Goal: Communication & Community: Answer question/provide support

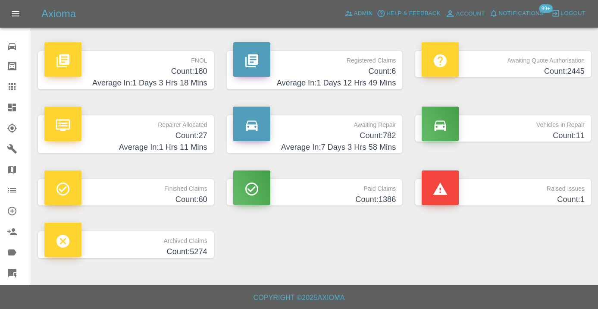
click at [363, 134] on h4 "Count: 782" at bounding box center [314, 136] width 163 height 12
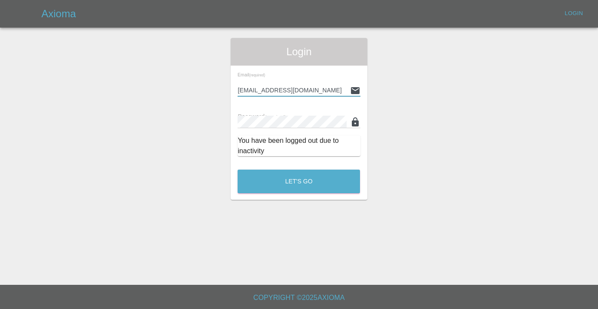
type input "[EMAIL_ADDRESS][DOMAIN_NAME]"
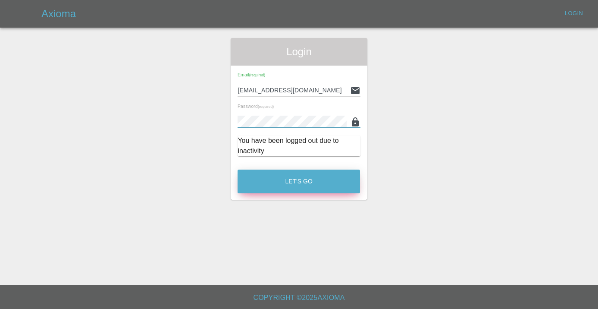
click at [301, 177] on button "Let's Go" at bounding box center [298, 181] width 122 height 24
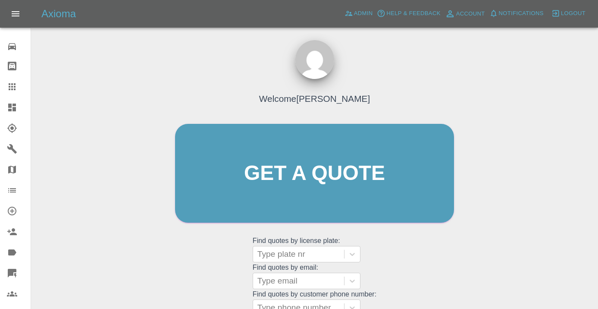
click at [479, 255] on div "Welcome [PERSON_NAME] Get a quote Get a quote Find quotes by license plate: Typ…" at bounding box center [314, 213] width 553 height 309
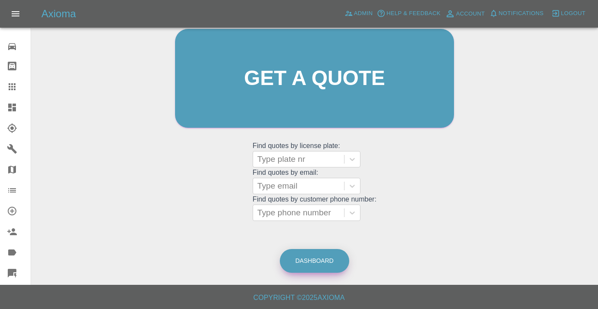
scroll to position [94, 0]
click at [309, 257] on link "Dashboard" at bounding box center [314, 261] width 69 height 24
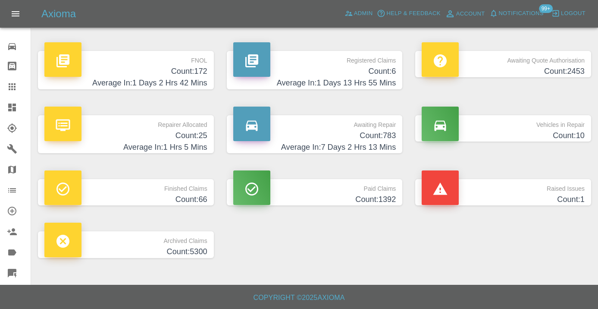
click at [369, 145] on h4 "Average In: 7 Days 2 Hrs 13 Mins" at bounding box center [314, 147] width 163 height 12
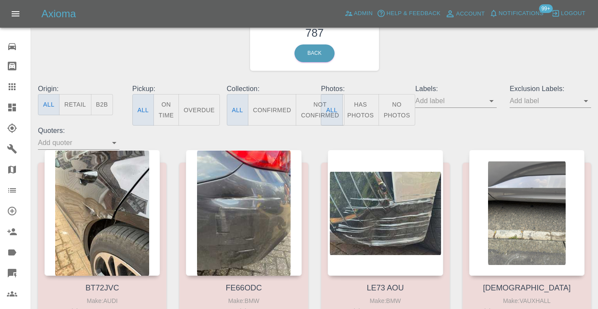
scroll to position [46, 0]
click at [311, 121] on button "Not Confirmed" at bounding box center [320, 109] width 48 height 31
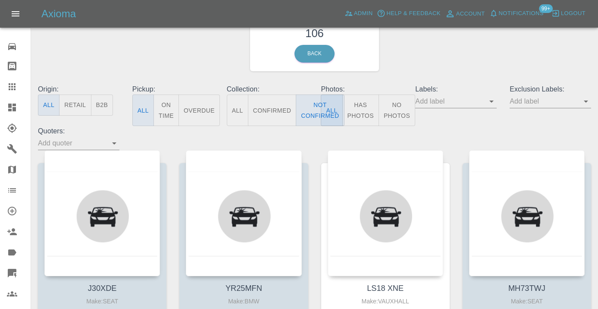
type button "false"
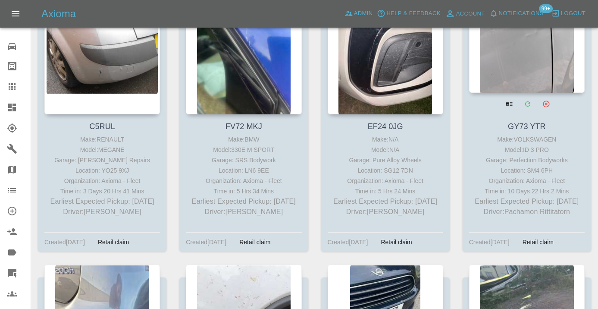
scroll to position [3096, 0]
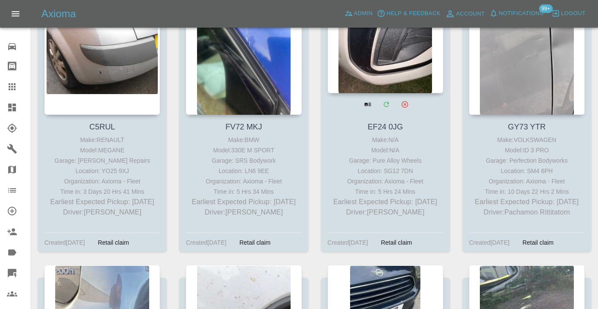
click at [414, 69] on div at bounding box center [385, 30] width 115 height 126
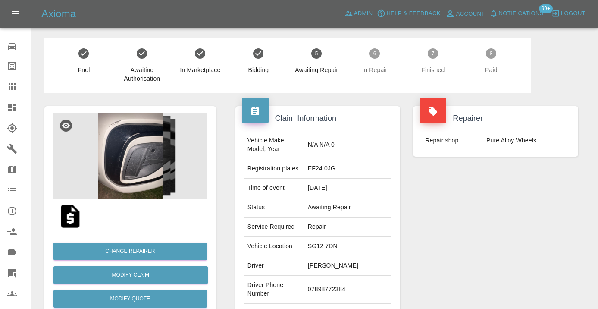
click at [328, 303] on td "07898772384" at bounding box center [347, 289] width 87 height 28
copy td "07898772384"
click at [497, 203] on div "Repairer Repair shop Pure Alloy Wheels" at bounding box center [495, 221] width 178 height 257
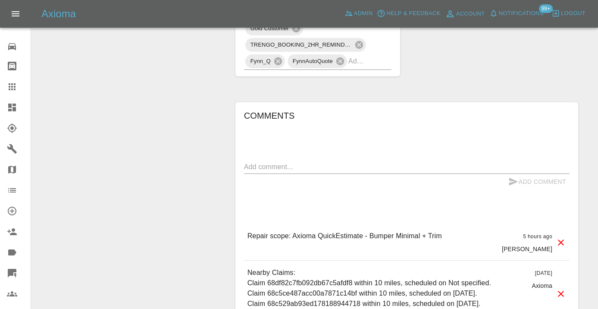
scroll to position [627, 0]
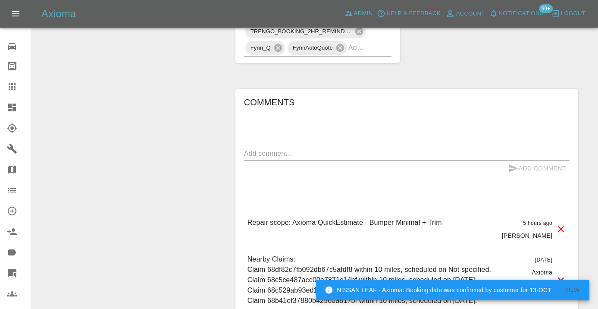
click at [269, 158] on textarea at bounding box center [406, 153] width 325 height 10
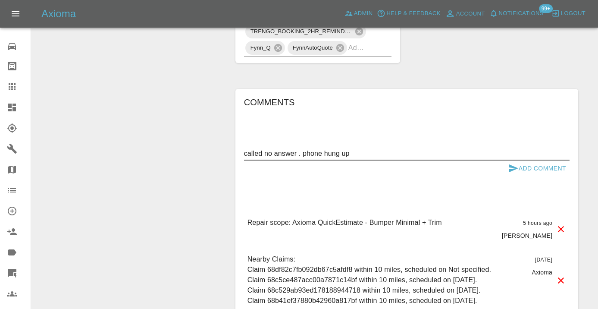
drag, startPoint x: 352, startPoint y: 171, endPoint x: 303, endPoint y: 170, distance: 49.1
click at [303, 158] on textarea "called no answer . phone hung up" at bounding box center [406, 153] width 325 height 10
type textarea "called no answer ."
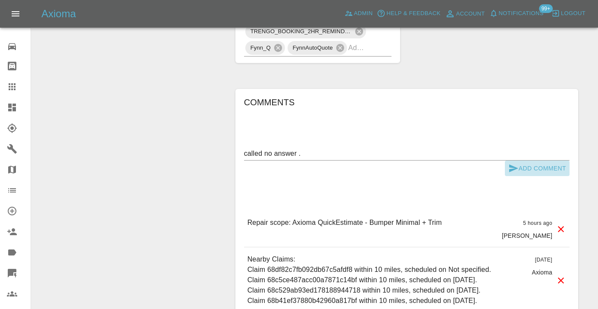
click at [523, 176] on button "Add Comment" at bounding box center [537, 168] width 65 height 16
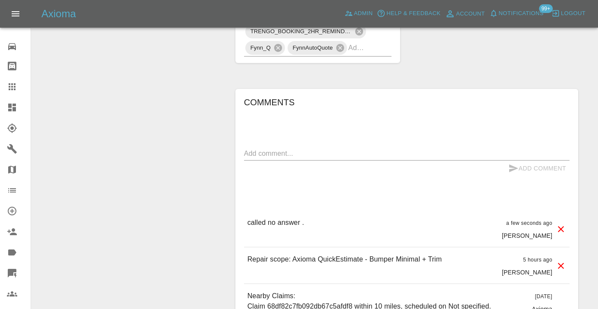
click at [360, 54] on input "text" at bounding box center [357, 47] width 19 height 13
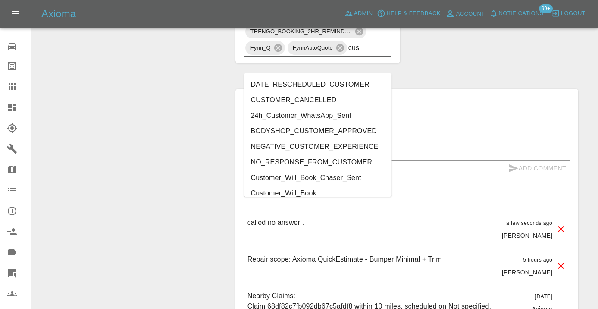
type input "cust"
click at [332, 190] on li "Customer_Will_Book" at bounding box center [318, 193] width 148 height 16
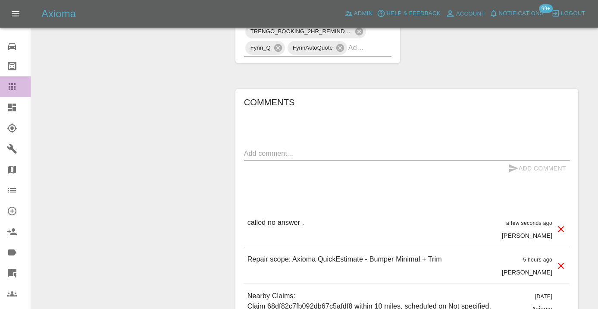
click at [14, 87] on icon at bounding box center [12, 86] width 7 height 7
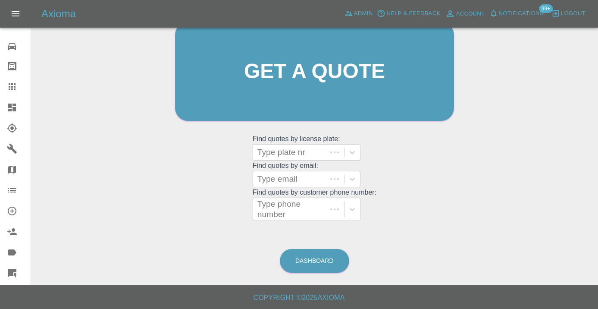
scroll to position [94, 0]
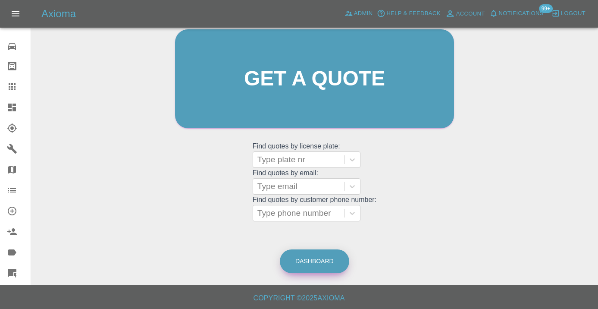
click at [330, 261] on link "Dashboard" at bounding box center [314, 261] width 69 height 24
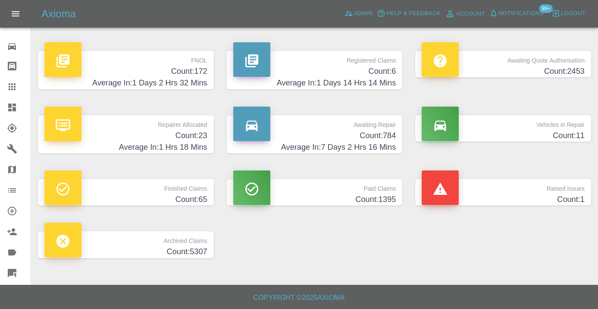
click at [372, 139] on h4 "Count: 784" at bounding box center [314, 136] width 163 height 12
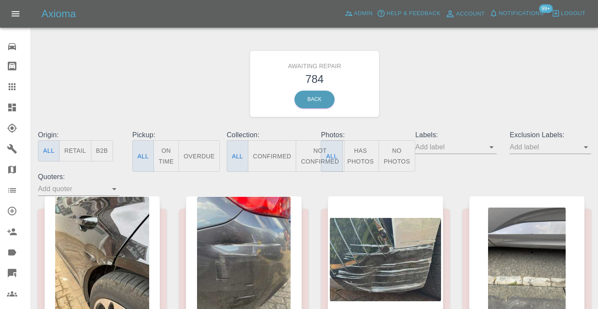
click at [310, 160] on button "Not Confirmed" at bounding box center [320, 155] width 48 height 31
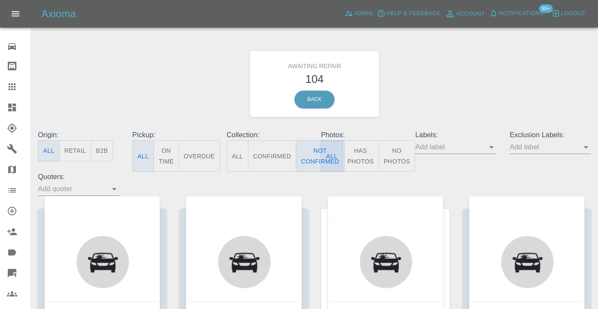
click at [450, 90] on div "Awaiting Repair 104 Back" at bounding box center [314, 84] width 566 height 92
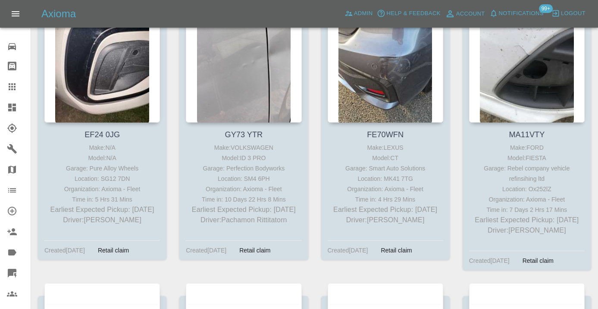
scroll to position [3102, 0]
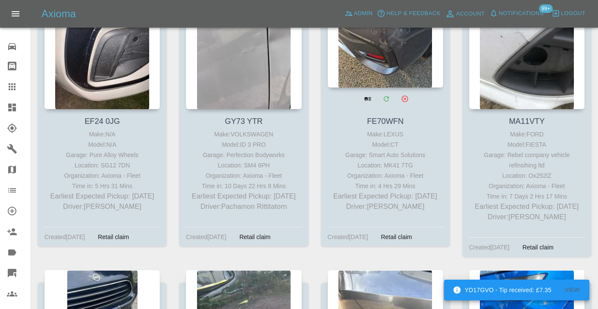
click at [403, 69] on div at bounding box center [385, 25] width 115 height 126
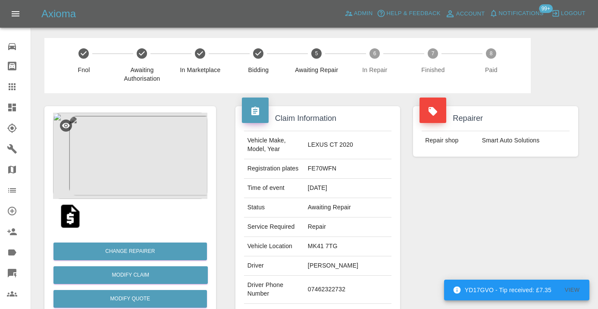
click at [358, 275] on td "07462322732" at bounding box center [347, 289] width 87 height 28
copy td "07462322732"
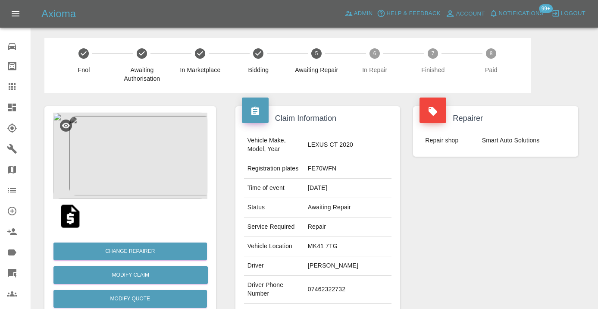
click at [451, 240] on div "Repairer Repair shop Smart Auto Solutions" at bounding box center [495, 221] width 178 height 257
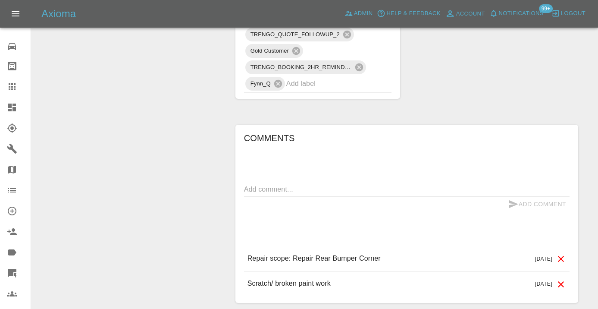
scroll to position [585, 0]
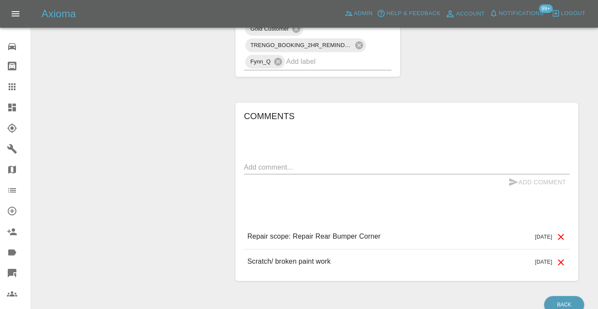
click at [252, 162] on textarea at bounding box center [406, 167] width 325 height 10
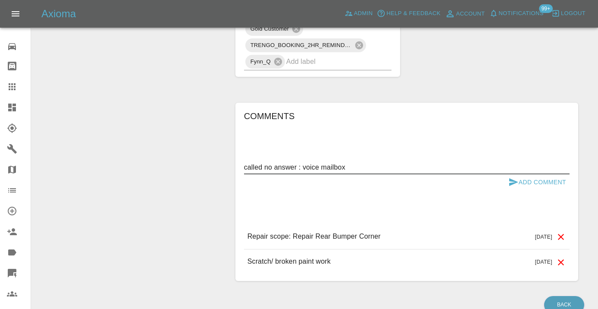
type textarea "called no answer : voice mailbox"
click at [532, 174] on button "Add Comment" at bounding box center [537, 182] width 65 height 16
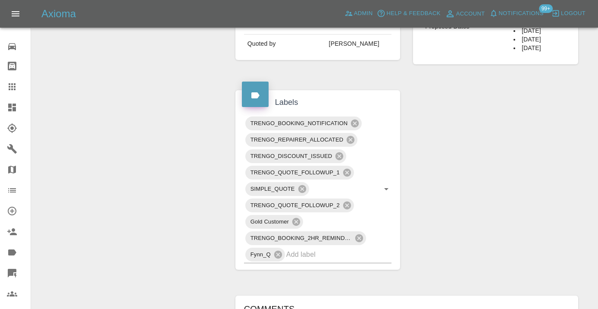
scroll to position [385, 0]
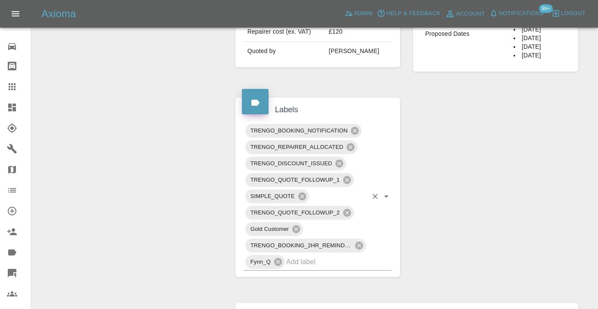
click at [321, 255] on input "text" at bounding box center [326, 261] width 81 height 13
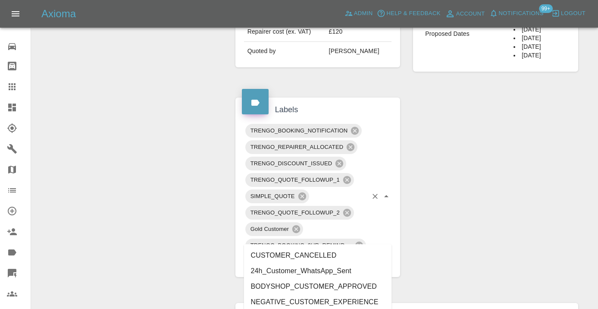
type input "customer_wi"
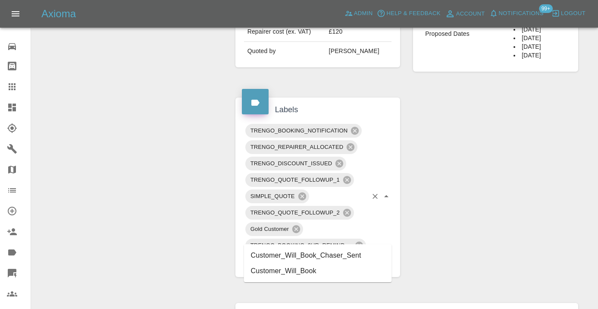
click at [312, 273] on li "Customer_Will_Book" at bounding box center [318, 271] width 148 height 16
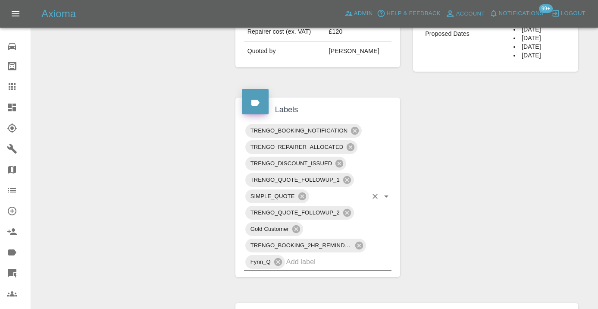
click at [178, 166] on div "Change Repairer Modify Claim Modify Quote Rollback Submit Payment Archive" at bounding box center [130, 119] width 184 height 822
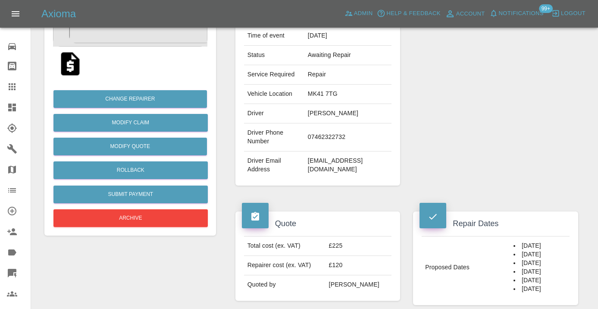
scroll to position [145, 0]
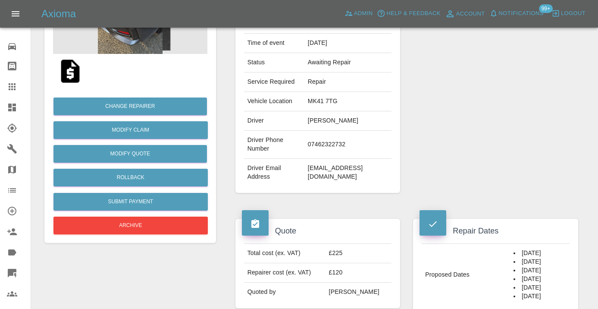
click at [6, 92] on link "Claims" at bounding box center [15, 86] width 31 height 21
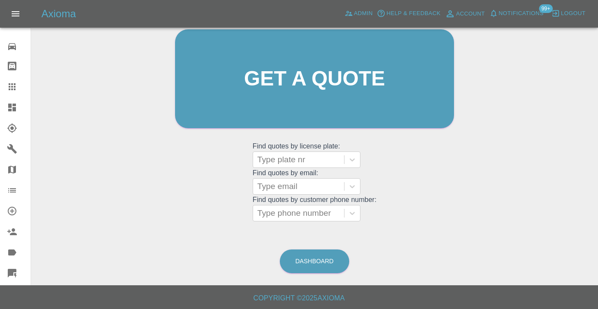
click at [307, 274] on main "Welcome Castro Get a quote Get a quote Find quotes by license plate: Type plate…" at bounding box center [299, 95] width 598 height 379
click at [311, 264] on link "Dashboard" at bounding box center [314, 261] width 69 height 24
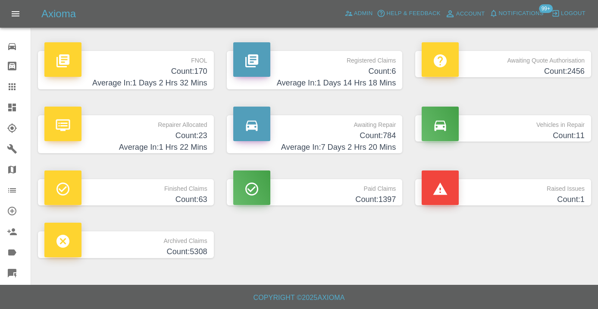
click at [375, 139] on h4 "Count: 784" at bounding box center [314, 136] width 163 height 12
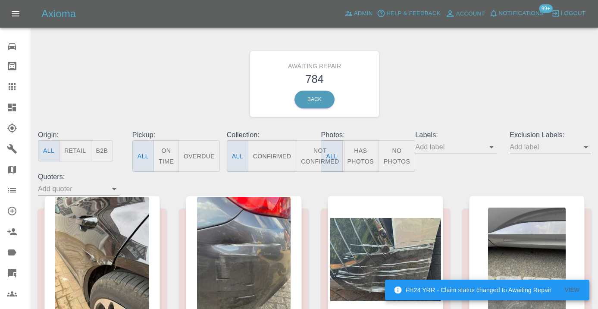
click at [312, 154] on button "Not Confirmed" at bounding box center [320, 155] width 48 height 31
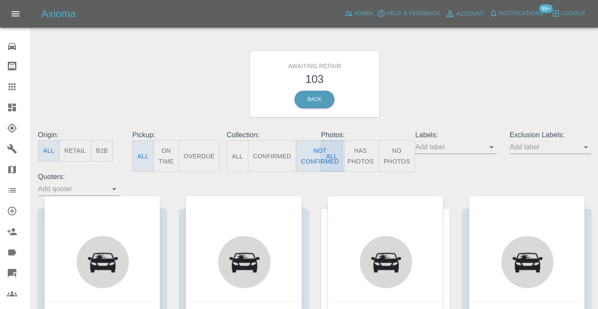
click at [435, 108] on div "Awaiting Repair 103 Back" at bounding box center [314, 84] width 566 height 92
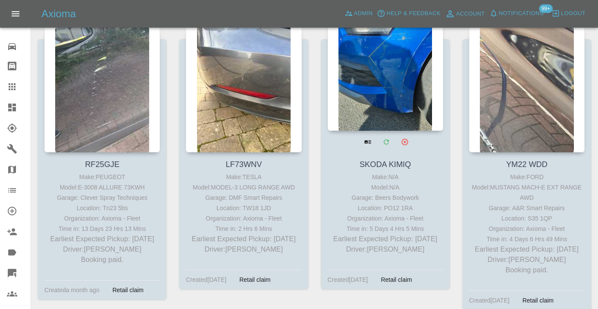
scroll to position [3357, 0]
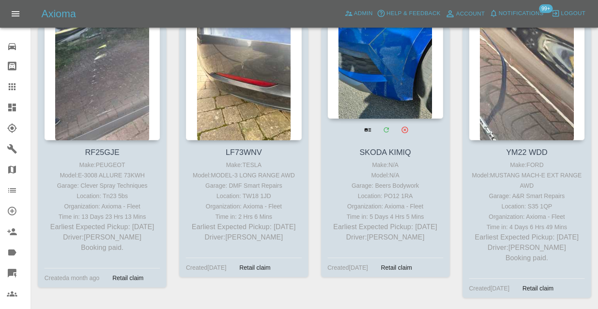
click at [397, 81] on div at bounding box center [385, 56] width 115 height 126
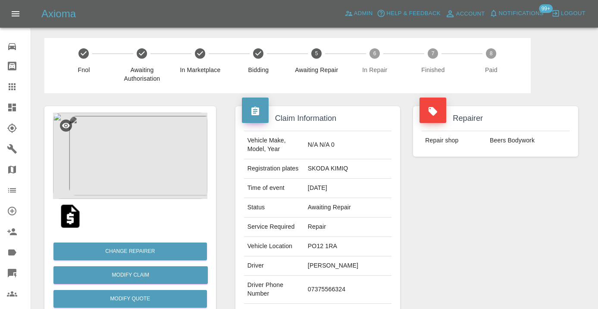
click at [335, 286] on td "07375566324" at bounding box center [347, 289] width 87 height 28
copy td "07375566324"
click at [517, 247] on div "Repairer Repair shop Beers Bodywork" at bounding box center [495, 221] width 178 height 257
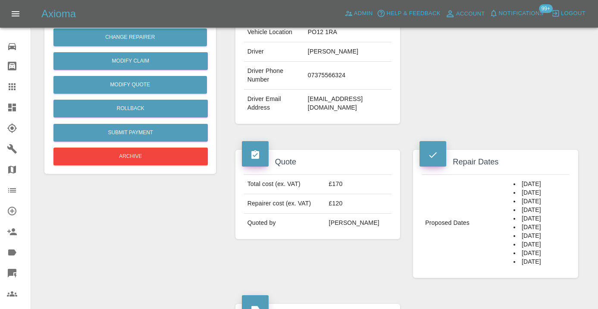
scroll to position [200, 0]
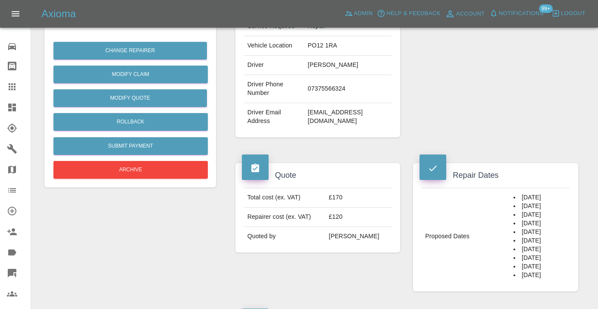
click at [365, 103] on td "terryknights@outlook.com" at bounding box center [347, 117] width 87 height 28
copy div "terryknights@outlook.com"
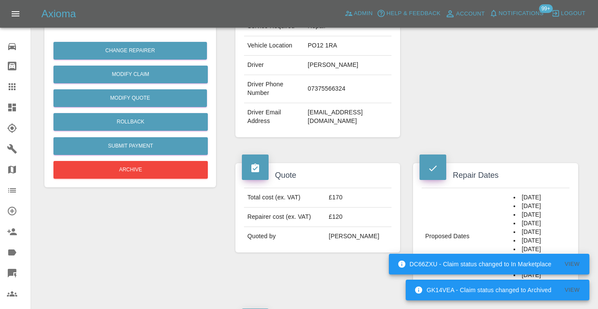
click at [328, 83] on td "07375566324" at bounding box center [347, 89] width 87 height 28
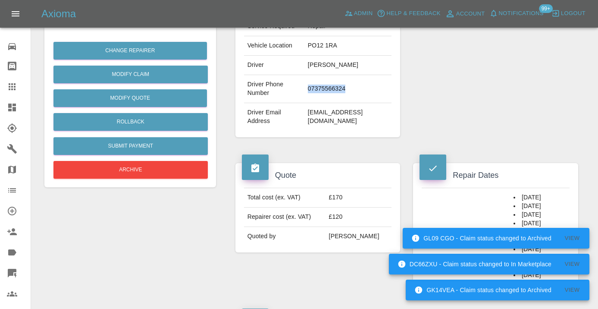
copy td "07375566324"
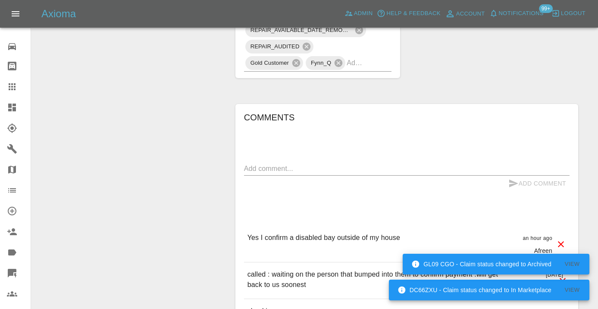
scroll to position [714, 0]
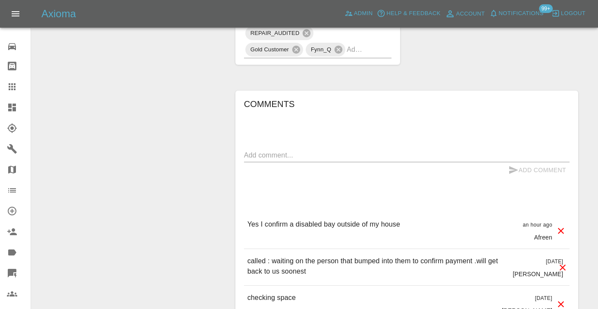
click at [283, 150] on textarea at bounding box center [406, 155] width 325 height 10
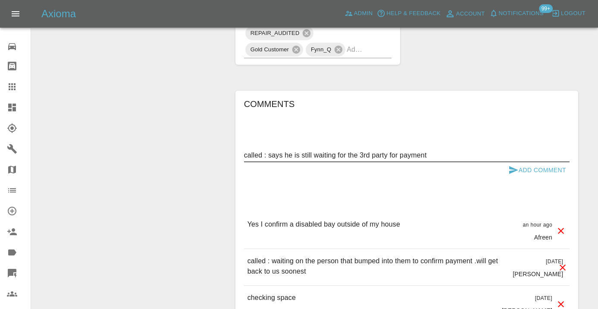
type textarea "called : says he is still waiting for the 3rd party for payment"
click at [512, 162] on button "Add Comment" at bounding box center [537, 170] width 65 height 16
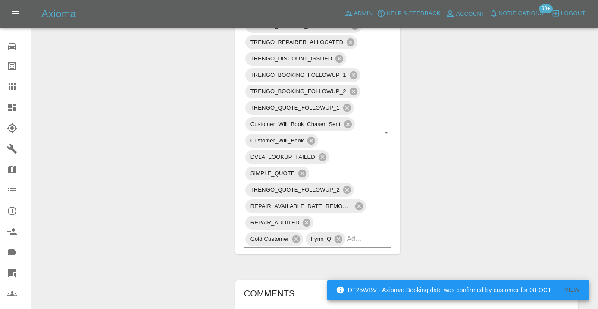
scroll to position [502, 0]
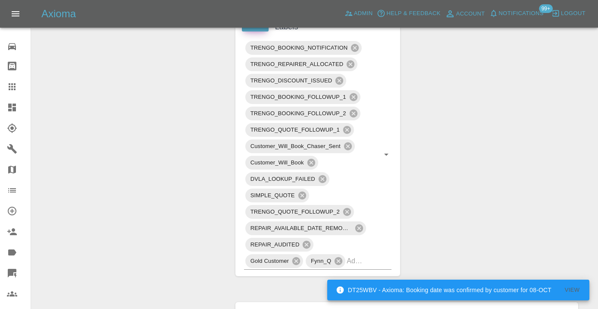
click at [14, 84] on icon at bounding box center [12, 86] width 7 height 7
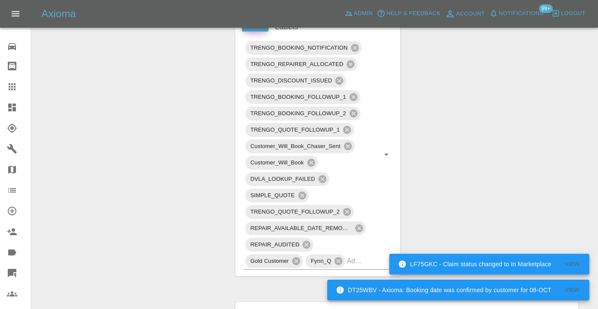
scroll to position [94, 0]
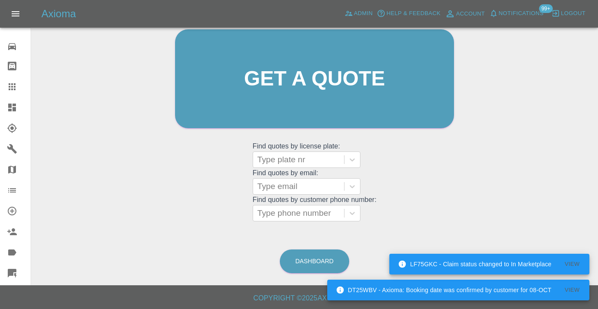
click at [309, 280] on main "Welcome Castro Get a quote Get a quote Find quotes by license plate: Type plate…" at bounding box center [299, 95] width 598 height 379
click at [309, 262] on link "Dashboard" at bounding box center [314, 261] width 69 height 24
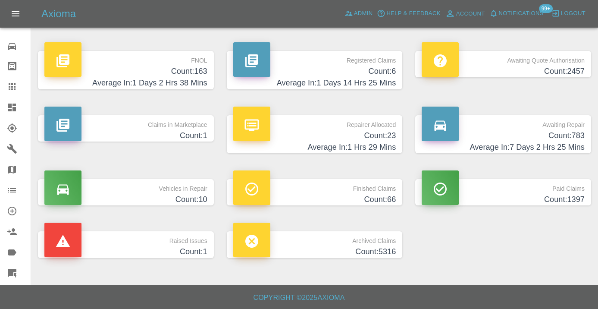
click at [555, 133] on h4 "Count: 783" at bounding box center [502, 136] width 163 height 12
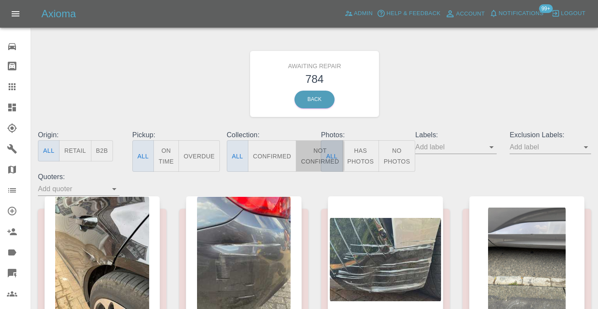
click at [307, 162] on button "Not Confirmed" at bounding box center [320, 155] width 48 height 31
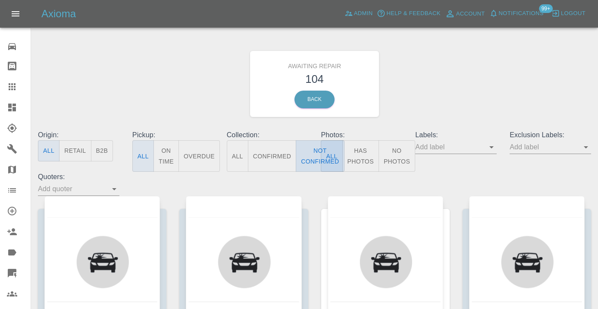
type button "false"
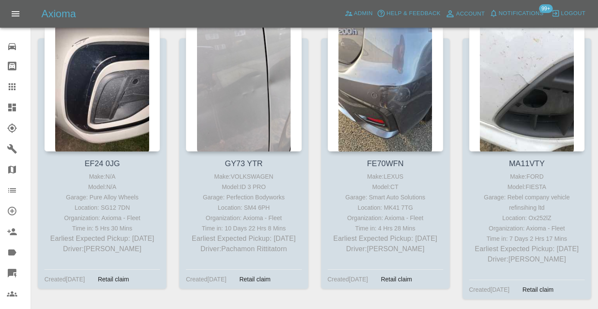
scroll to position [3047, 0]
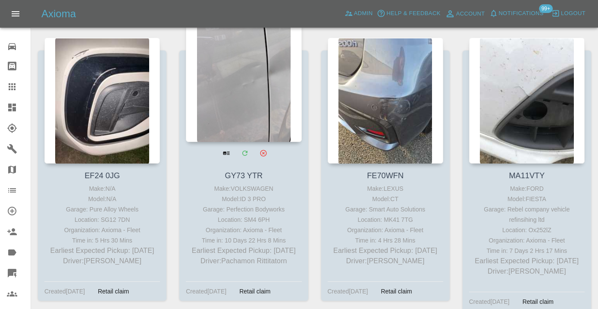
click at [238, 104] on div at bounding box center [243, 79] width 115 height 126
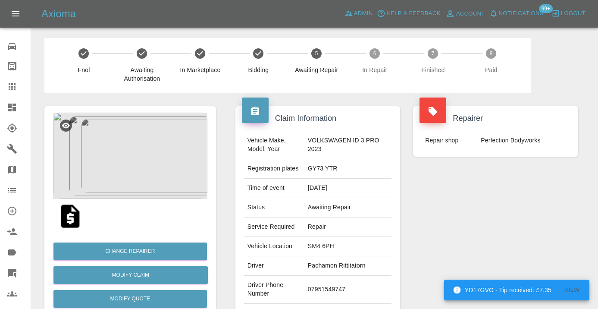
click at [346, 286] on td "07951549747" at bounding box center [347, 289] width 87 height 28
copy td "07951549747"
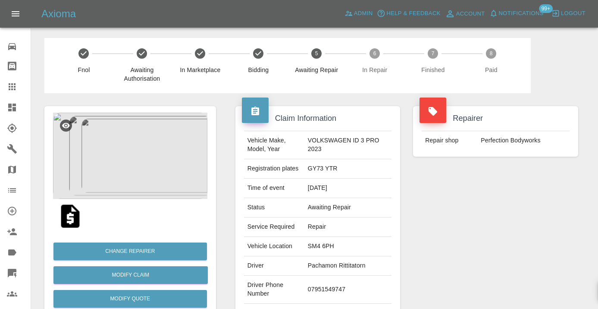
click at [480, 228] on div "Repairer Repair shop Perfection Bodyworks" at bounding box center [495, 221] width 178 height 257
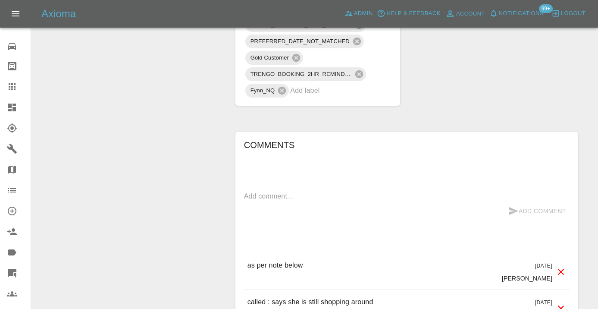
scroll to position [704, 0]
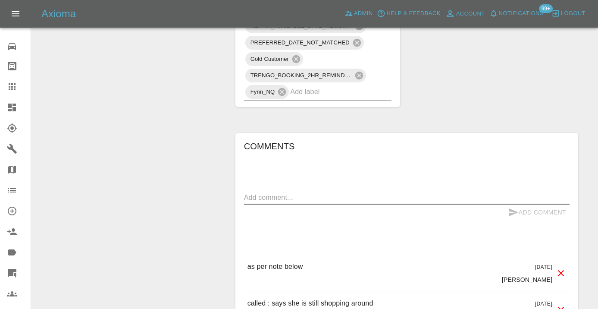
click at [269, 192] on textarea at bounding box center [406, 197] width 325 height 10
type textarea "called no answer : voice mailbox"
click at [510, 207] on icon "submit" at bounding box center [513, 212] width 10 height 10
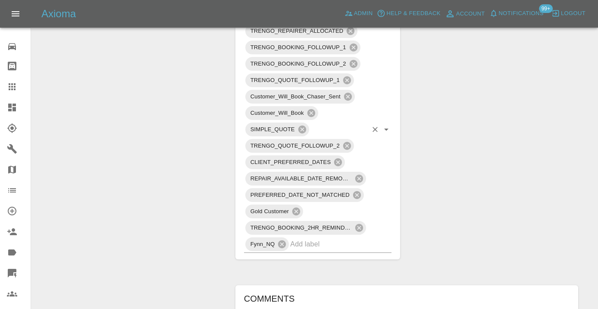
scroll to position [538, 0]
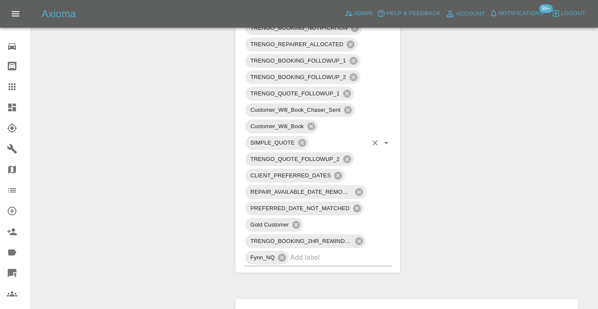
click at [313, 250] on input "text" at bounding box center [328, 256] width 77 height 13
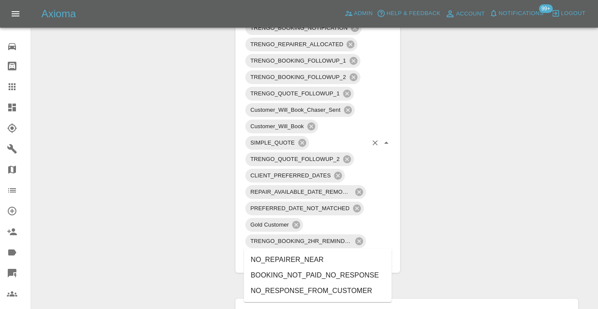
type input "no_res"
click at [327, 272] on li "NO_RESPONSE_FROM_CUSTOMER" at bounding box center [318, 275] width 148 height 16
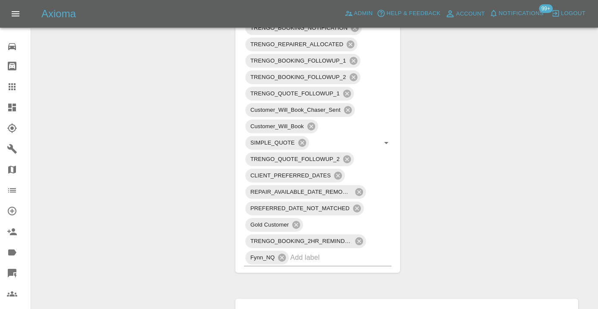
click at [153, 139] on div "Change Repairer Modify Claim Modify Quote Rollback Submit Payment Archive" at bounding box center [130, 170] width 184 height 1230
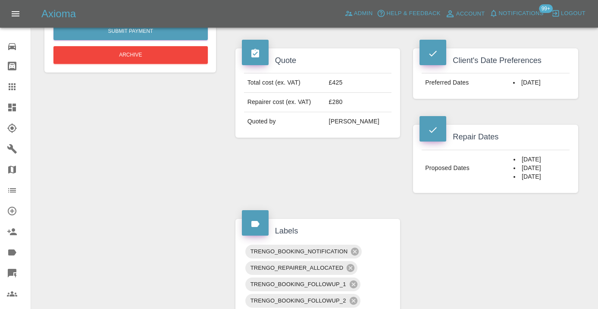
scroll to position [301, 0]
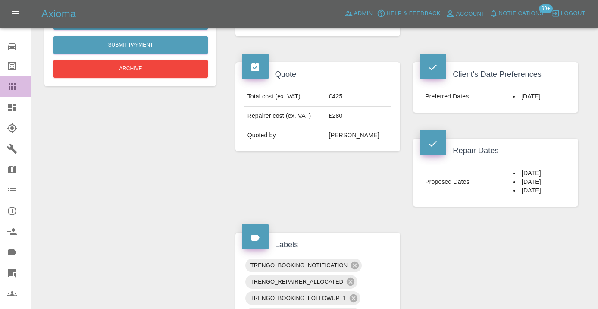
click at [16, 91] on icon at bounding box center [12, 86] width 10 height 10
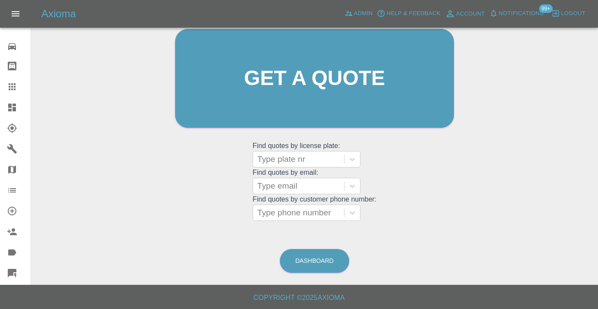
scroll to position [73, 0]
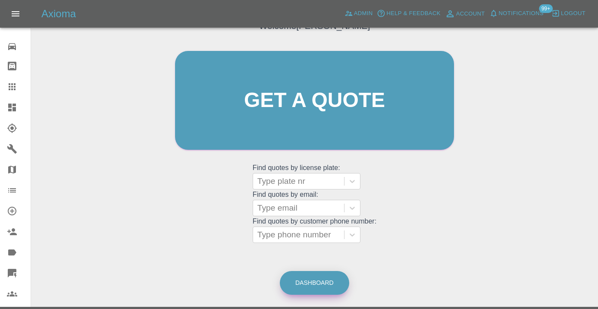
click at [329, 276] on link "Dashboard" at bounding box center [314, 283] width 69 height 24
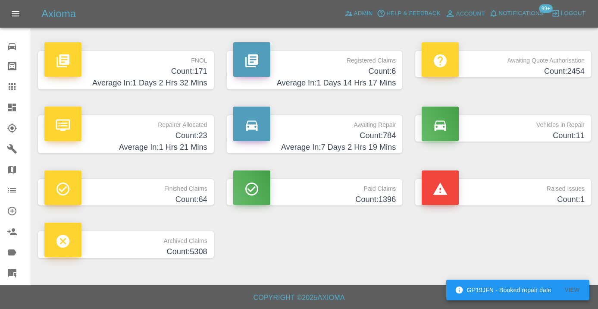
click at [369, 143] on h4 "Average In: 7 Days 2 Hrs 19 Mins" at bounding box center [314, 147] width 163 height 12
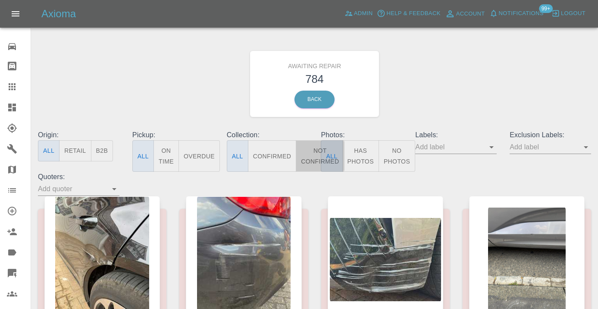
click at [307, 146] on button "Not Confirmed" at bounding box center [320, 155] width 48 height 31
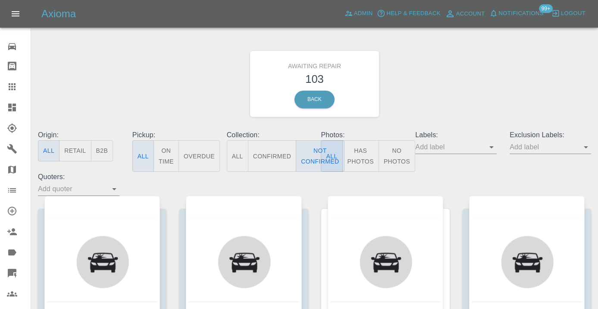
click at [493, 61] on div "Awaiting Repair 103 Back" at bounding box center [314, 84] width 566 height 92
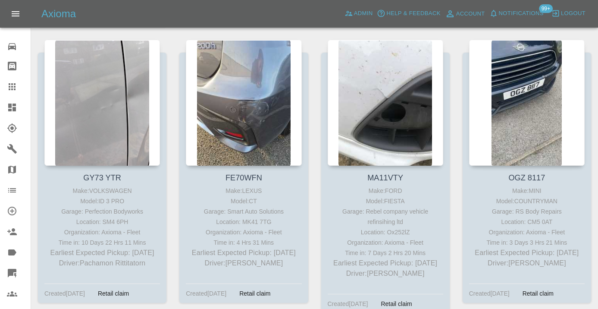
scroll to position [3044, 0]
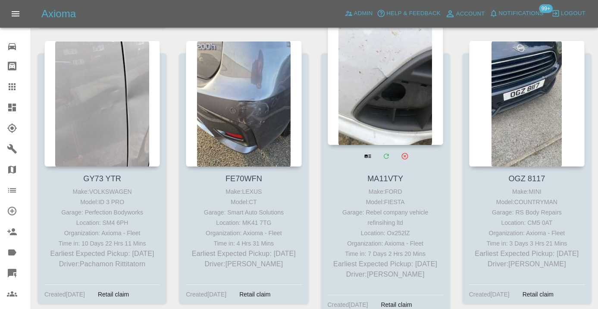
click at [364, 90] on div at bounding box center [385, 82] width 115 height 126
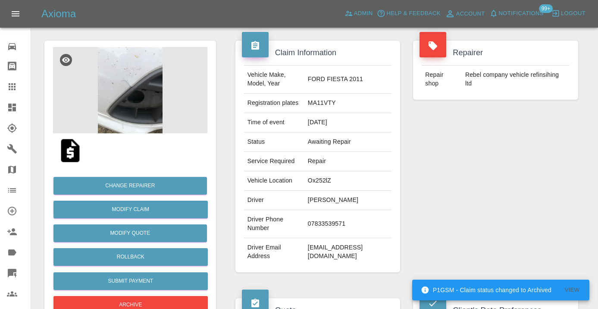
scroll to position [87, 0]
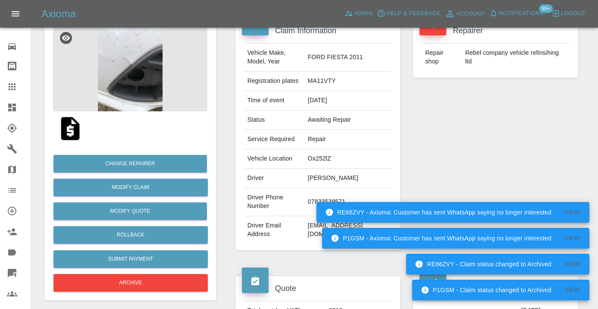
click at [340, 197] on td "07833539571" at bounding box center [347, 202] width 87 height 28
copy td "07833539571"
click at [539, 162] on div "Repairer Repair shop Rebel company vehicle refinsihing ltd" at bounding box center [495, 134] width 178 height 257
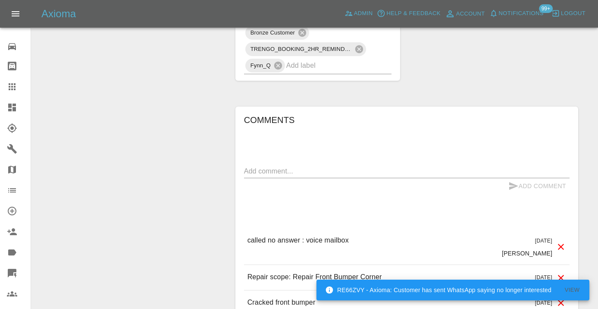
scroll to position [803, 0]
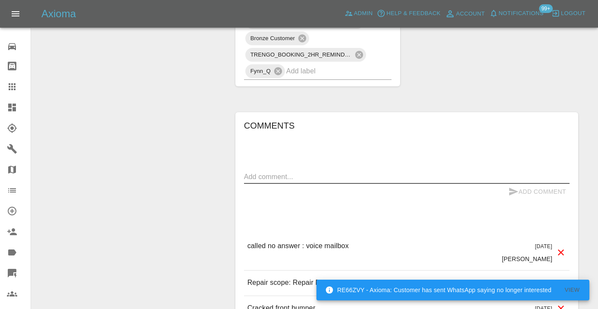
click at [274, 172] on textarea at bounding box center [406, 177] width 325 height 10
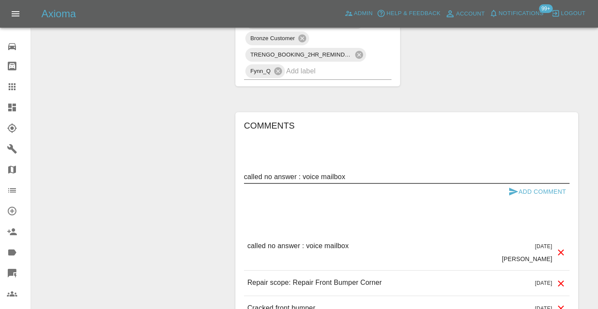
type textarea "called no answer : voice mailbox"
click at [512, 186] on icon "submit" at bounding box center [513, 191] width 10 height 10
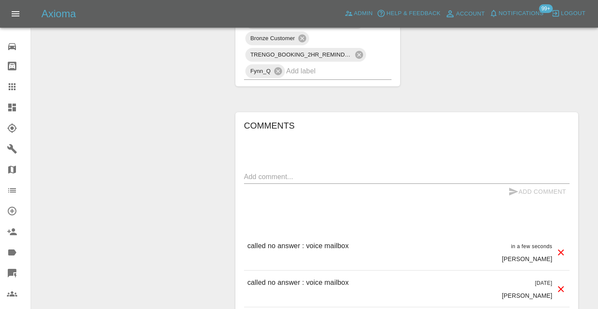
click at [288, 119] on div "Comments x Add Comment called no answer : voice mailbox in a few seconds Castro…" at bounding box center [406, 238] width 325 height 238
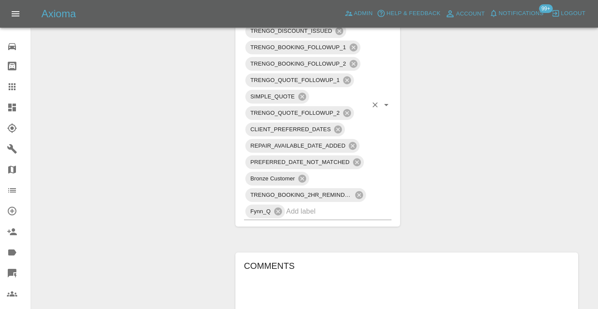
scroll to position [670, 0]
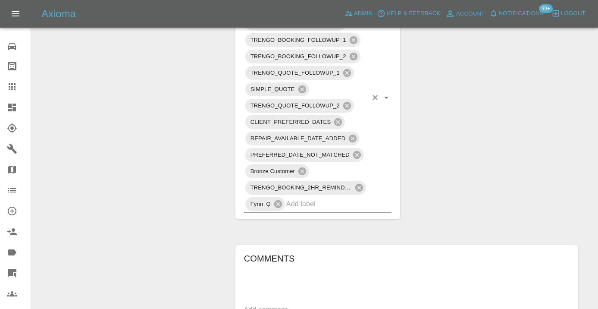
click at [308, 197] on input "text" at bounding box center [326, 203] width 81 height 13
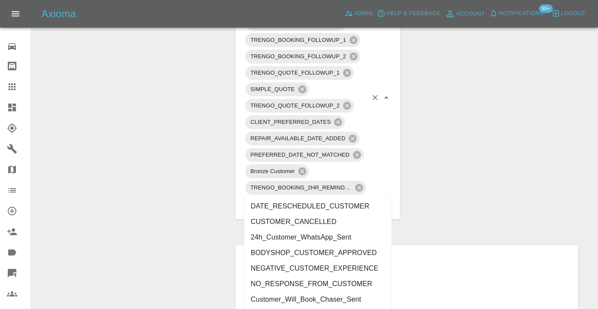
type input "customer_"
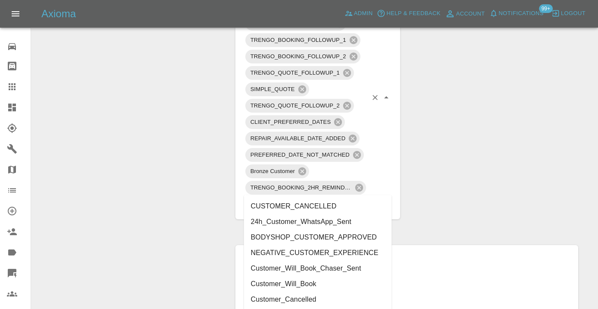
click at [305, 281] on li "Customer_Will_Book" at bounding box center [318, 284] width 148 height 16
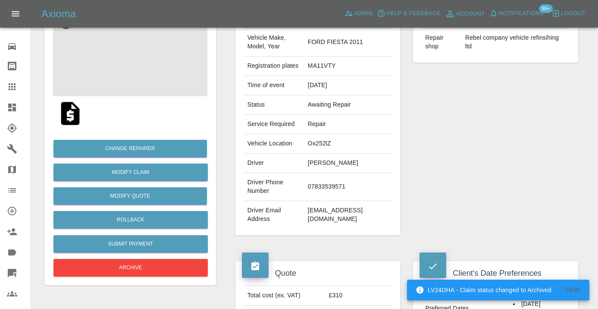
scroll to position [99, 0]
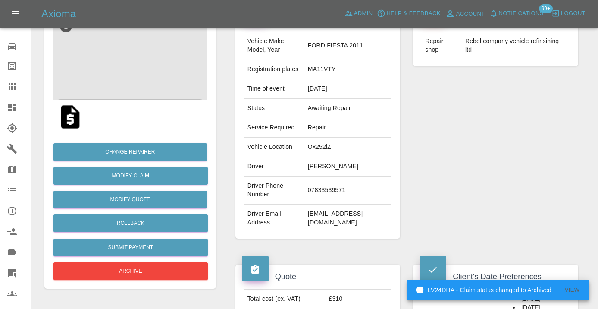
click at [14, 90] on icon at bounding box center [12, 86] width 7 height 7
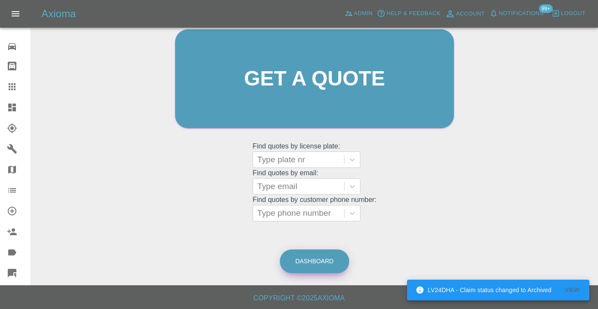
click at [298, 258] on link "Dashboard" at bounding box center [314, 261] width 69 height 24
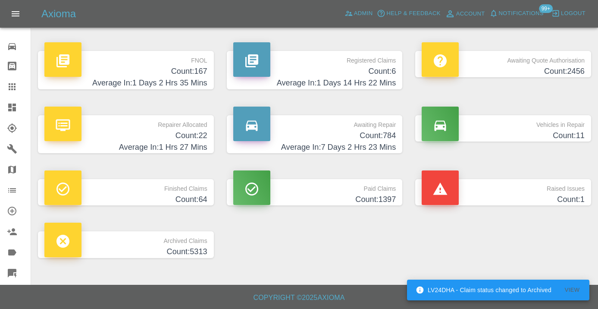
click at [388, 143] on h4 "Average In: 7 Days 2 Hrs 23 Mins" at bounding box center [314, 147] width 163 height 12
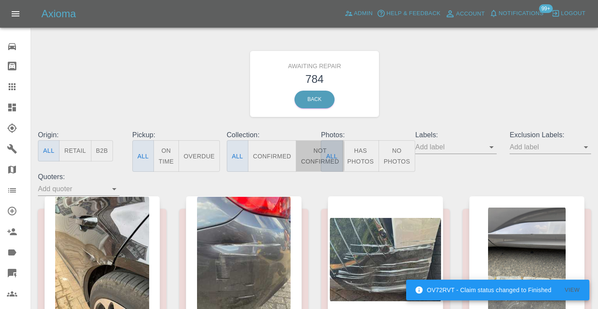
click at [312, 154] on button "Not Confirmed" at bounding box center [320, 155] width 48 height 31
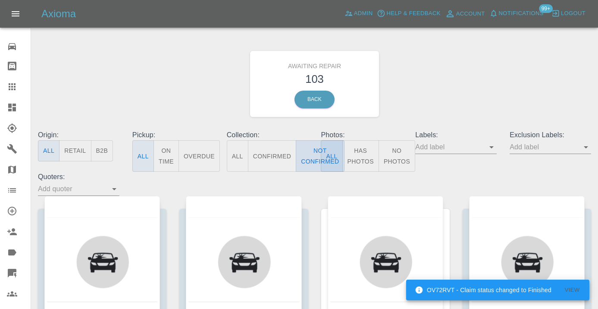
type button "false"
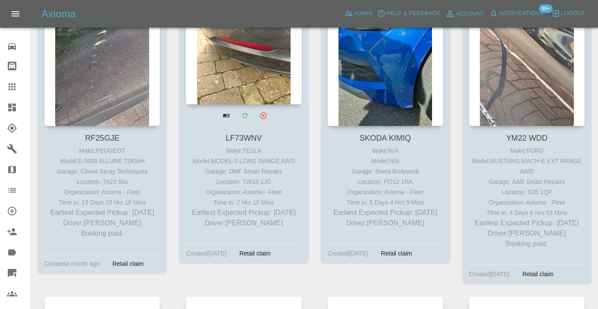
scroll to position [3359, 0]
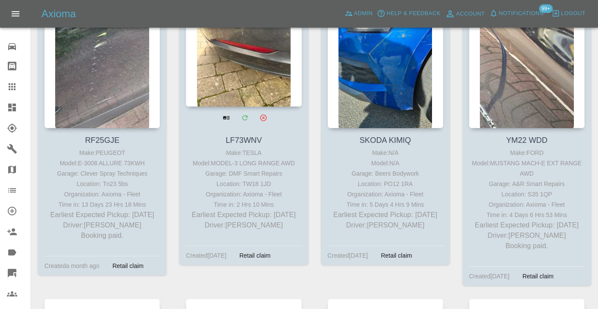
click at [247, 104] on div at bounding box center [243, 44] width 115 height 126
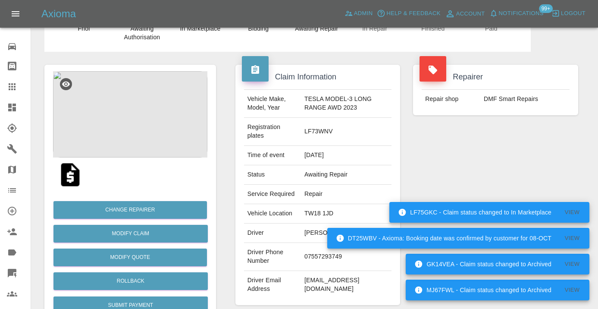
scroll to position [43, 0]
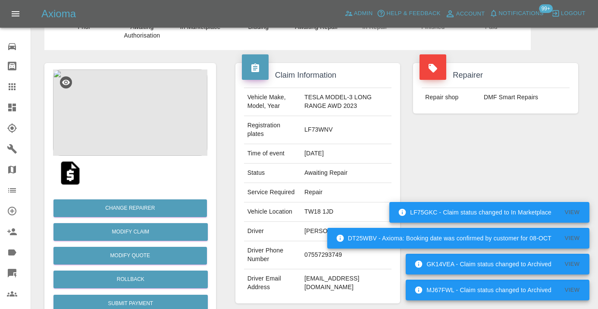
click at [308, 254] on td "07557293749" at bounding box center [346, 255] width 90 height 28
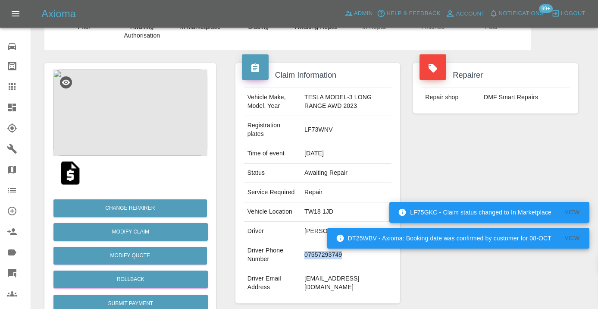
copy td "07557293749"
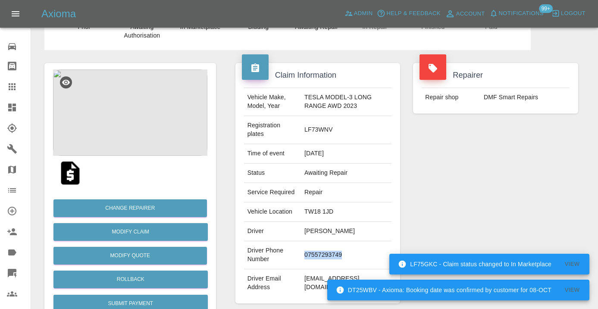
click at [518, 156] on div "Repairer Repair shop DMF Smart Repairs" at bounding box center [495, 183] width 178 height 266
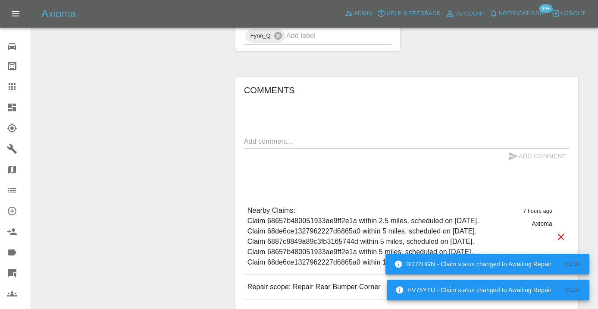
scroll to position [594, 0]
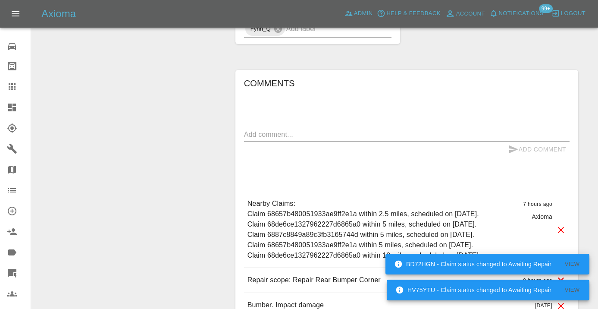
click at [255, 131] on textarea at bounding box center [406, 134] width 325 height 10
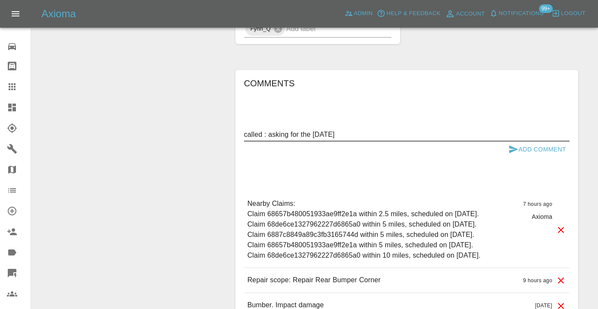
type textarea "called : asking for the 27th of October"
click at [503, 143] on div "Add Comment" at bounding box center [406, 149] width 325 height 16
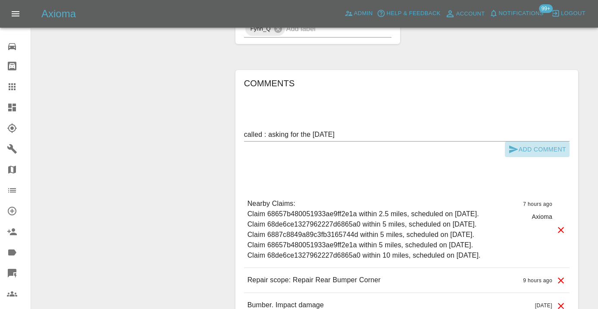
click at [518, 148] on icon "submit" at bounding box center [513, 149] width 10 height 10
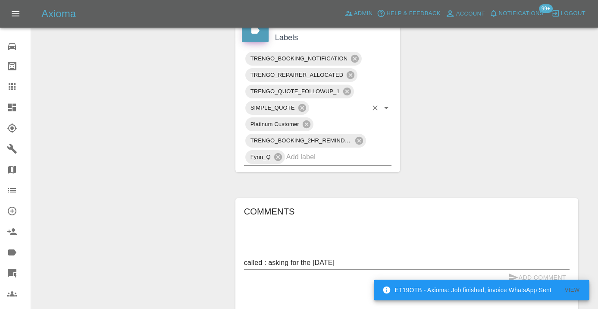
scroll to position [465, 0]
click at [313, 162] on input "text" at bounding box center [326, 157] width 81 height 13
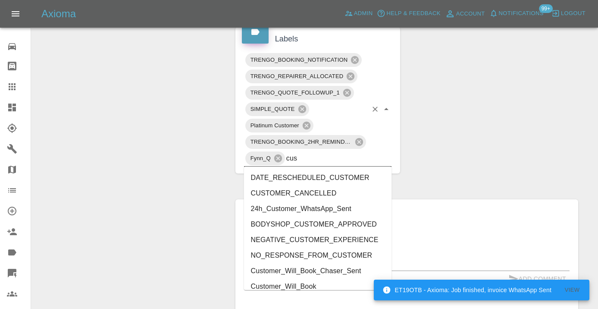
type input "cust"
click at [289, 287] on li "Customer_Will_Book" at bounding box center [318, 286] width 148 height 16
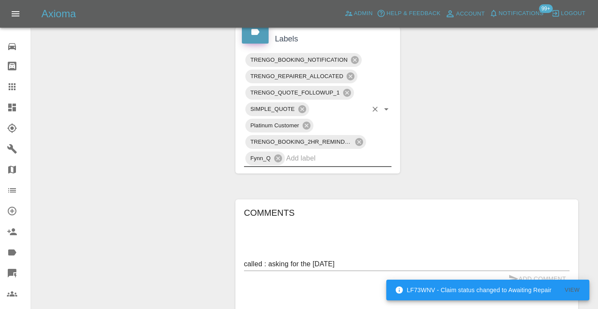
click at [507, 131] on div "Claim Information Vehicle Make, Model, Year TESLA MODEL-3 LONG RANGE AWD 2023 R…" at bounding box center [407, 66] width 356 height 874
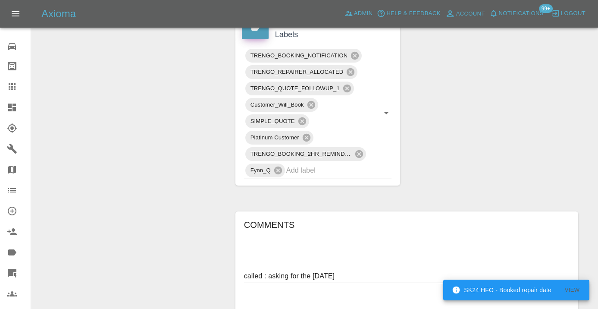
click at [6, 84] on link "Claims" at bounding box center [15, 86] width 31 height 21
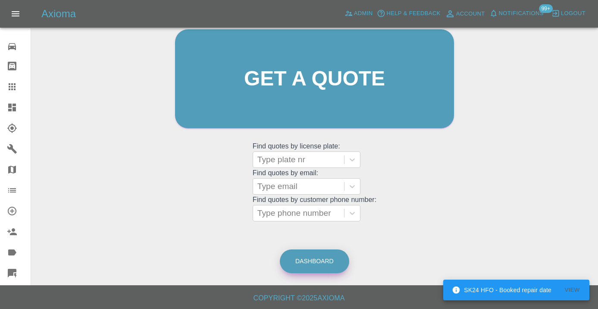
click at [305, 253] on link "Dashboard" at bounding box center [314, 261] width 69 height 24
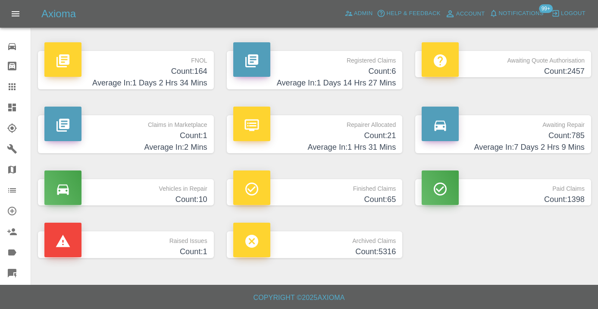
click at [576, 137] on h4 "Count: 785" at bounding box center [502, 136] width 163 height 12
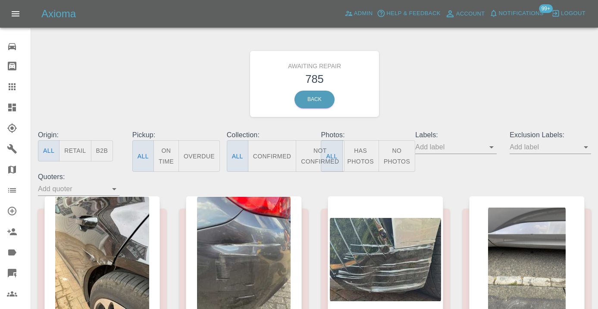
click at [307, 160] on button "Not Confirmed" at bounding box center [320, 155] width 48 height 31
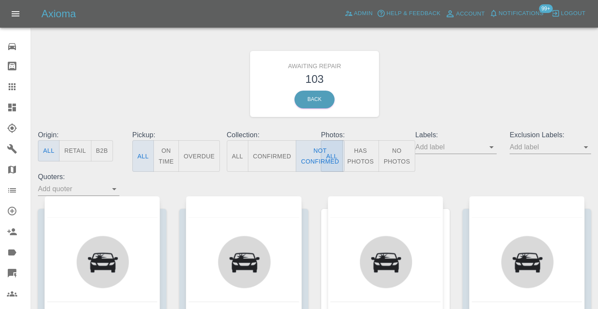
click at [474, 80] on div "Awaiting Repair 103 Back" at bounding box center [314, 84] width 566 height 92
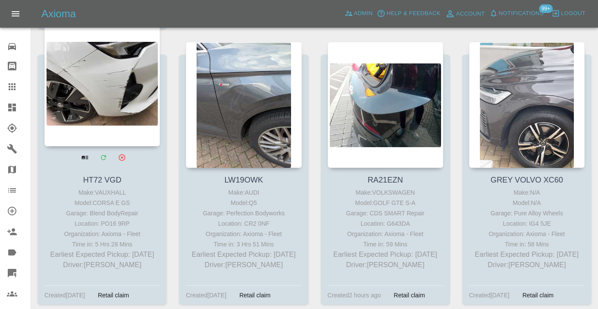
scroll to position [4480, 0]
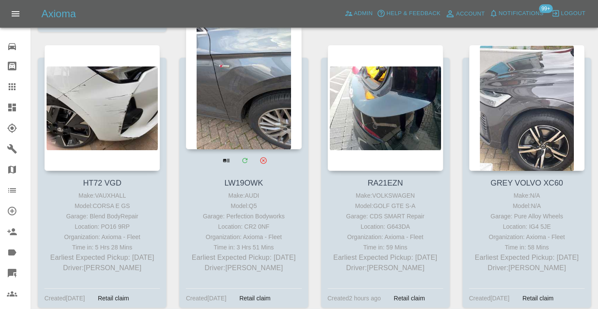
click at [273, 103] on div at bounding box center [243, 86] width 115 height 126
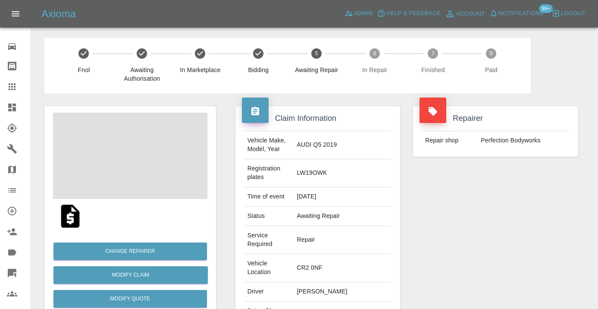
click at [334, 301] on td "07775730420" at bounding box center [342, 315] width 98 height 28
copy td "07775730420"
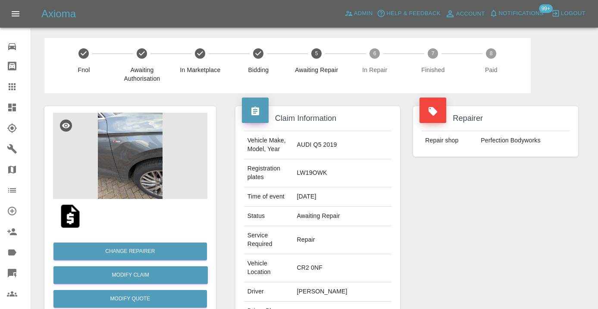
click at [481, 225] on div "Repairer Repair shop Perfection Bodyworks" at bounding box center [495, 243] width 178 height 300
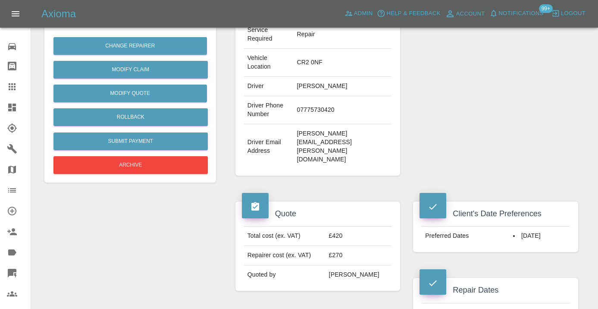
scroll to position [192, 0]
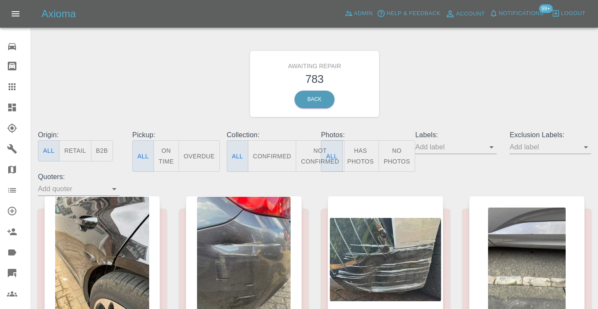
drag, startPoint x: 0, startPoint y: 0, endPoint x: 311, endPoint y: 154, distance: 346.9
click at [311, 154] on button "Not Confirmed" at bounding box center [320, 155] width 48 height 31
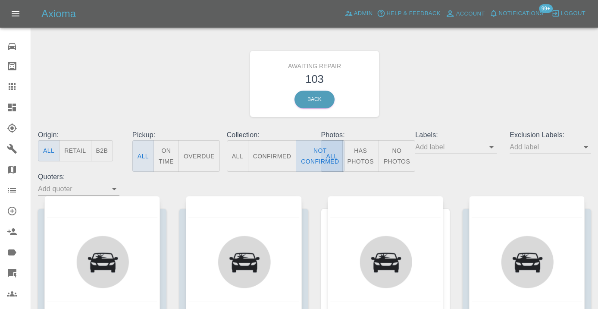
click at [315, 153] on button "Not Confirmed" at bounding box center [320, 155] width 48 height 31
click at [496, 98] on div "Awaiting Repair 103 Back" at bounding box center [314, 84] width 566 height 92
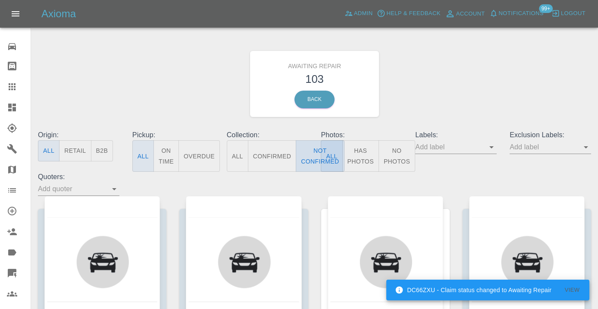
click at [306, 165] on button "Not Confirmed" at bounding box center [320, 155] width 48 height 31
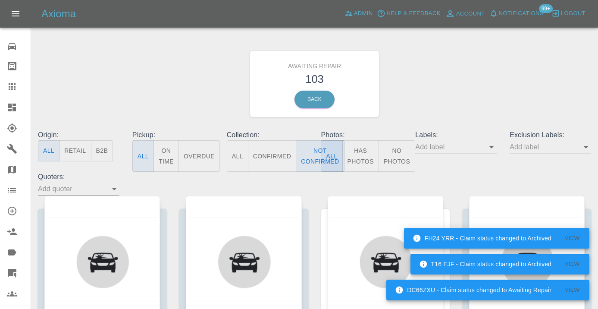
click at [462, 84] on div "Awaiting Repair 103 Back" at bounding box center [314, 84] width 566 height 92
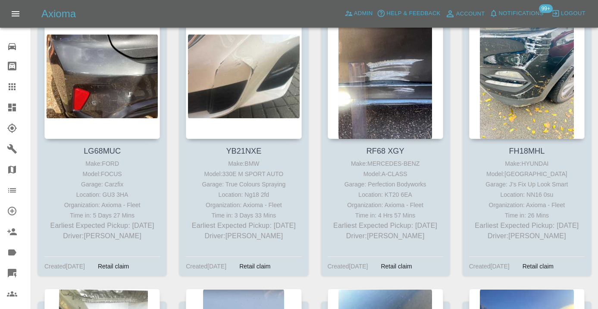
scroll to position [3662, 0]
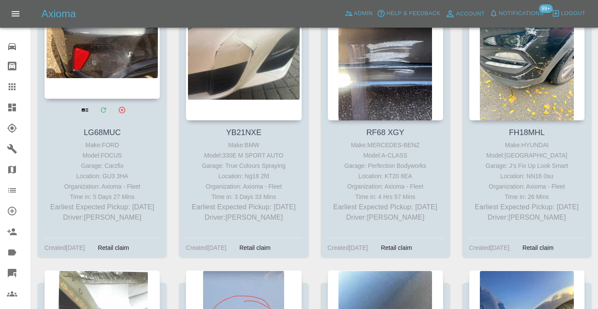
click at [123, 62] on div at bounding box center [101, 36] width 115 height 126
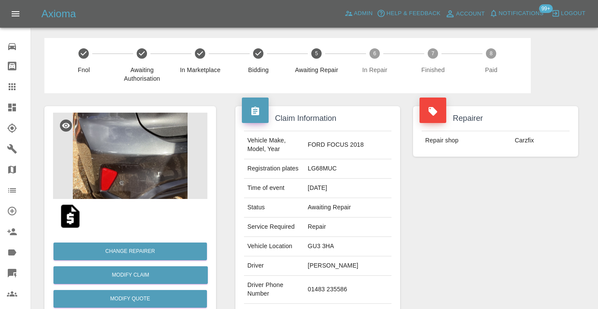
click at [331, 286] on td "01483 235586" at bounding box center [347, 289] width 87 height 28
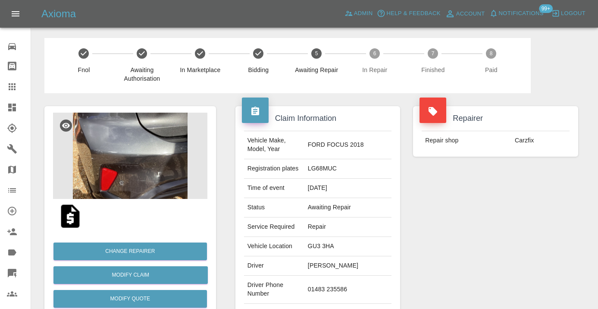
click at [439, 234] on div "Repairer Repair shop Carzfix" at bounding box center [495, 221] width 178 height 257
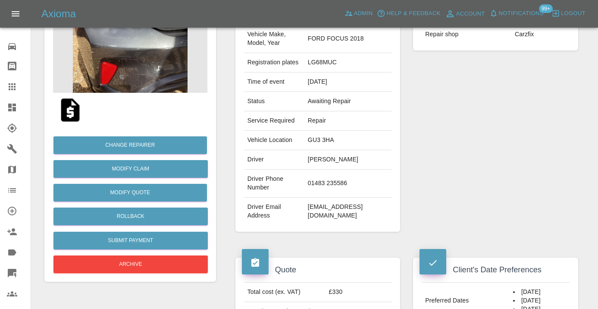
scroll to position [106, 0]
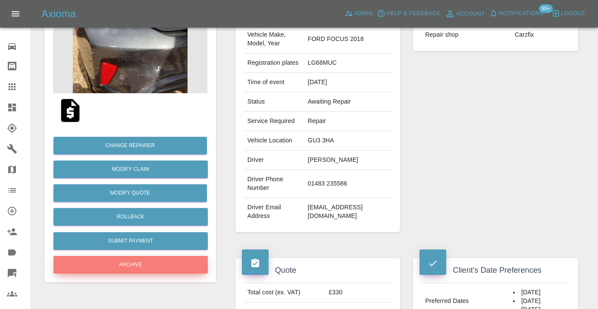
click at [142, 265] on button "Archive" at bounding box center [130, 265] width 154 height 18
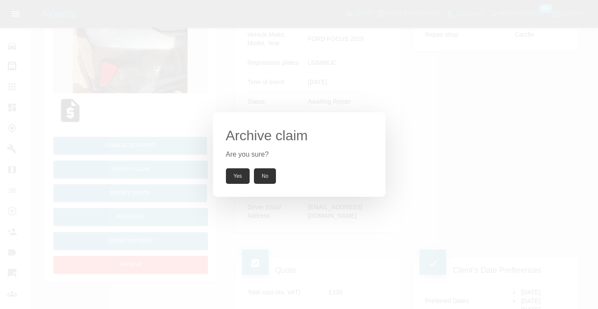
click at [234, 180] on button "Yes" at bounding box center [238, 176] width 24 height 16
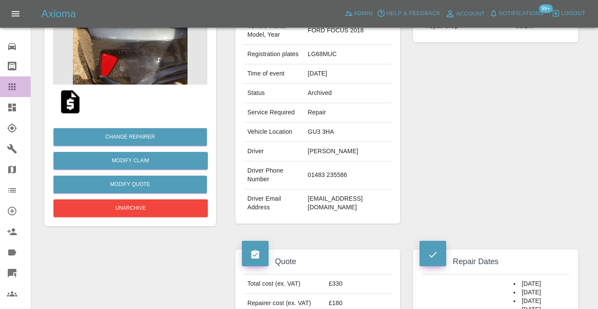
click at [16, 90] on icon at bounding box center [12, 86] width 10 height 10
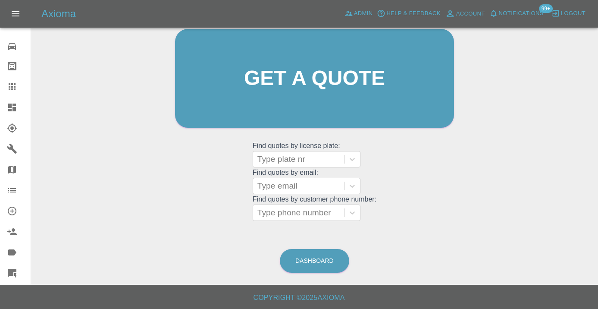
scroll to position [66, 0]
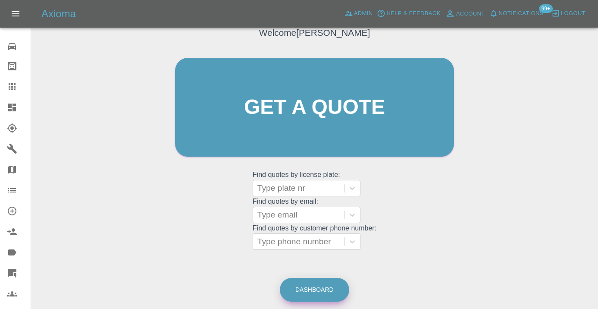
click at [320, 283] on link "Dashboard" at bounding box center [314, 290] width 69 height 24
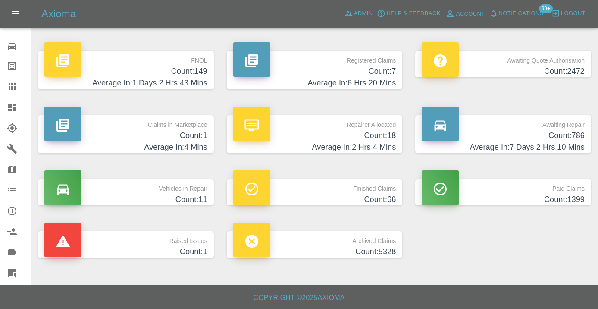
click at [531, 138] on h4 "Count: 786" at bounding box center [502, 136] width 163 height 12
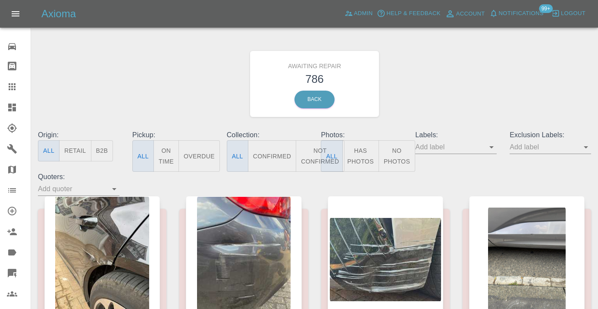
click at [309, 156] on button "Not Confirmed" at bounding box center [320, 155] width 48 height 31
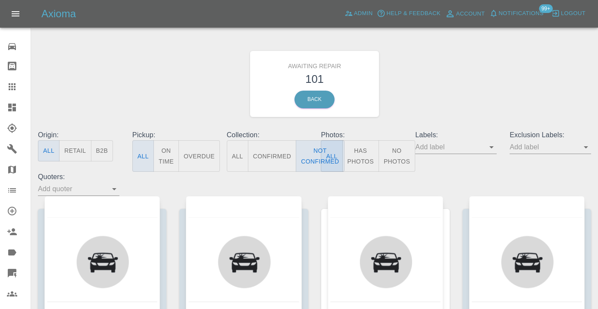
click at [436, 84] on div "Awaiting Repair 101 Back" at bounding box center [314, 84] width 566 height 92
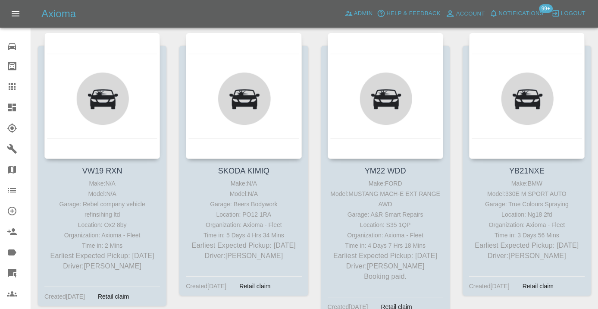
scroll to position [3328, 0]
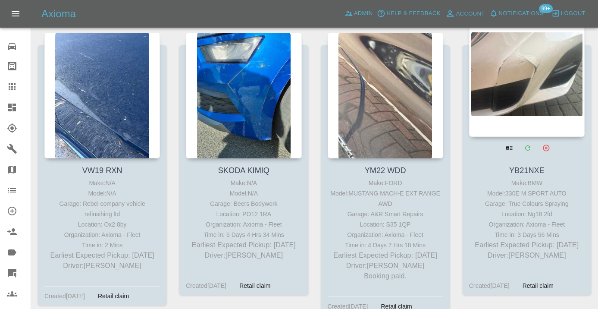
click at [520, 85] on div at bounding box center [526, 74] width 115 height 126
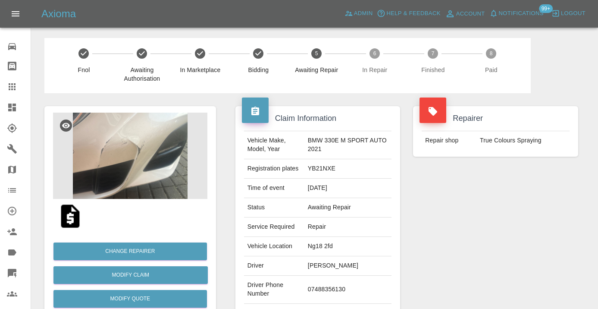
click at [333, 289] on td "07488356130" at bounding box center [347, 289] width 87 height 28
copy td "07488356130"
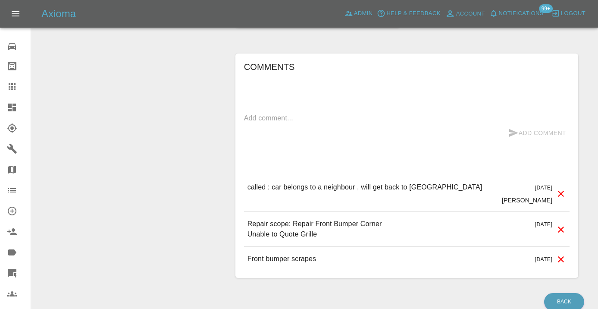
scroll to position [774, 0]
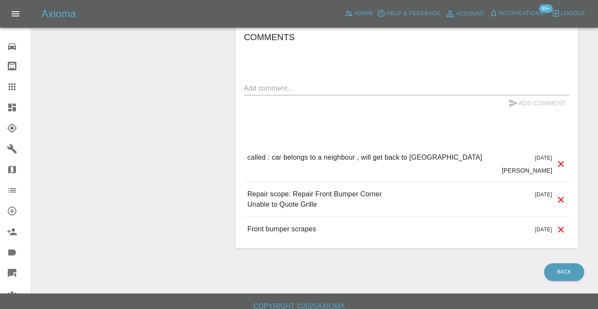
click at [256, 85] on div "x" at bounding box center [406, 88] width 325 height 14
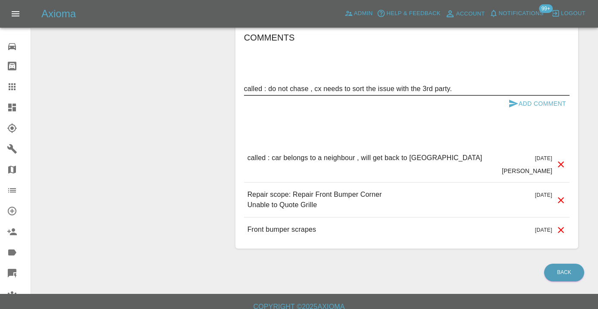
click at [274, 84] on textarea "called : do not chase , cx needs to sort the issue with the 3rd party." at bounding box center [406, 89] width 325 height 10
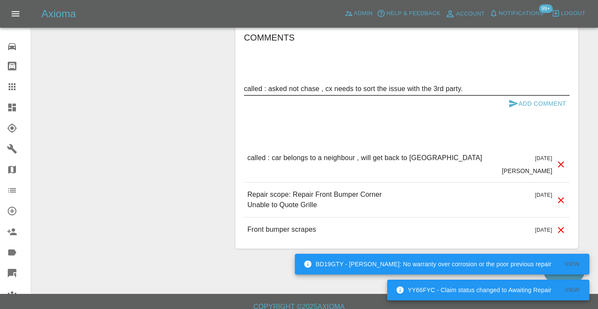
click at [300, 84] on textarea "called : asked not chase , cx needs to sort the issue with the 3rd party." at bounding box center [406, 89] width 325 height 10
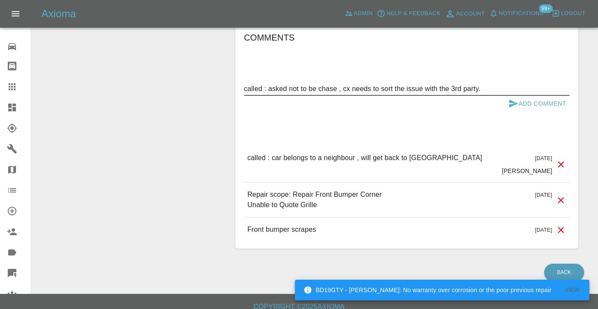
click at [337, 84] on textarea "called : asked not to be chase , cx needs to sort the issue with the 3rd party." at bounding box center [406, 89] width 325 height 10
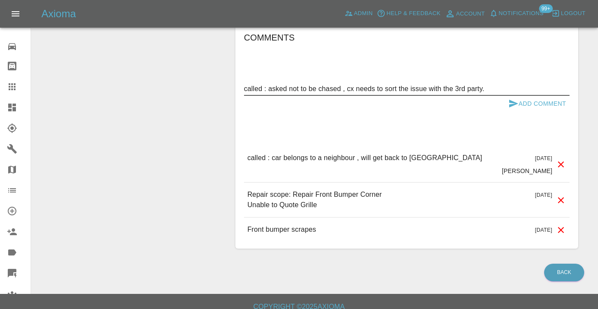
click at [493, 84] on textarea "called : asked not to be chased , cx needs to sort the issue with the 3rd party." at bounding box center [406, 89] width 325 height 10
type textarea "called : asked not to be chased , cx needs to sort the issue with the 3rd party."
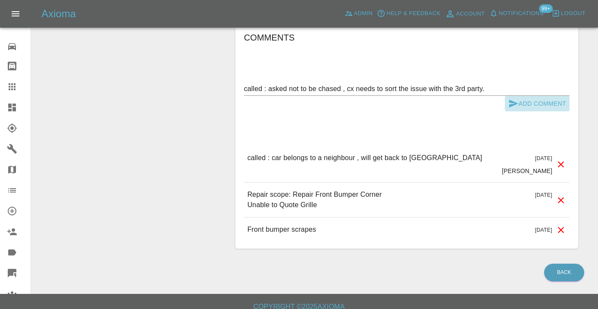
click at [513, 98] on icon "submit" at bounding box center [513, 103] width 10 height 10
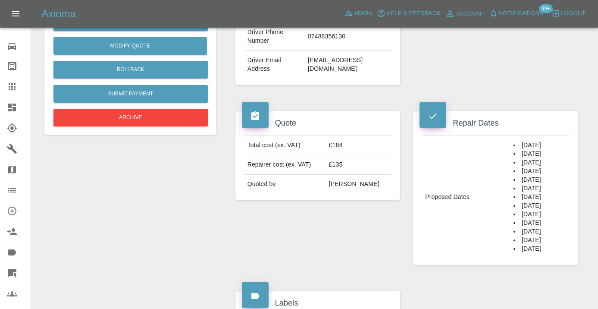
scroll to position [235, 0]
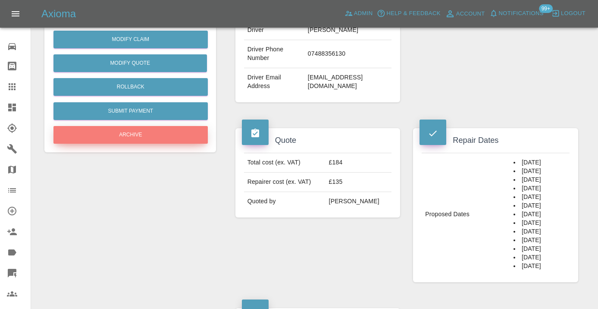
click at [124, 126] on button "Archive" at bounding box center [130, 135] width 154 height 18
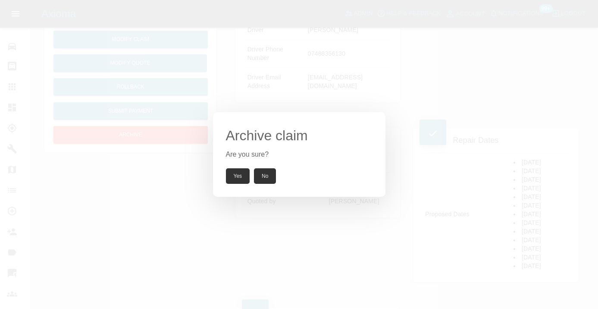
click at [240, 170] on button "Yes" at bounding box center [238, 176] width 24 height 16
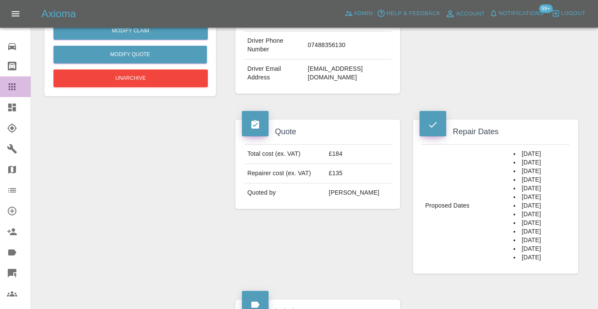
click at [12, 88] on icon at bounding box center [12, 86] width 10 height 10
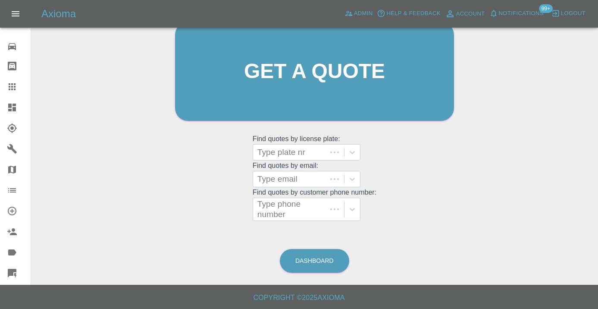
scroll to position [94, 0]
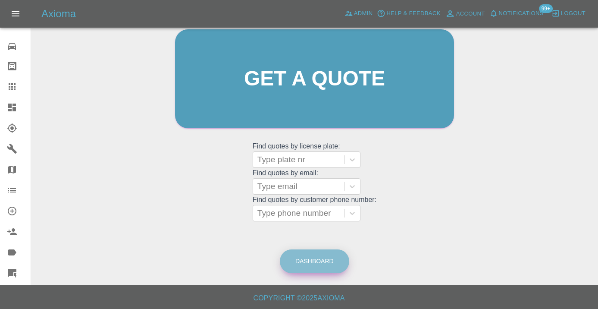
click at [308, 267] on link "Dashboard" at bounding box center [314, 261] width 69 height 24
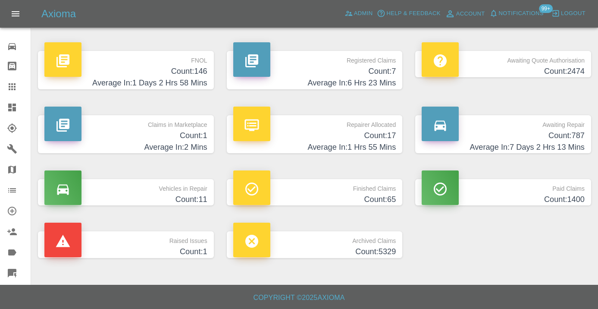
click at [578, 132] on h4 "Count: 787" at bounding box center [502, 136] width 163 height 12
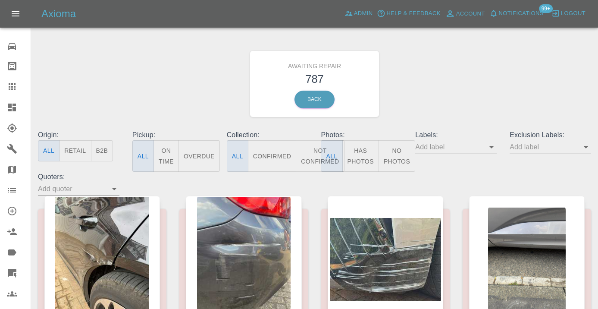
click at [311, 159] on button "Not Confirmed" at bounding box center [320, 155] width 48 height 31
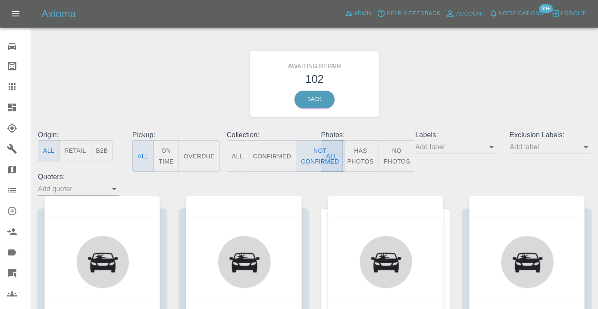
click at [435, 104] on div "Awaiting Repair 102 Back" at bounding box center [314, 84] width 566 height 92
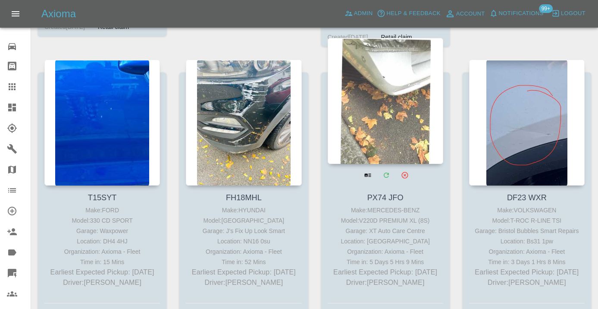
scroll to position [3595, 0]
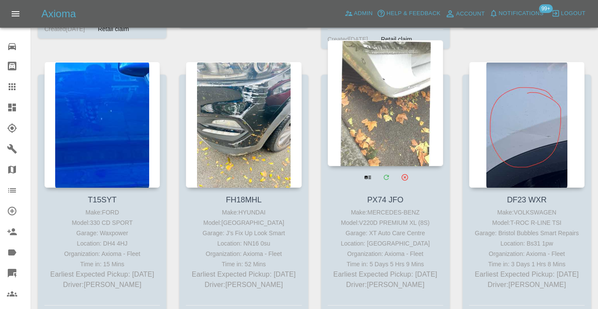
click at [390, 101] on div at bounding box center [385, 103] width 115 height 126
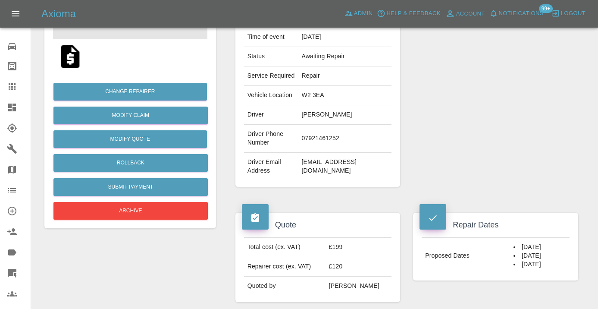
scroll to position [153, 0]
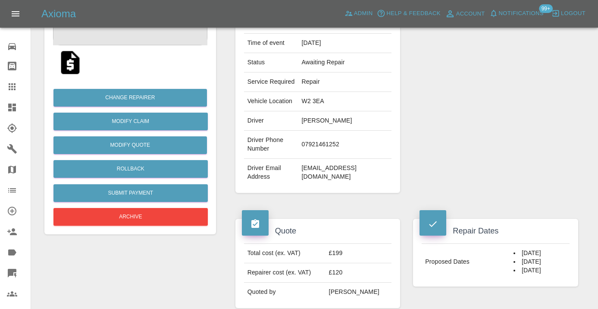
click at [313, 159] on td "07921461252" at bounding box center [345, 145] width 94 height 28
copy td "07921461252"
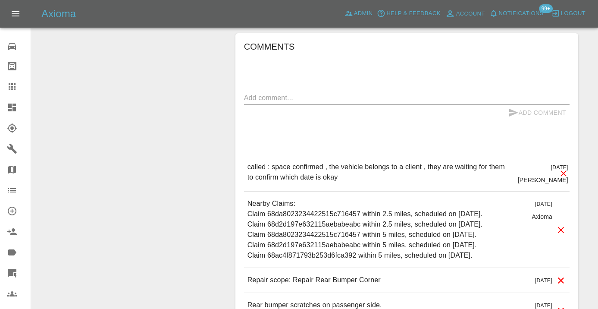
scroll to position [693, 0]
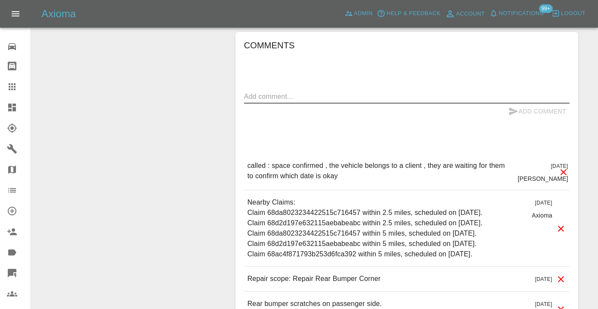
click at [246, 101] on textarea at bounding box center [406, 96] width 325 height 10
type textarea "as per note below"
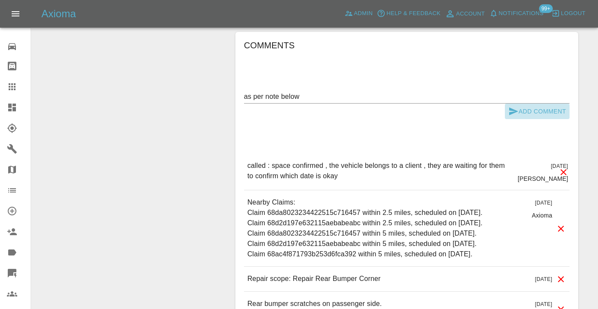
click at [521, 119] on button "Add Comment" at bounding box center [537, 111] width 65 height 16
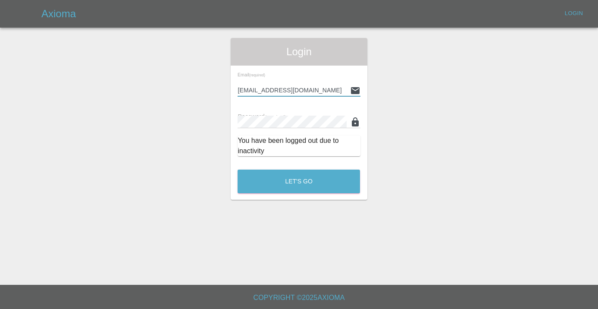
type input "Castrokhonqwana@gmail.com"
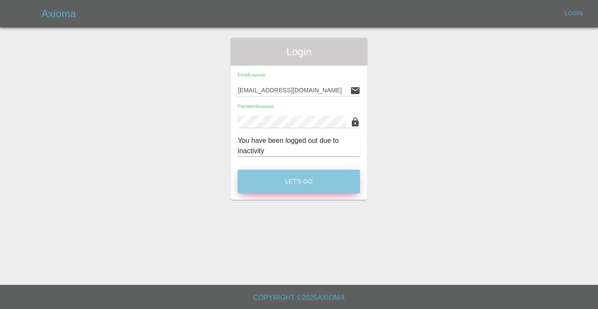
click at [324, 186] on button "Let's Go" at bounding box center [298, 181] width 122 height 24
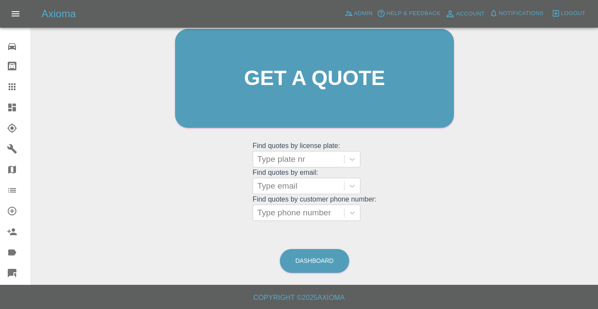
scroll to position [94, 0]
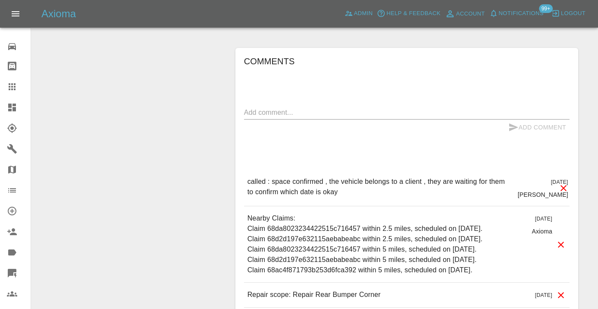
scroll to position [684, 0]
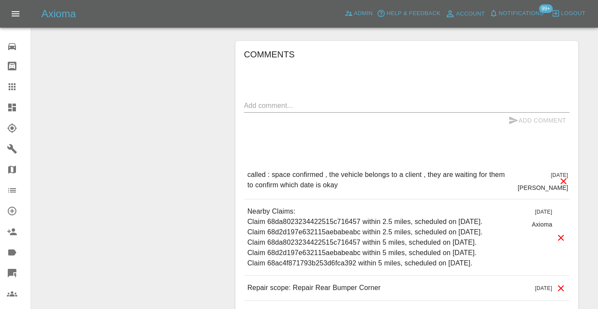
click at [290, 110] on textarea at bounding box center [406, 105] width 325 height 10
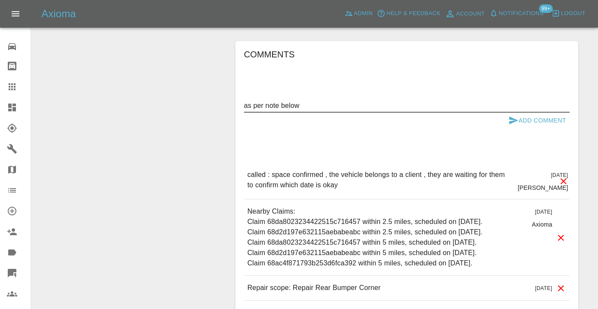
type textarea "as per note below"
click at [535, 128] on button "Add Comment" at bounding box center [537, 120] width 65 height 16
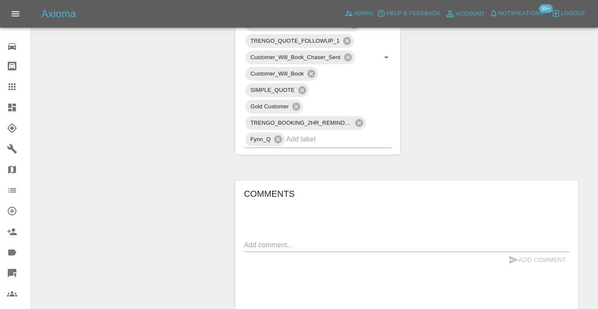
scroll to position [540, 0]
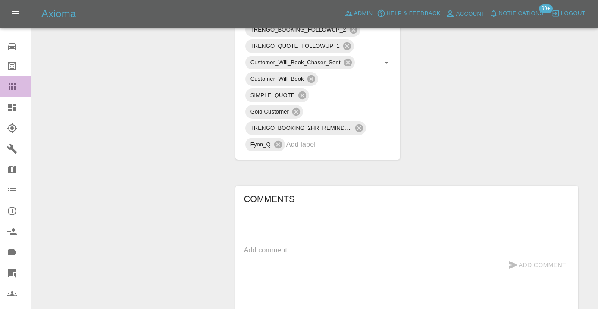
click at [14, 87] on icon at bounding box center [12, 86] width 7 height 7
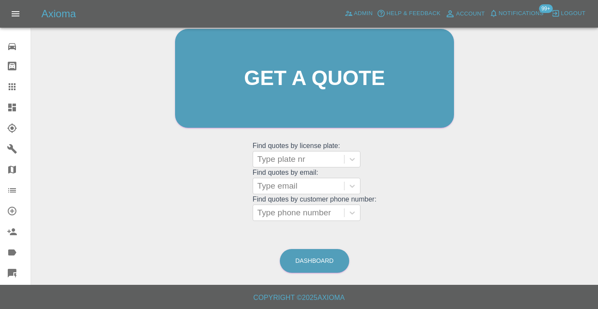
scroll to position [94, 0]
click at [312, 254] on link "Dashboard" at bounding box center [314, 261] width 69 height 24
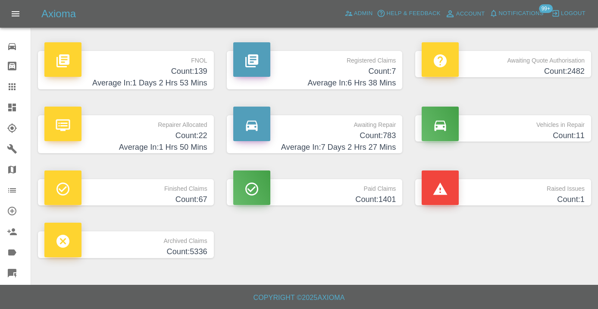
click at [381, 135] on h4 "Count: 783" at bounding box center [314, 136] width 163 height 12
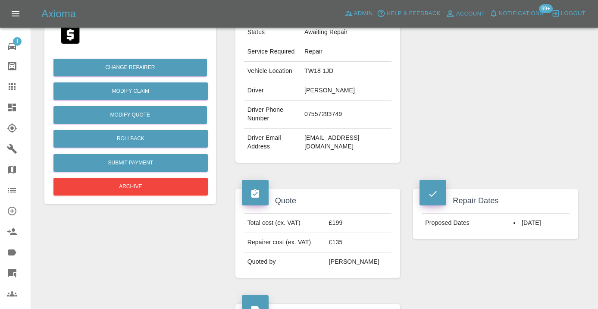
scroll to position [176, 0]
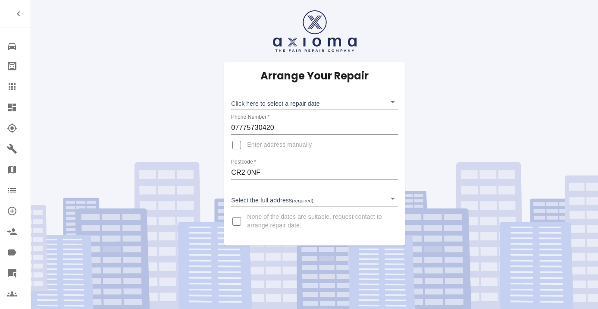
click at [250, 104] on body "Repair home Bodyshop home Claims Dashboard Explorer Garages Map Organization Cr…" at bounding box center [299, 154] width 598 height 309
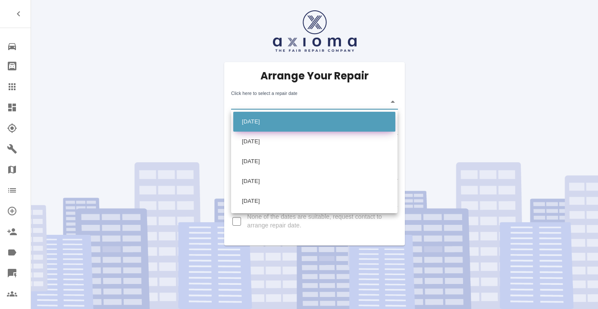
click at [255, 119] on li "[DATE]" at bounding box center [314, 122] width 162 height 20
type input "[DATE]T00:00:00.000Z"
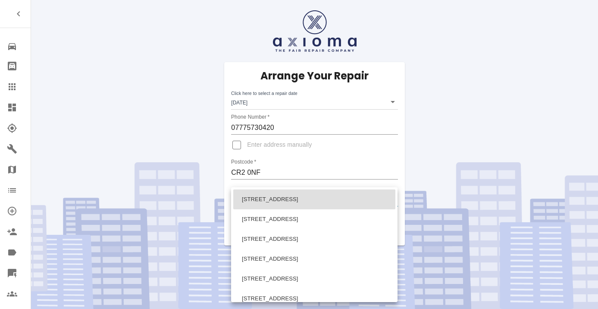
click at [253, 203] on body "Repair home Bodyshop home Claims Dashboard Explorer Garages Map Organization Cr…" at bounding box center [299, 154] width 598 height 309
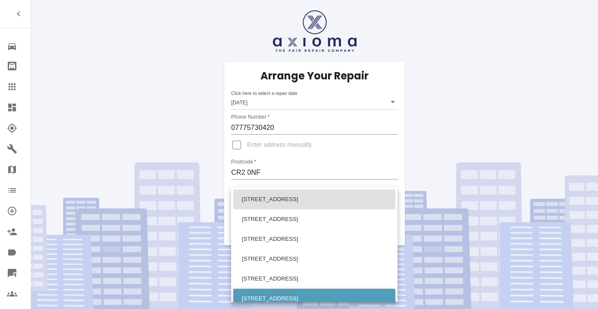
scroll to position [94, 0]
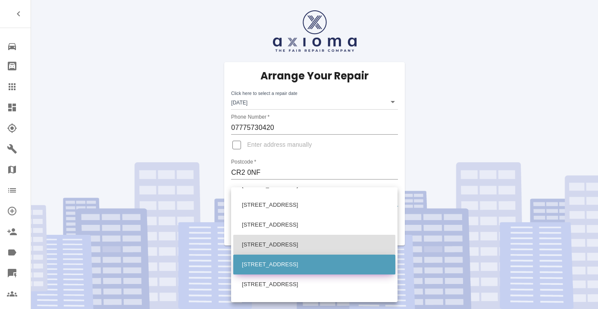
click at [265, 268] on li "[STREET_ADDRESS]" at bounding box center [314, 264] width 162 height 20
type input "[STREET_ADDRESS]"
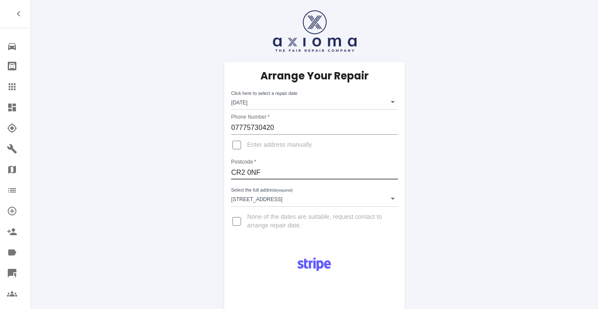
click at [246, 175] on input "CR2 0NF" at bounding box center [314, 172] width 166 height 14
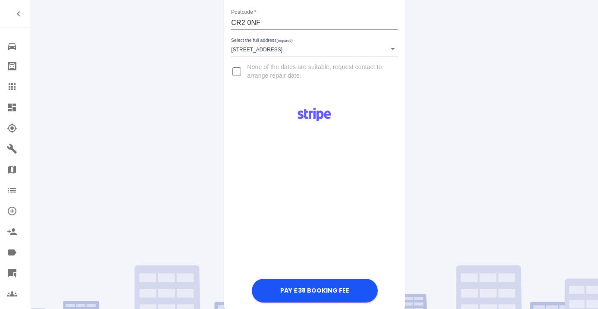
scroll to position [157, 0]
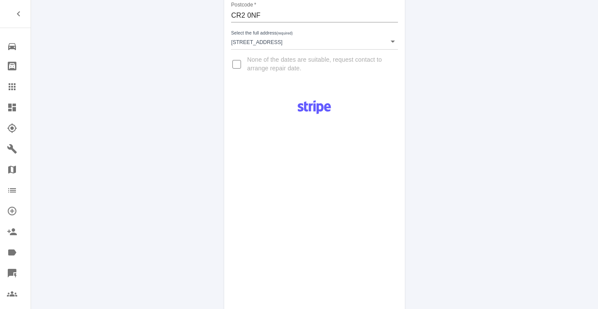
click at [387, 186] on div "Pay £38 Booking Fee" at bounding box center [314, 236] width 180 height 287
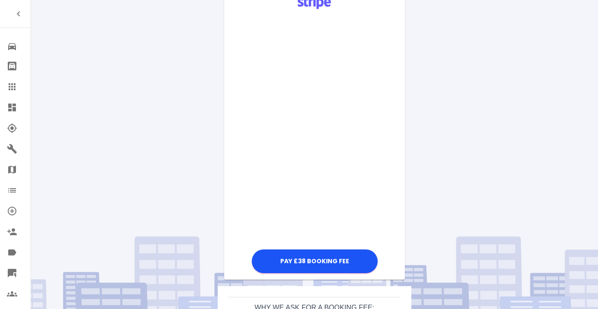
scroll to position [263, 0]
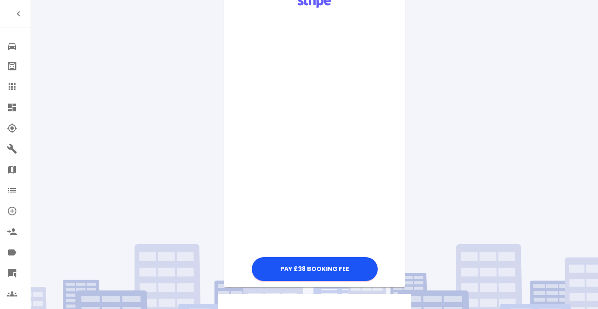
click at [388, 57] on div "Pay £38 Booking Fee" at bounding box center [314, 135] width 180 height 296
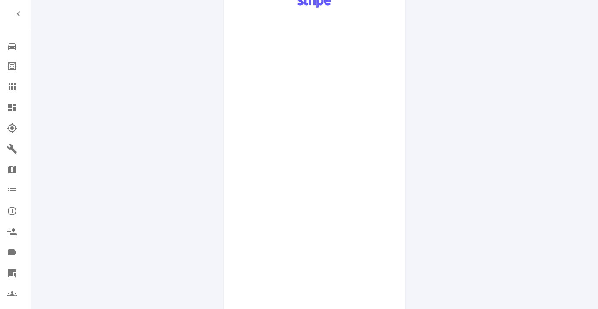
click at [390, 236] on div "Pay £38 Booking Fee" at bounding box center [314, 204] width 180 height 435
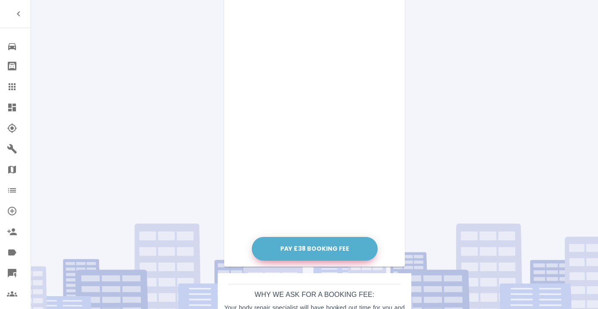
scroll to position [425, 0]
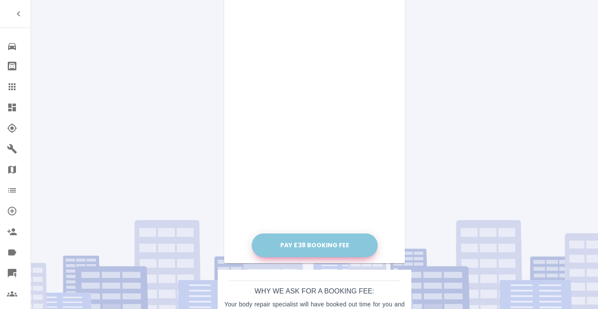
click at [307, 243] on button "Pay £38 Booking Fee" at bounding box center [315, 245] width 126 height 24
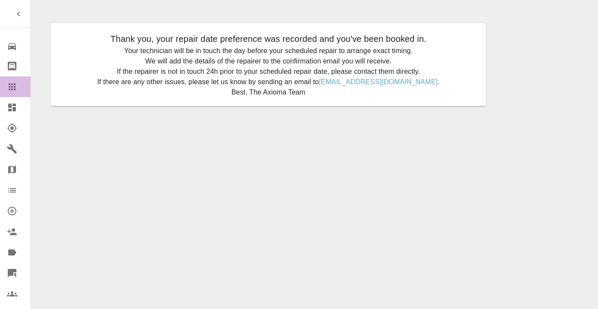
click at [16, 90] on icon at bounding box center [12, 86] width 7 height 7
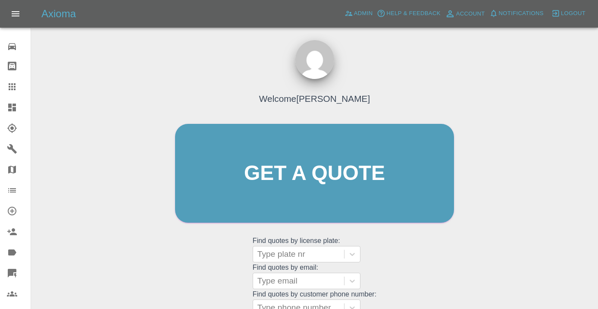
click at [403, 248] on div "Welcome [PERSON_NAME] Get a quote Get a quote Find quotes by license plate: Typ…" at bounding box center [314, 189] width 297 height 260
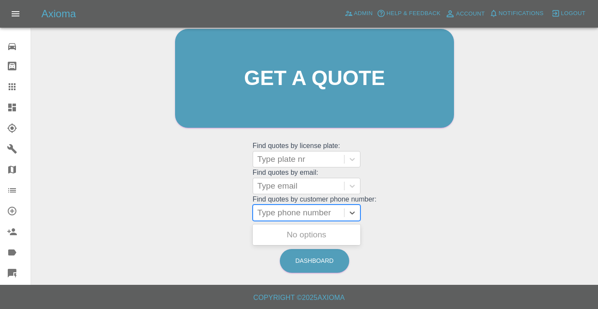
click at [299, 215] on div at bounding box center [298, 212] width 82 height 12
paste input "07775730420"
type input "07775730420"
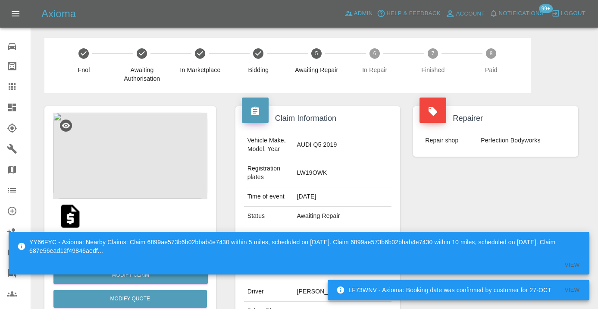
click at [401, 181] on div "Claim Information Vehicle Make, Model, Year AUDI Q5 2019 Registration plates LW…" at bounding box center [318, 243] width 178 height 300
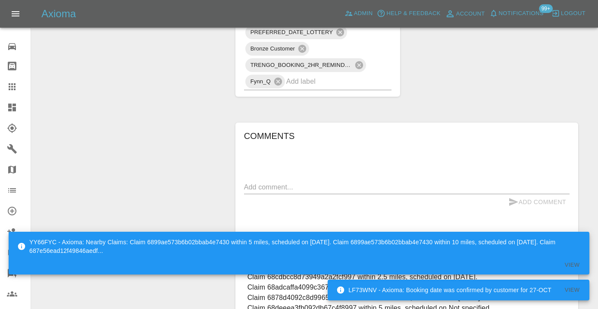
scroll to position [714, 0]
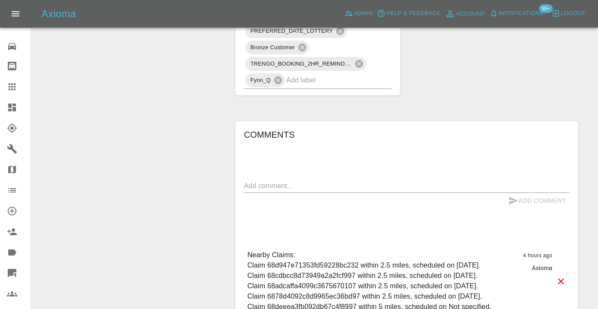
click at [249, 181] on textarea at bounding box center [406, 186] width 325 height 10
type textarea "booked . but needs to be the 15th"
click at [531, 193] on button "Add Comment" at bounding box center [537, 201] width 65 height 16
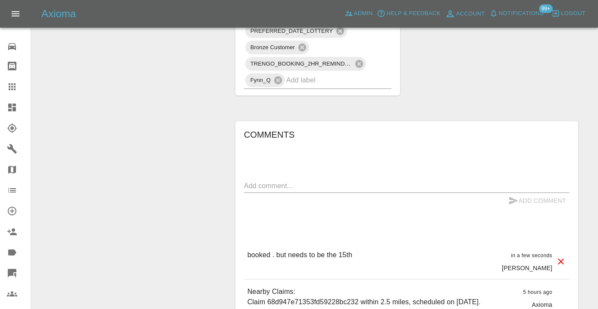
click at [16, 86] on icon at bounding box center [12, 86] width 10 height 10
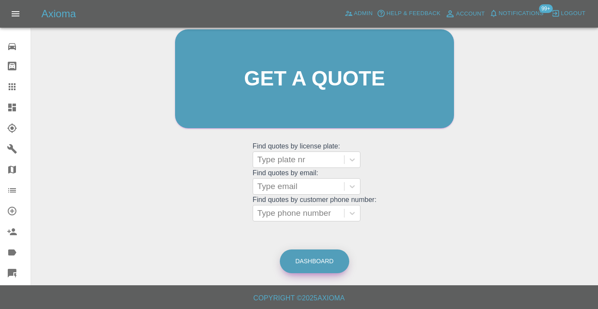
click at [338, 264] on link "Dashboard" at bounding box center [314, 261] width 69 height 24
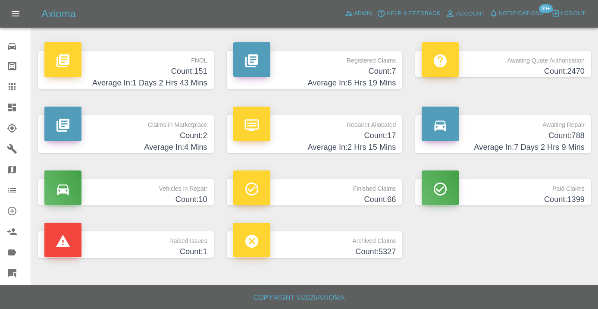
click at [566, 133] on h4 "Count: 788" at bounding box center [502, 136] width 163 height 12
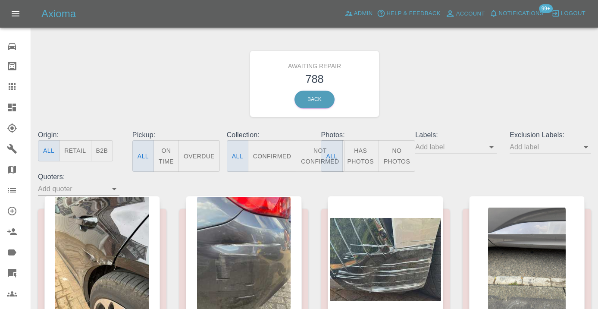
click at [313, 162] on button "Not Confirmed" at bounding box center [320, 155] width 48 height 31
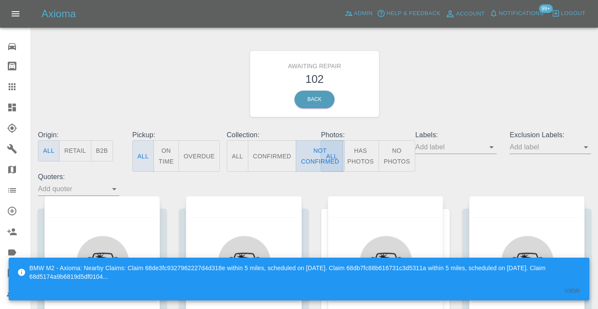
click at [311, 163] on button "Not Confirmed" at bounding box center [320, 155] width 48 height 31
drag, startPoint x: 425, startPoint y: 103, endPoint x: 431, endPoint y: 89, distance: 14.7
click at [425, 103] on div "Awaiting Repair 102 Back" at bounding box center [314, 84] width 566 height 92
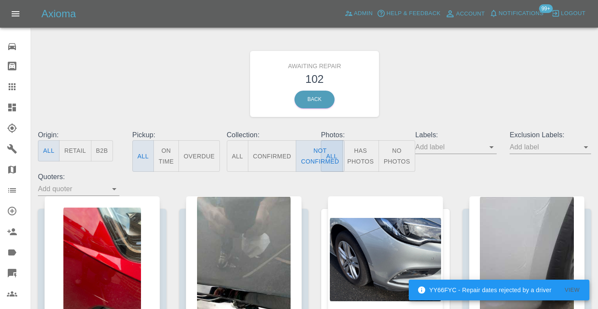
click at [410, 101] on div "Awaiting Repair 102 Back" at bounding box center [314, 84] width 566 height 92
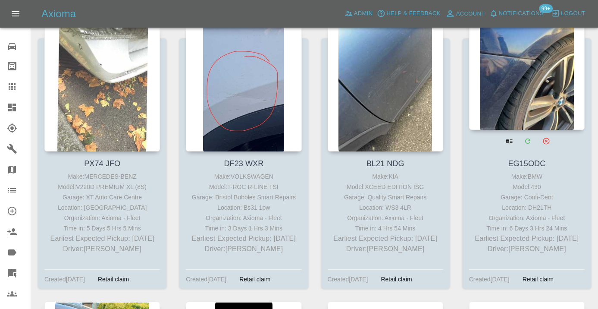
scroll to position [3905, 0]
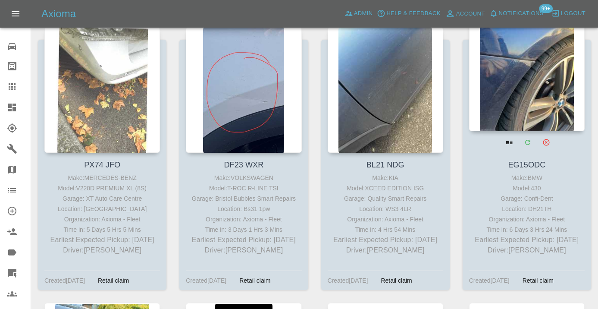
click at [514, 87] on div at bounding box center [526, 68] width 115 height 126
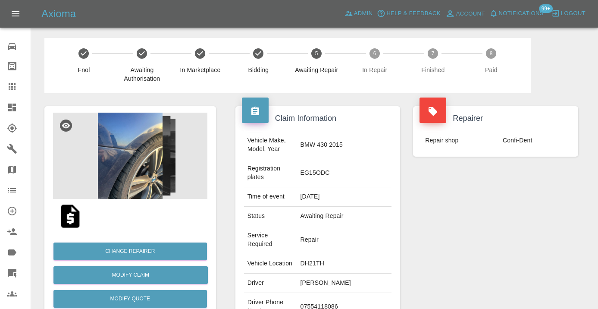
click at [349, 293] on td "07554118086" at bounding box center [344, 307] width 95 height 28
copy td "07554118086"
click at [505, 226] on div "Repairer Repair shop Confi-Dent" at bounding box center [495, 234] width 178 height 283
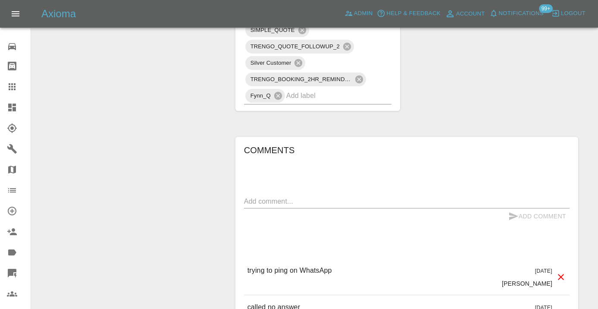
scroll to position [625, 0]
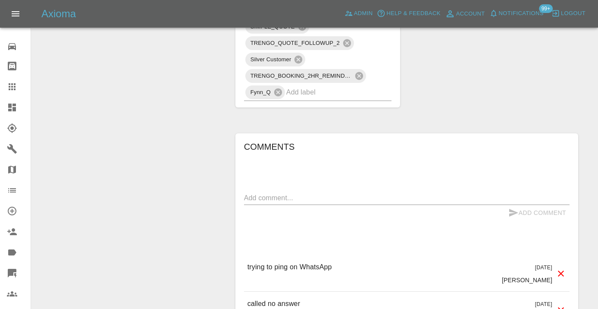
click at [257, 193] on textarea at bounding box center [406, 198] width 325 height 10
type textarea "called no answer"
click at [513, 209] on icon "submit" at bounding box center [513, 213] width 9 height 8
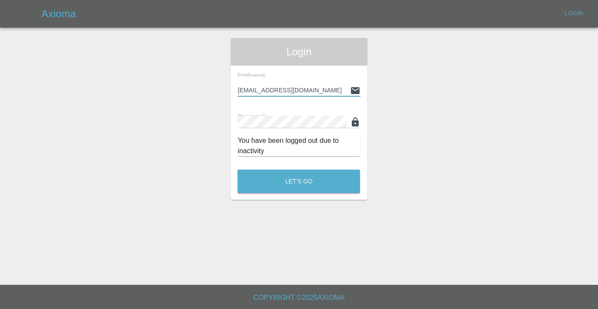
type input "Castrokhonqwana@gmail.com"
click at [299, 181] on button "Let's Go" at bounding box center [298, 181] width 122 height 24
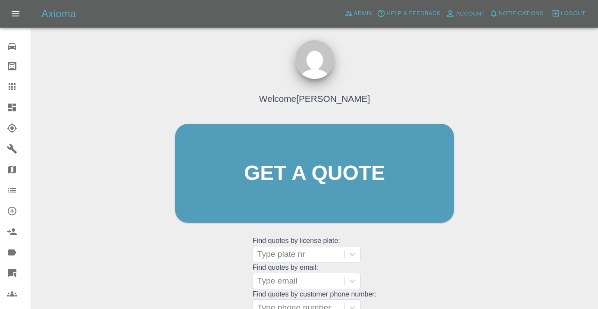
click at [396, 276] on div "Welcome Castro Get a quote Get a quote Find quotes by license plate: Type plate…" at bounding box center [314, 189] width 297 height 260
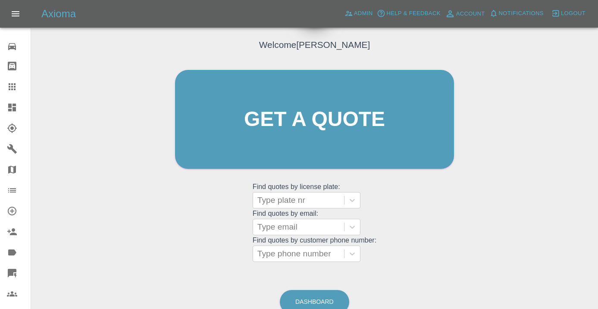
scroll to position [97, 0]
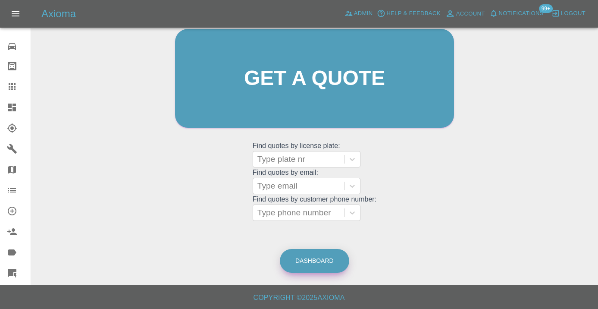
click at [299, 262] on link "Dashboard" at bounding box center [314, 261] width 69 height 24
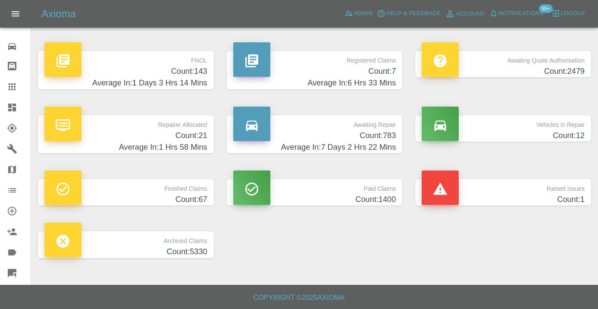
click at [377, 128] on p "Awaiting Repair" at bounding box center [314, 122] width 163 height 15
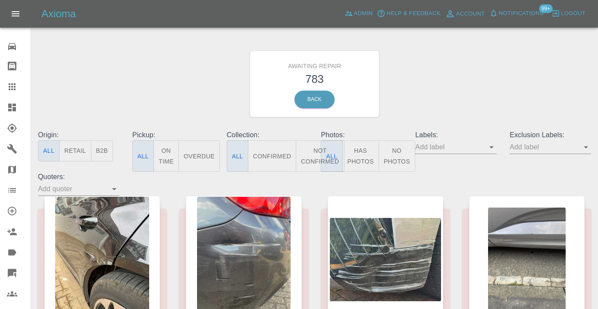
click at [306, 151] on button "Not Confirmed" at bounding box center [320, 155] width 48 height 31
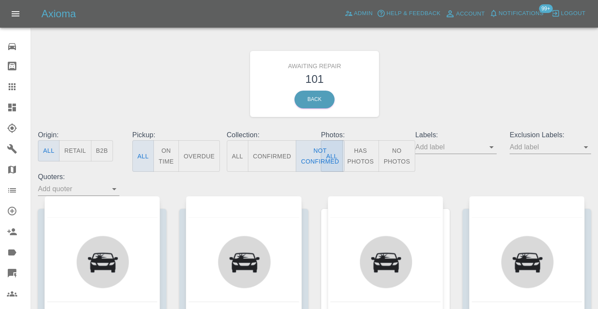
click at [449, 92] on div "Awaiting Repair 101 Back" at bounding box center [314, 84] width 566 height 92
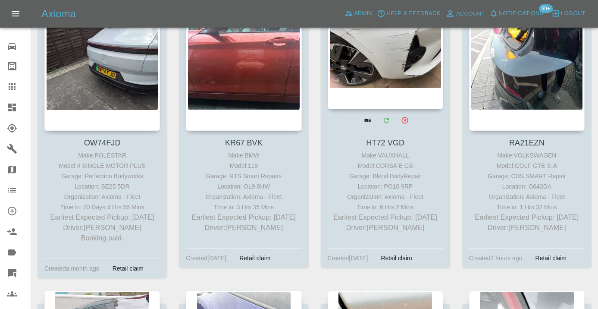
scroll to position [4212, 0]
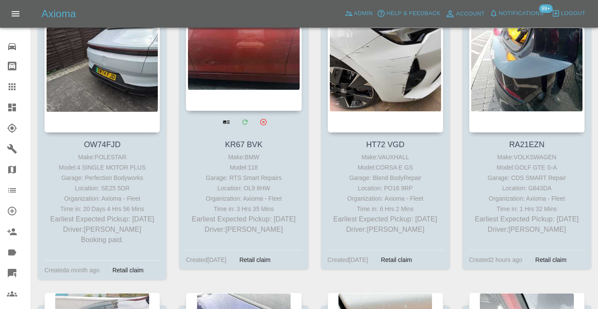
click at [248, 75] on div at bounding box center [243, 48] width 115 height 126
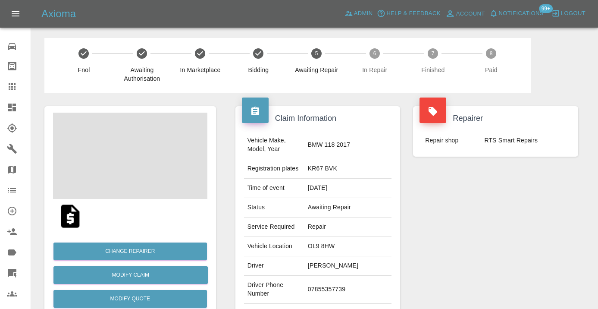
click at [345, 286] on td "07855357739" at bounding box center [347, 289] width 87 height 28
copy td "07855357739"
click at [510, 200] on div "Repairer Repair shop RTS Smart Repairs" at bounding box center [495, 221] width 178 height 257
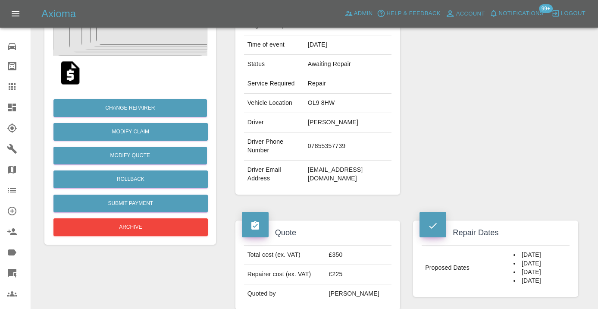
scroll to position [133, 0]
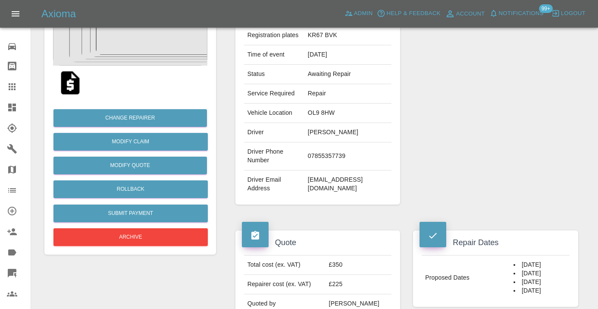
click at [345, 151] on td "07855357739" at bounding box center [347, 156] width 87 height 28
copy td "07855357739"
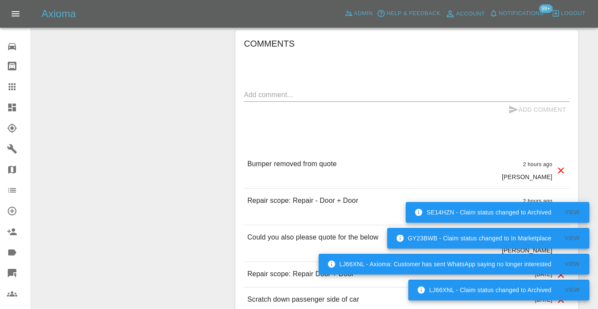
scroll to position [670, 0]
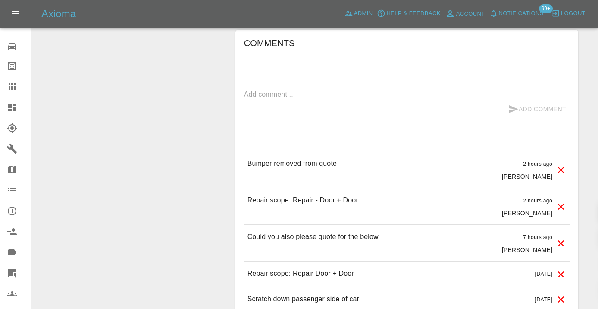
click at [261, 89] on textarea at bounding box center [406, 94] width 325 height 10
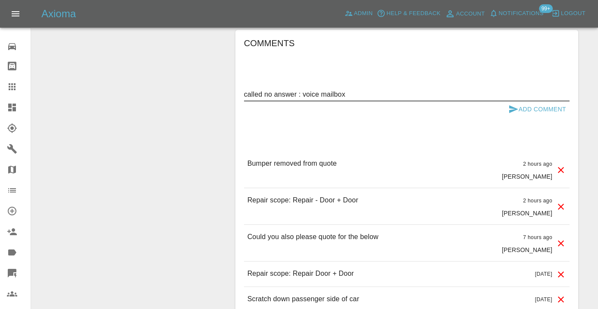
type textarea "called no answer : voice mailbox"
click at [512, 105] on icon "submit" at bounding box center [513, 109] width 9 height 8
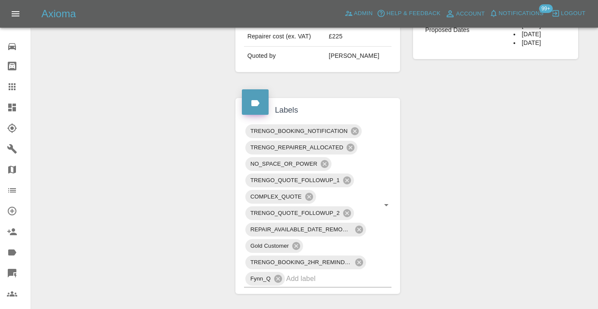
scroll to position [384, 0]
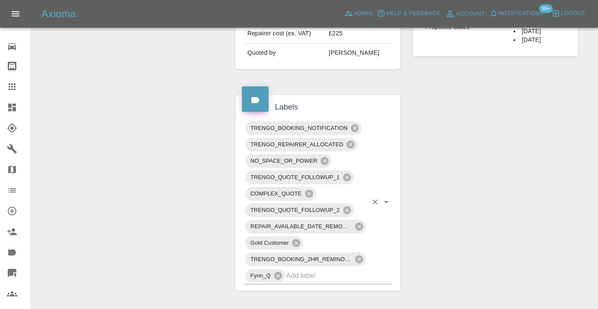
click at [305, 268] on input "text" at bounding box center [326, 274] width 81 height 13
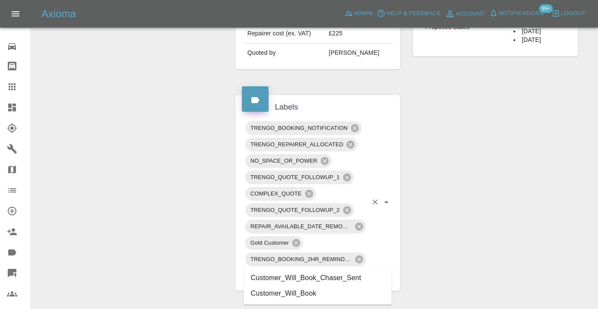
type input "customer_wil"
click at [296, 294] on li "Customer_Will_Book" at bounding box center [318, 293] width 148 height 16
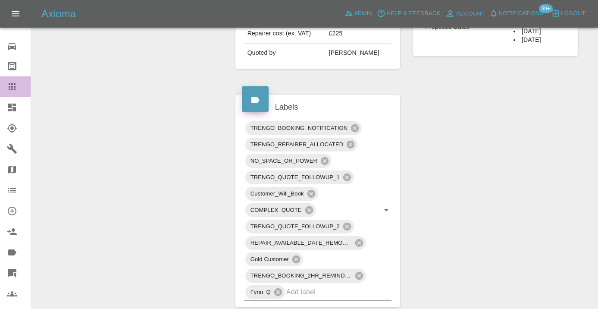
click at [13, 84] on icon at bounding box center [12, 86] width 10 height 10
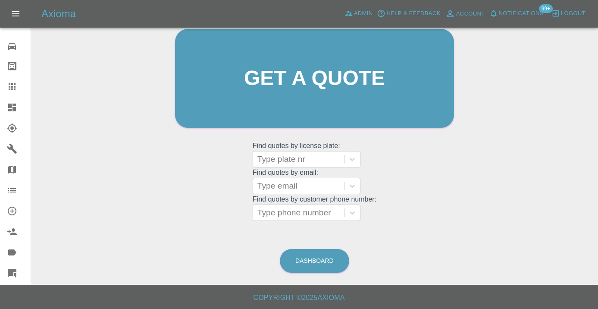
scroll to position [94, 0]
click at [300, 261] on link "Dashboard" at bounding box center [314, 261] width 69 height 24
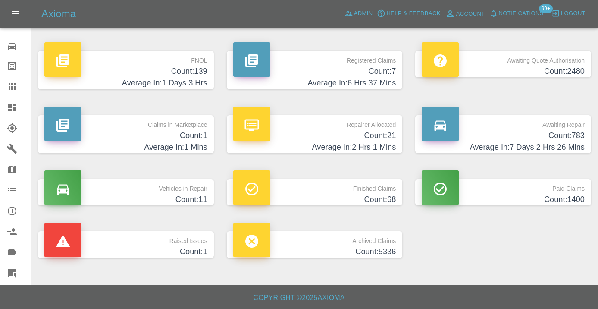
click at [581, 138] on h4 "Count: 783" at bounding box center [502, 136] width 163 height 12
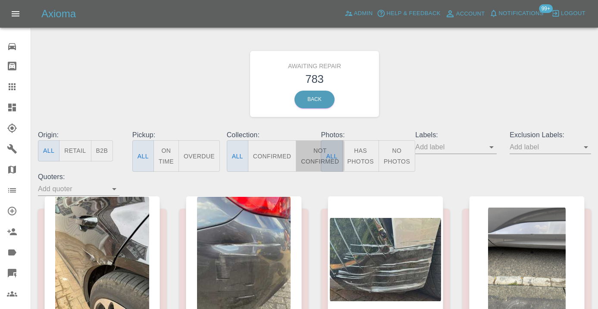
click at [310, 159] on button "Not Confirmed" at bounding box center [320, 155] width 48 height 31
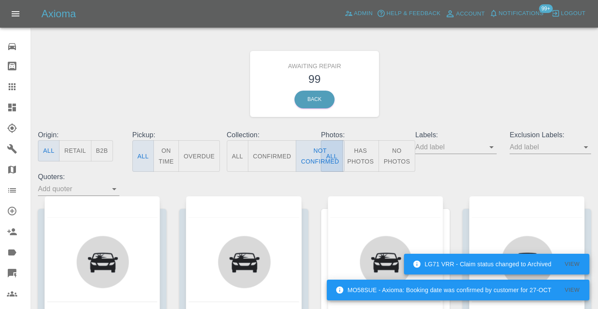
type button "false"
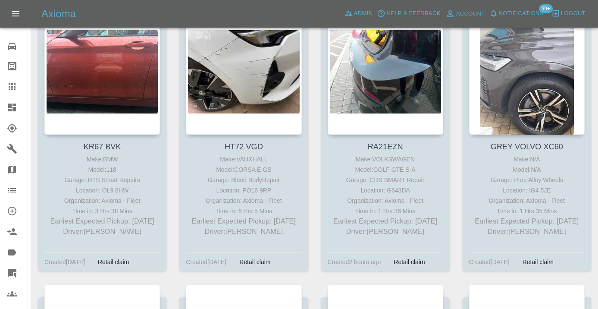
scroll to position [4211, 0]
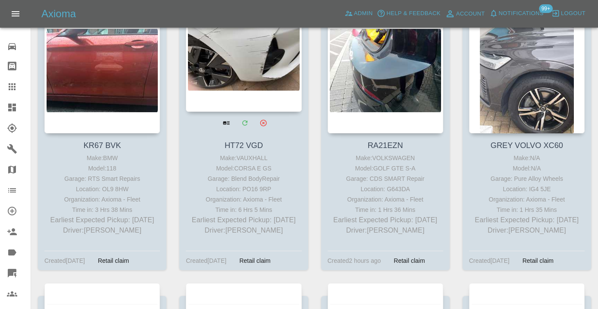
click at [241, 75] on div at bounding box center [243, 49] width 115 height 126
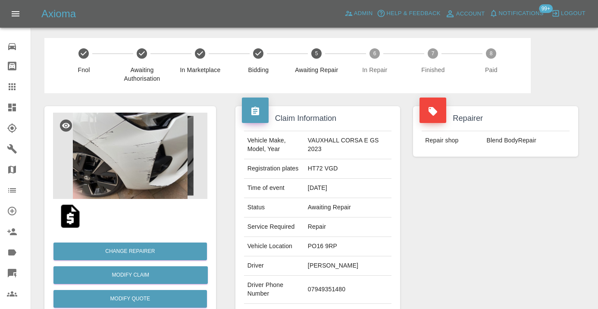
click at [340, 286] on td "07949351480" at bounding box center [347, 289] width 87 height 28
copy td "07949351480"
click at [507, 250] on div "Repairer Repair shop Blend BodyRepair" at bounding box center [495, 221] width 178 height 257
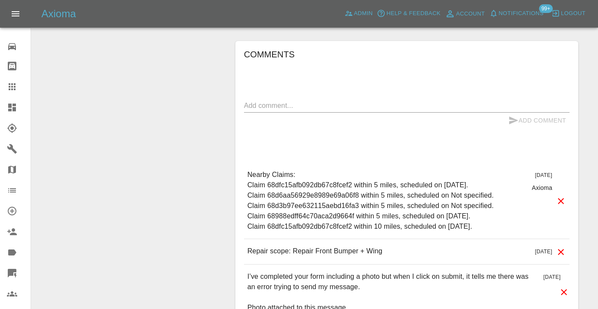
scroll to position [829, 0]
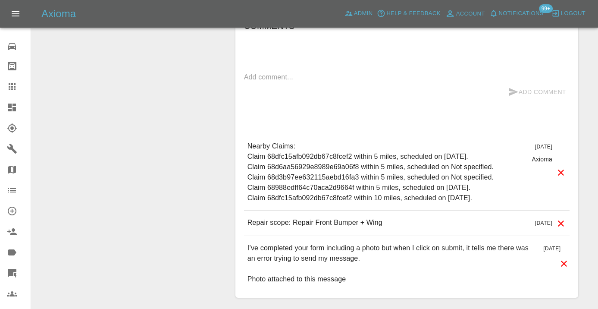
click at [256, 70] on div "x" at bounding box center [406, 77] width 325 height 14
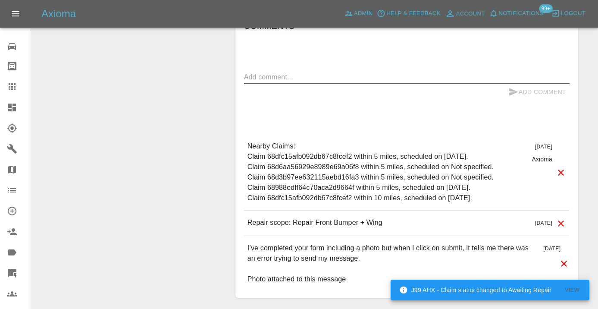
click at [268, 72] on textarea at bounding box center [406, 77] width 325 height 10
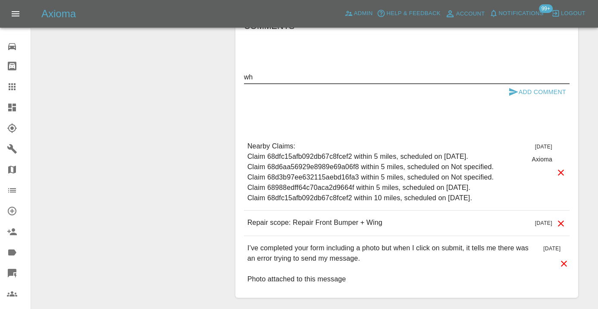
type textarea "w"
type textarea "resent WhatsApp booking link , audio . Circle back"
click at [524, 84] on button "Add Comment" at bounding box center [537, 92] width 65 height 16
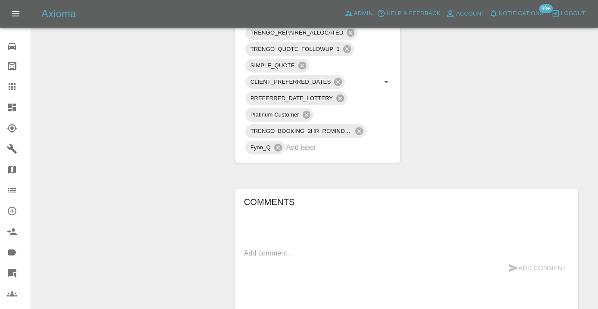
scroll to position [643, 0]
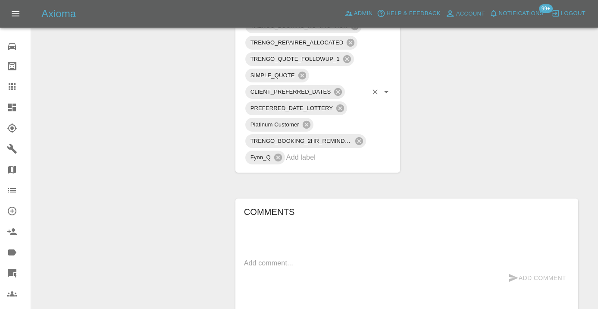
click at [334, 150] on input "text" at bounding box center [326, 156] width 81 height 13
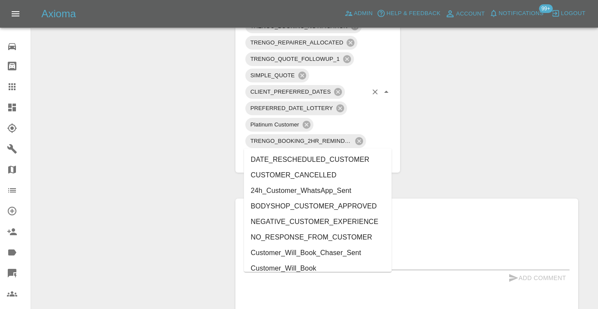
type input "cust"
click at [315, 269] on li "Customer_Will_Book" at bounding box center [318, 268] width 148 height 16
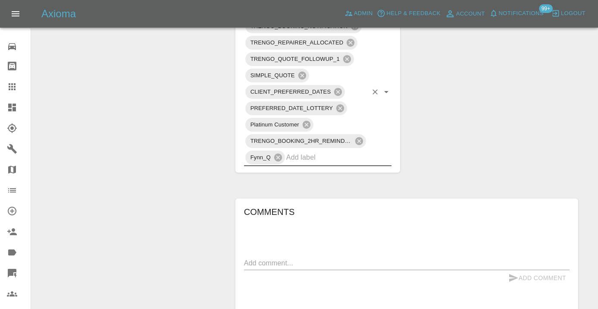
click at [9, 88] on icon at bounding box center [12, 86] width 10 height 10
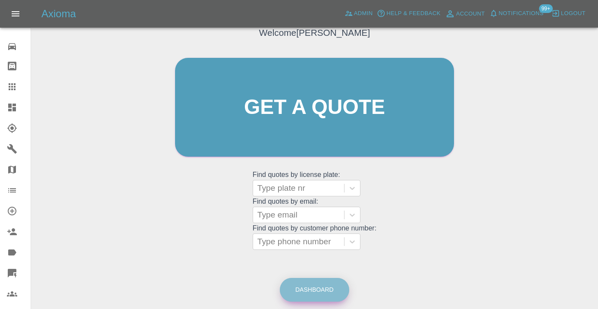
click at [323, 286] on link "Dashboard" at bounding box center [314, 290] width 69 height 24
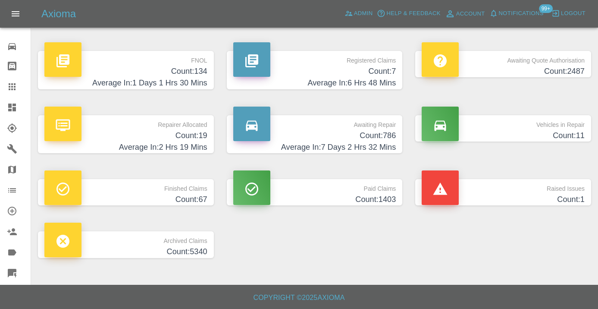
click at [389, 136] on h4 "Count: 786" at bounding box center [314, 136] width 163 height 12
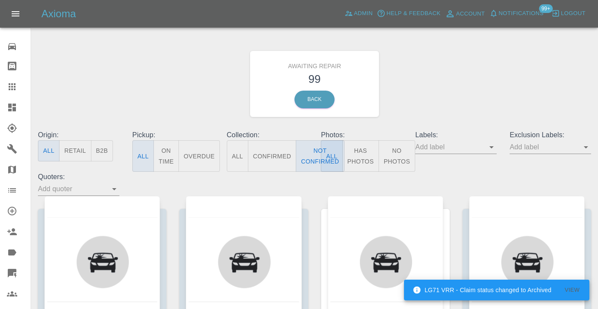
click at [437, 103] on div "Awaiting Repair 99 Back" at bounding box center [314, 84] width 566 height 92
click at [315, 148] on button "Not Confirmed" at bounding box center [320, 155] width 48 height 31
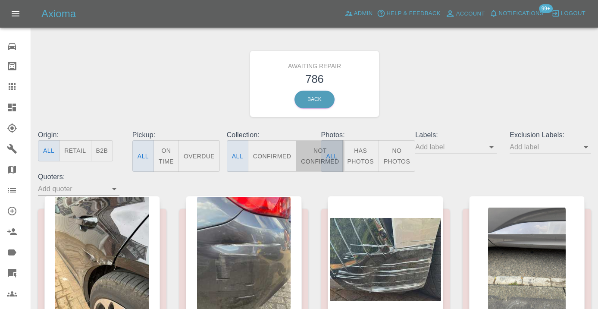
click at [309, 157] on button "Not Confirmed" at bounding box center [320, 155] width 48 height 31
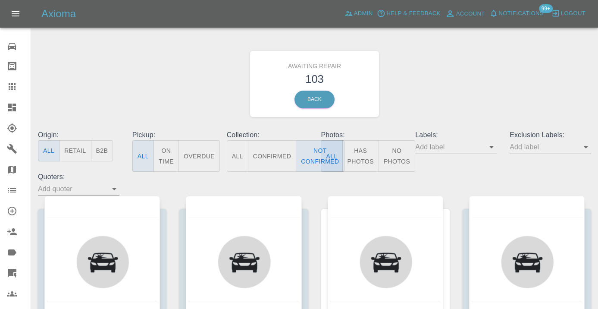
click at [464, 105] on div "Awaiting Repair 103 Back" at bounding box center [314, 84] width 566 height 92
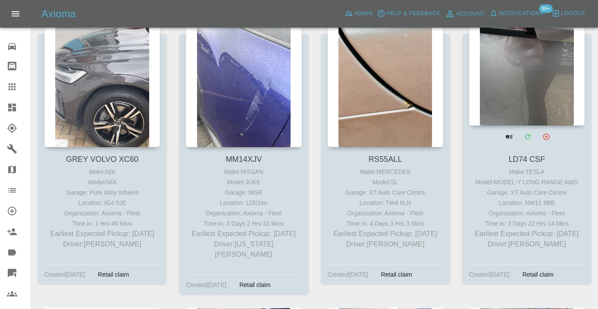
scroll to position [4480, 0]
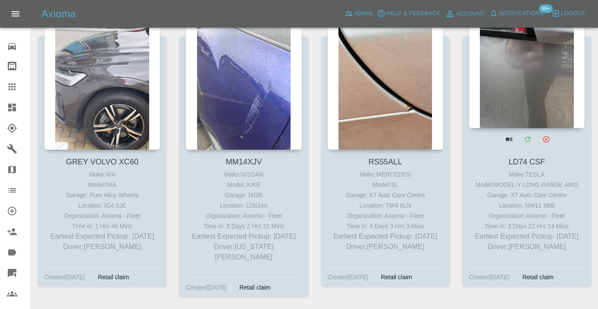
click at [534, 88] on div at bounding box center [526, 65] width 115 height 126
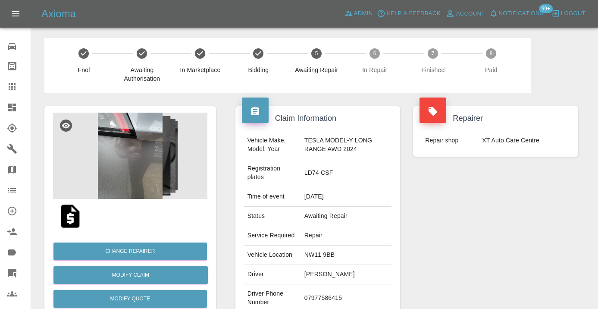
click at [331, 295] on td "07977586415" at bounding box center [346, 298] width 91 height 28
copy td "07977586415"
click at [517, 232] on div "Repairer Repair shop XT Auto Care Centre" at bounding box center [495, 226] width 178 height 266
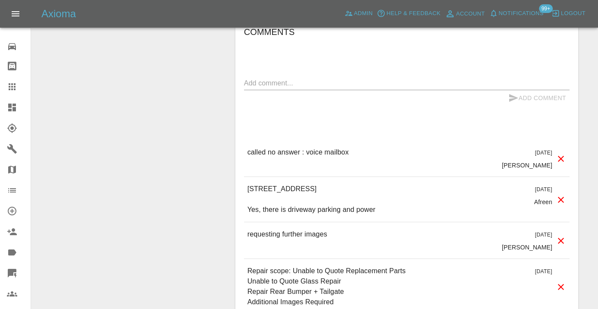
scroll to position [723, 0]
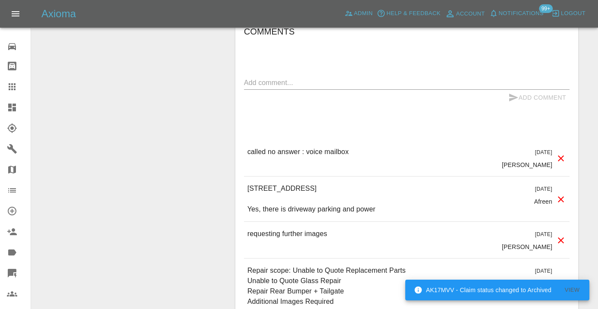
click at [258, 84] on textarea at bounding box center [406, 83] width 325 height 10
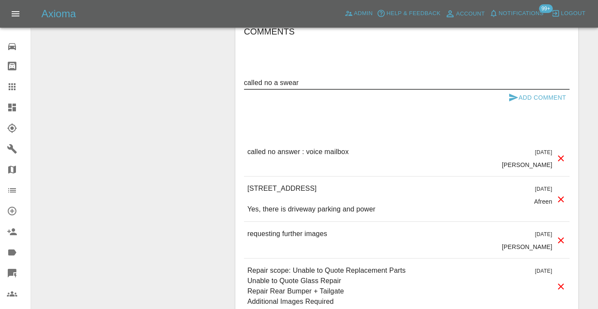
click at [306, 82] on textarea "called no a swear" at bounding box center [406, 83] width 325 height 10
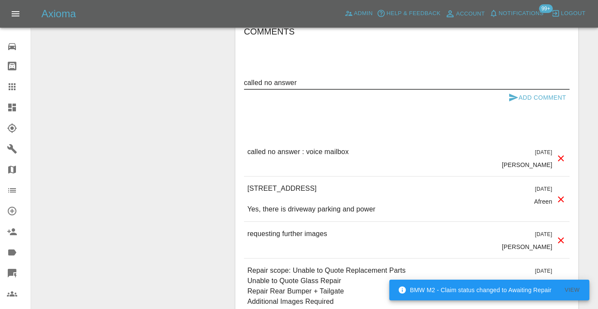
type textarea "called no answer"
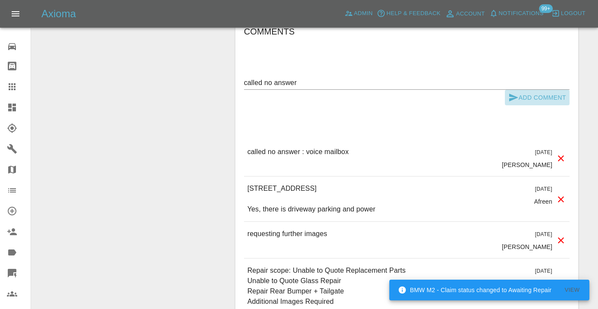
click at [517, 95] on icon "submit" at bounding box center [513, 97] width 10 height 10
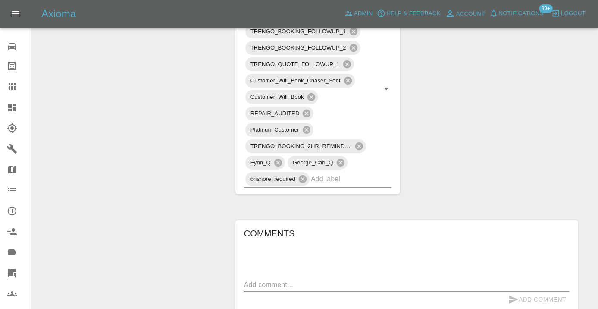
scroll to position [516, 0]
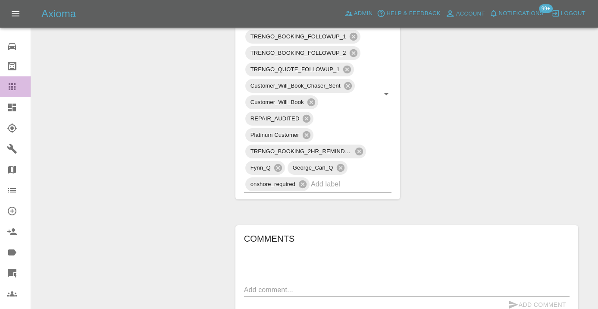
click at [12, 85] on icon at bounding box center [12, 86] width 7 height 7
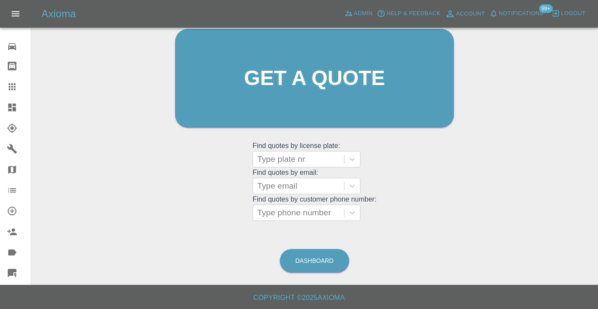
scroll to position [66, 0]
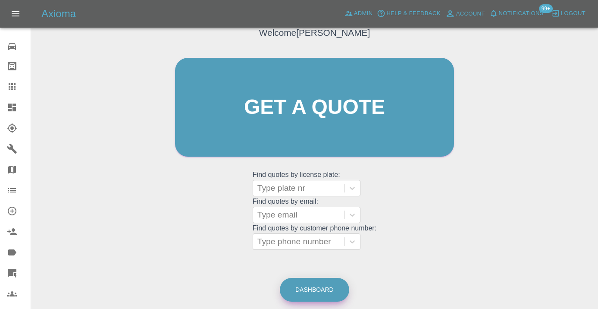
click at [314, 289] on link "Dashboard" at bounding box center [314, 290] width 69 height 24
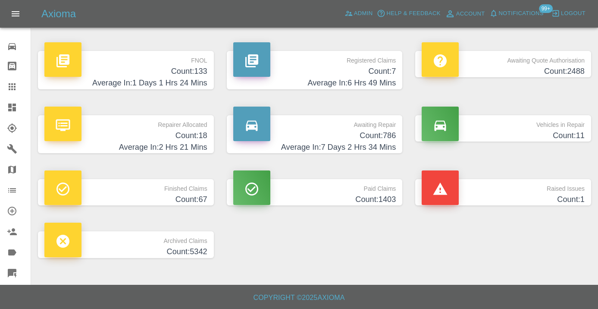
click at [387, 132] on h4 "Count: 786" at bounding box center [314, 136] width 163 height 12
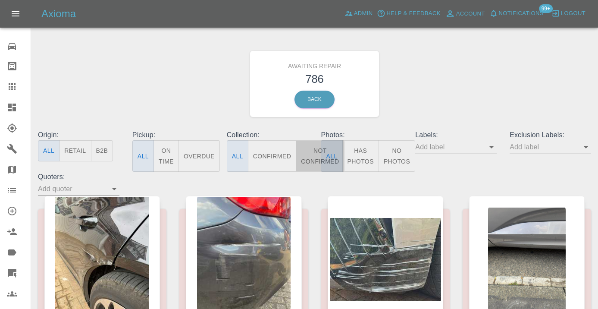
click at [310, 153] on button "Not Confirmed" at bounding box center [320, 155] width 48 height 31
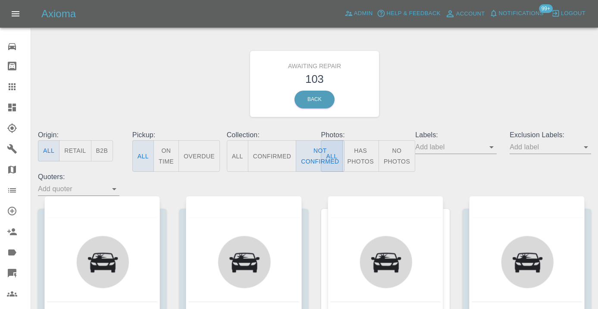
click at [471, 93] on div "Awaiting Repair 103 Back" at bounding box center [314, 84] width 566 height 92
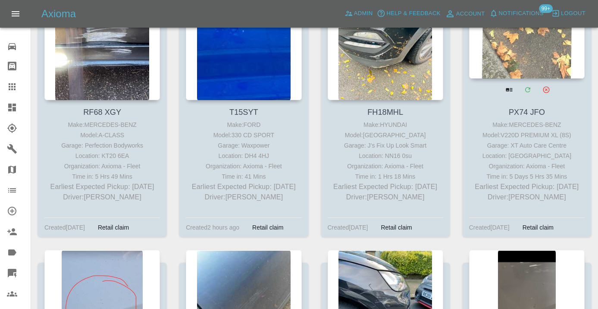
scroll to position [3631, 0]
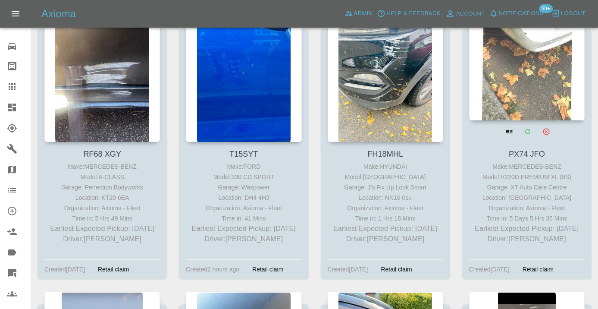
click at [521, 78] on div at bounding box center [526, 57] width 115 height 126
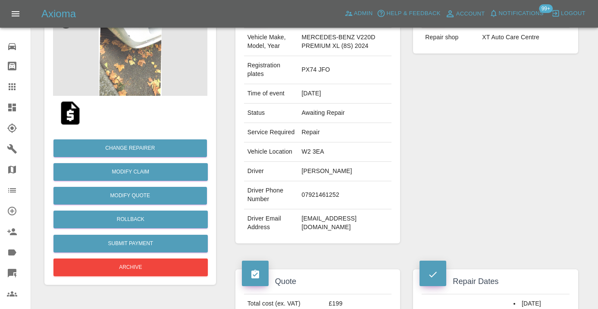
scroll to position [104, 0]
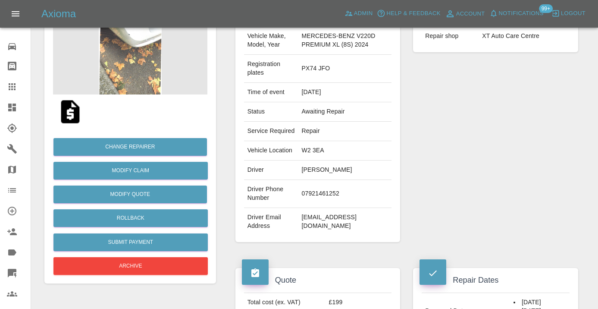
click at [306, 208] on td "07921461252" at bounding box center [345, 194] width 94 height 28
copy td "07921461252"
click at [525, 190] on div "Repairer Repair shop XT Auto Care Centre" at bounding box center [495, 122] width 178 height 266
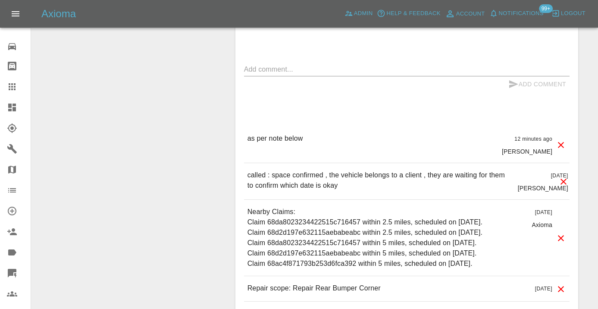
scroll to position [721, 0]
click at [13, 87] on icon at bounding box center [12, 86] width 7 height 7
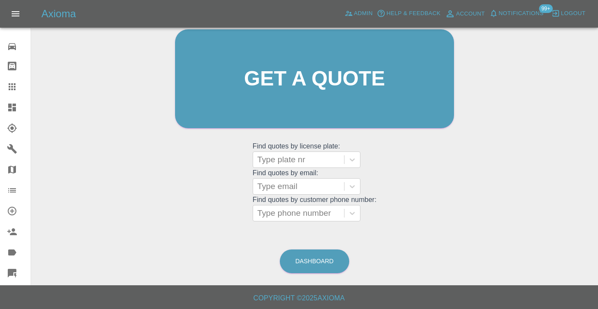
click at [305, 273] on div "Dashboard" at bounding box center [314, 261] width 70 height 28
click at [305, 262] on link "Dashboard" at bounding box center [314, 261] width 69 height 24
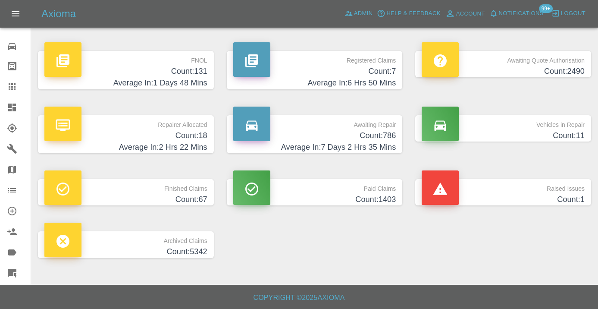
click at [373, 138] on h4 "Count: 786" at bounding box center [314, 136] width 163 height 12
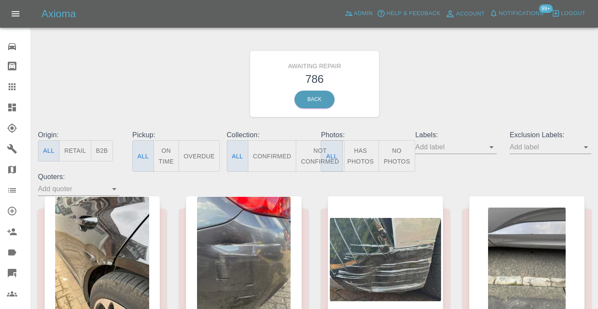
click at [313, 154] on button "Not Confirmed" at bounding box center [320, 155] width 48 height 31
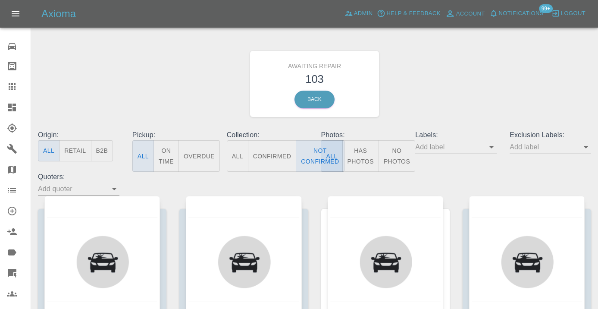
click at [450, 83] on div "Awaiting Repair 103 Back" at bounding box center [314, 84] width 566 height 92
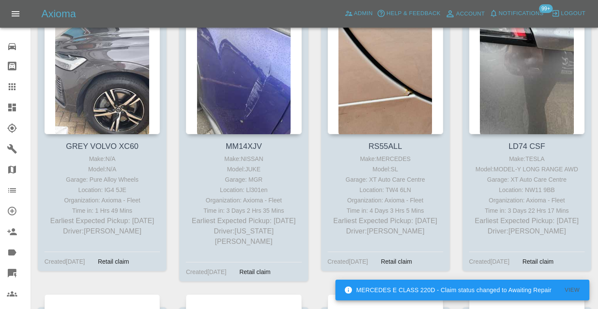
scroll to position [4487, 0]
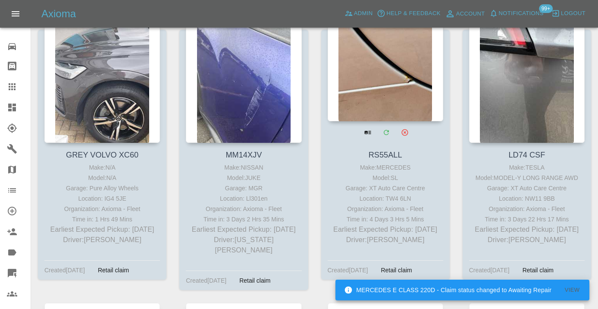
click at [381, 89] on div at bounding box center [385, 58] width 115 height 126
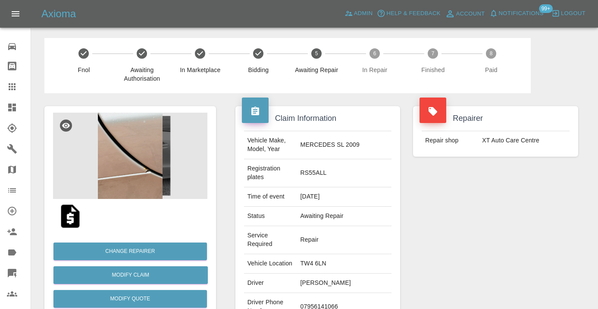
click at [356, 293] on td "07956141066" at bounding box center [344, 307] width 95 height 28
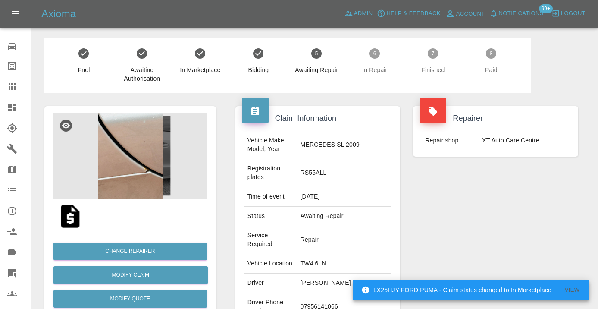
copy td "07956141066"
click at [484, 249] on div "Repairer Repair shop XT Auto Care Centre" at bounding box center [495, 234] width 178 height 283
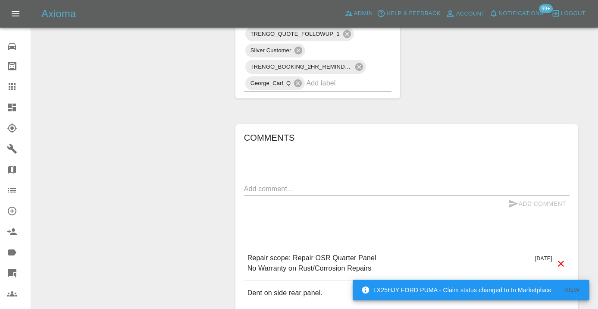
scroll to position [590, 0]
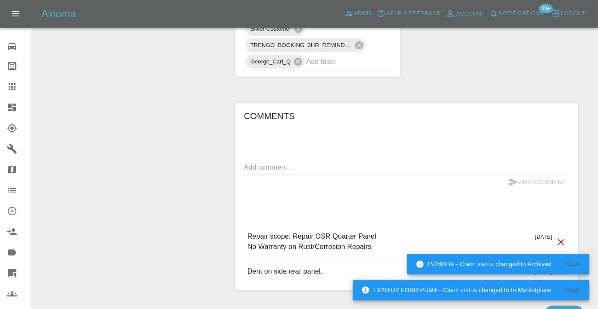
click at [284, 160] on div "x" at bounding box center [406, 167] width 325 height 14
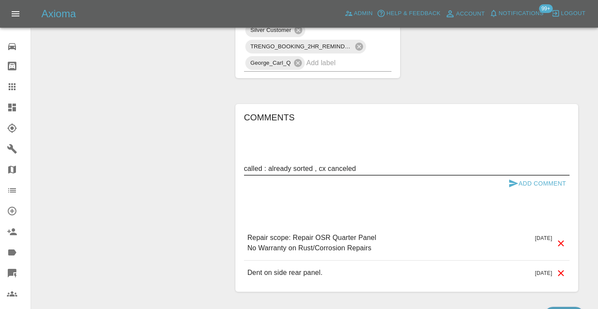
type textarea "called : already sorted , cx canceled"
click at [505, 175] on button "Add Comment" at bounding box center [537, 183] width 65 height 16
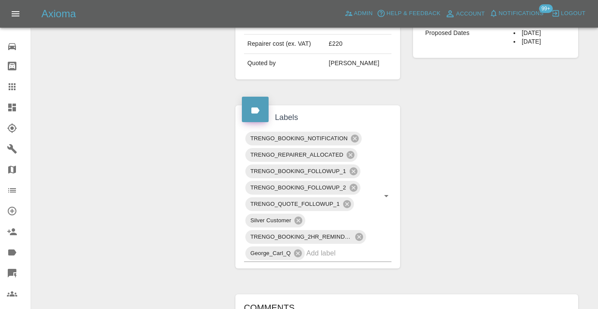
scroll to position [396, 0]
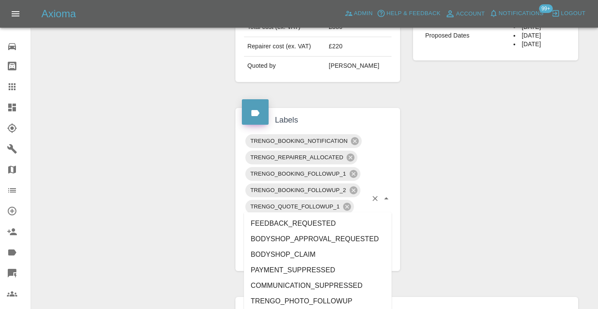
click at [328, 249] on input "text" at bounding box center [336, 255] width 61 height 13
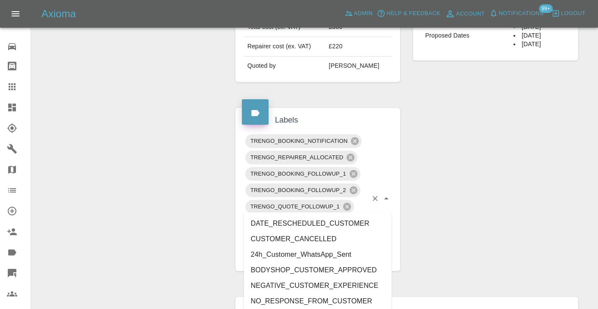
type input "cust"
click at [317, 236] on li "CUSTOMER_CANCELLED" at bounding box center [318, 239] width 148 height 16
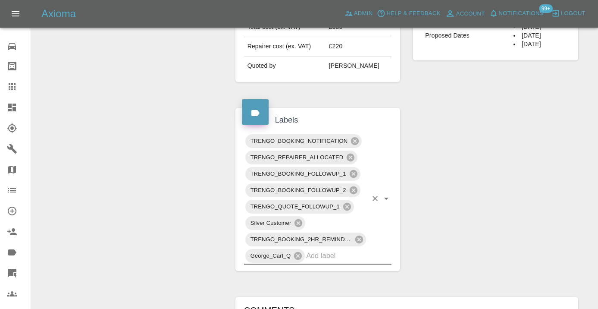
click at [139, 139] on div "Change Repairer Modify Claim Modify Quote Rollback Submit Payment Archive" at bounding box center [130, 115] width 184 height 837
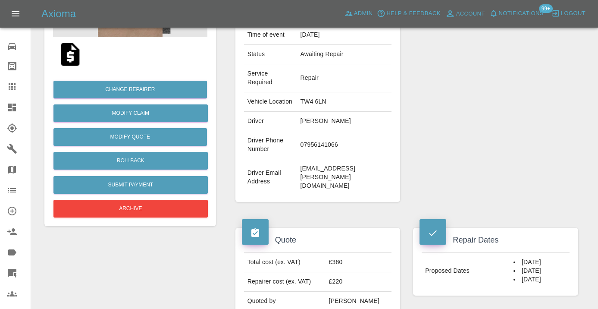
scroll to position [161, 0]
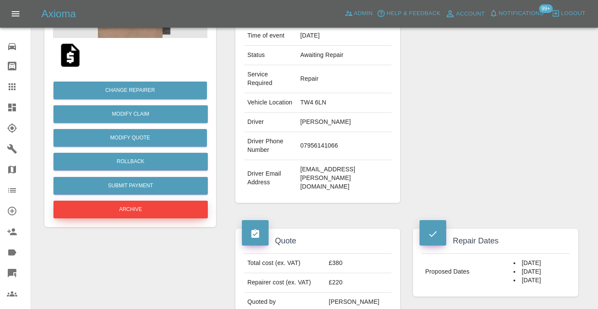
click at [128, 206] on button "Archive" at bounding box center [130, 209] width 154 height 18
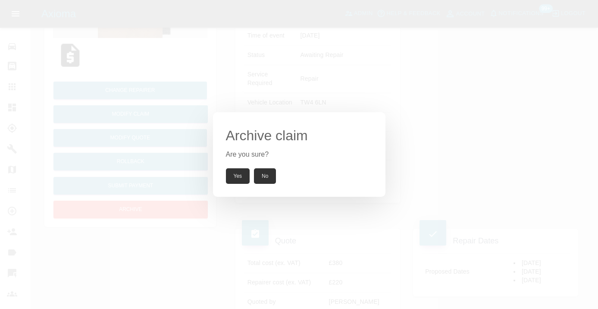
click at [237, 175] on button "Yes" at bounding box center [238, 176] width 24 height 16
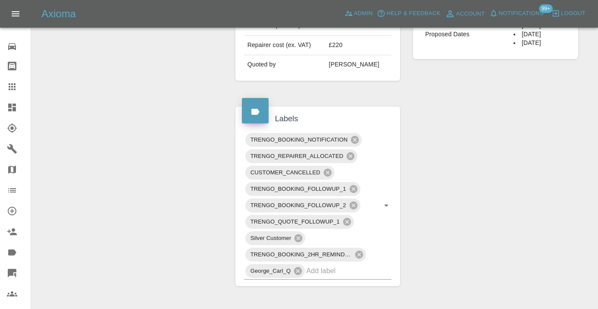
scroll to position [424, 0]
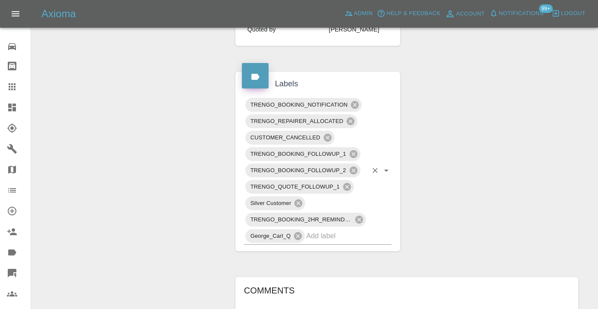
click at [365, 229] on input "text" at bounding box center [336, 235] width 61 height 13
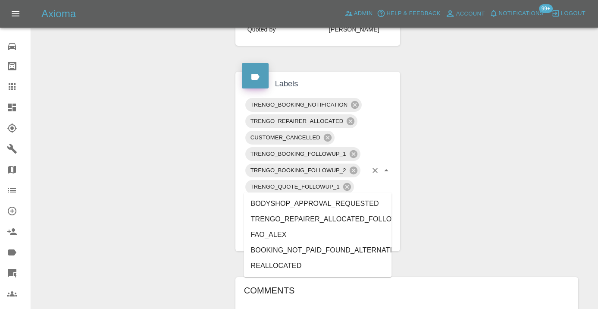
type input "alt"
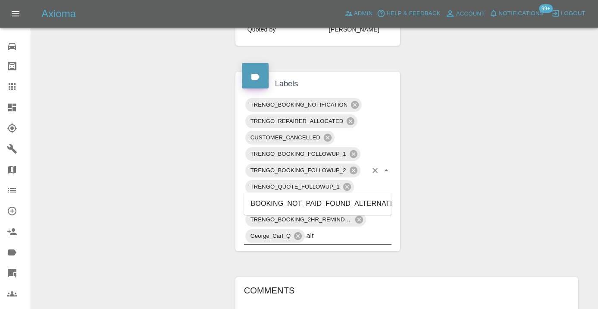
click at [372, 202] on li "BOOKING_NOT_PAID_FOUND_ALTERNATIVE" at bounding box center [318, 204] width 148 height 16
click at [79, 113] on div "Change Repairer Modify Claim Modify Quote Unarchive" at bounding box center [130, 86] width 184 height 853
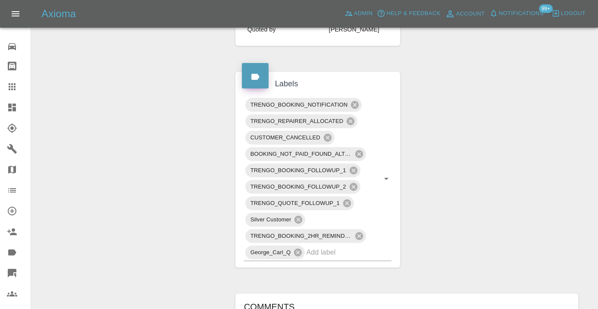
click at [11, 88] on icon at bounding box center [12, 86] width 10 height 10
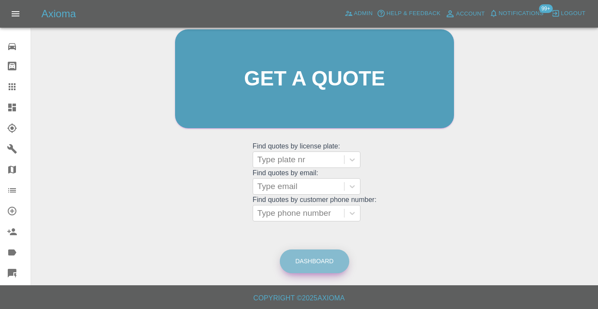
click at [324, 262] on link "Dashboard" at bounding box center [314, 261] width 69 height 24
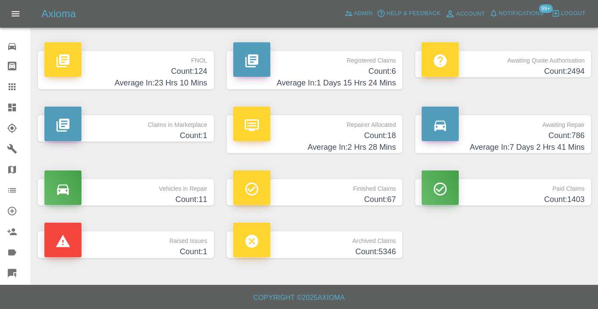
click at [522, 132] on h4 "Count: 786" at bounding box center [502, 136] width 163 height 12
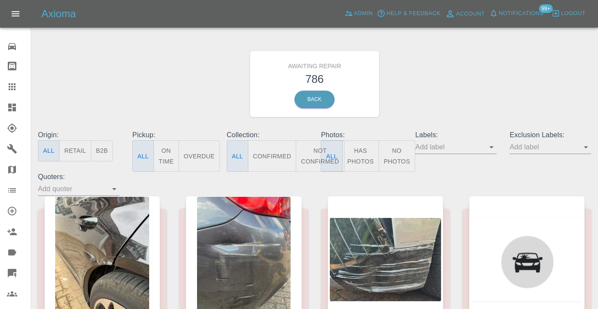
click at [316, 153] on button "Not Confirmed" at bounding box center [320, 155] width 48 height 31
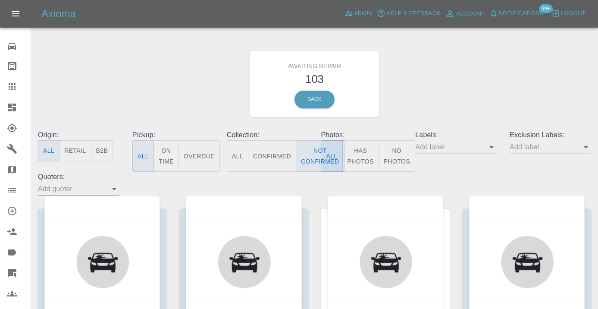
click at [441, 94] on div "Awaiting Repair 103 Back" at bounding box center [314, 84] width 566 height 92
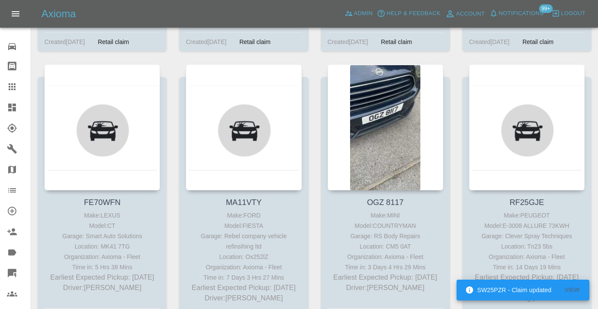
scroll to position [3031, 0]
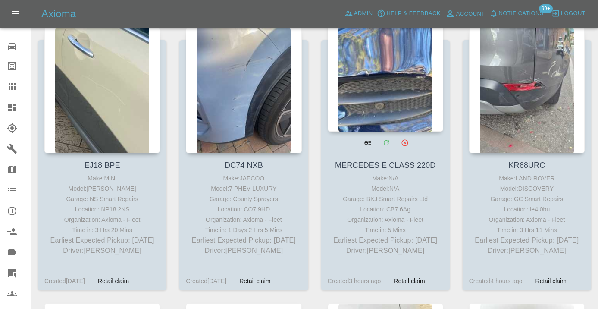
scroll to position [4761, 0]
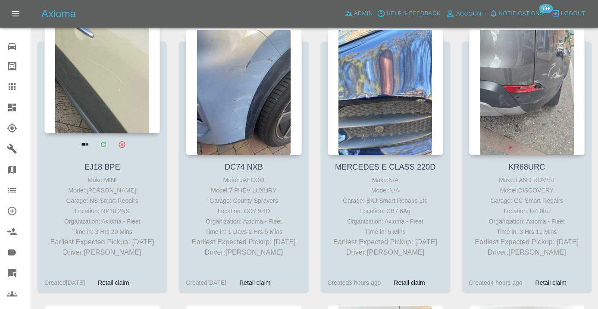
click at [98, 107] on div at bounding box center [101, 70] width 115 height 126
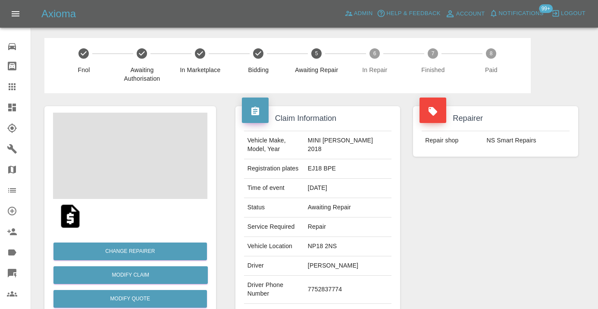
click at [326, 298] on td "7752837774" at bounding box center [347, 289] width 87 height 28
copy td "7752837774"
click at [512, 237] on div "Repairer Repair shop NS Smart Repairs" at bounding box center [495, 221] width 178 height 257
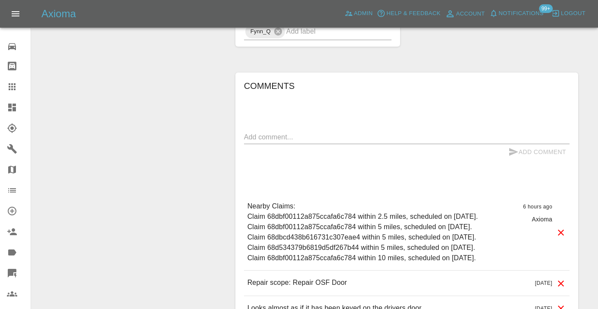
scroll to position [766, 0]
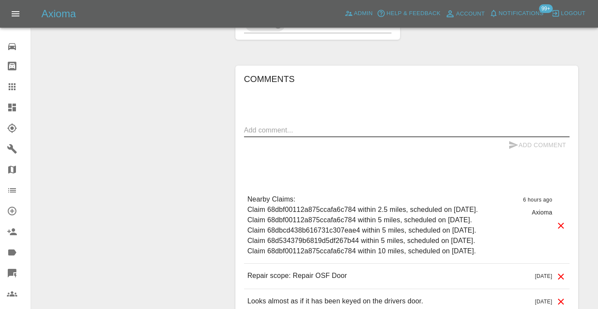
click at [310, 135] on textarea at bounding box center [406, 130] width 325 height 10
type textarea "called no answer"
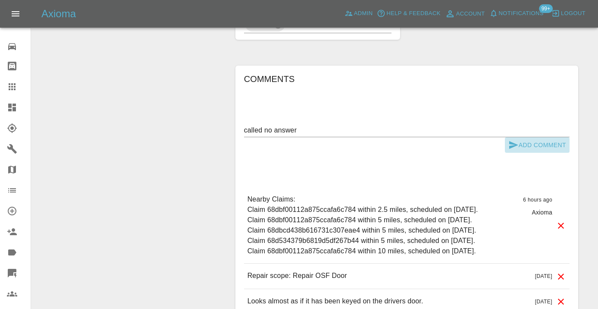
click at [518, 150] on icon "submit" at bounding box center [513, 145] width 10 height 10
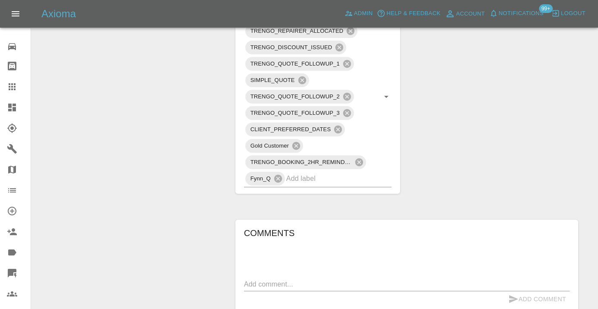
scroll to position [598, 0]
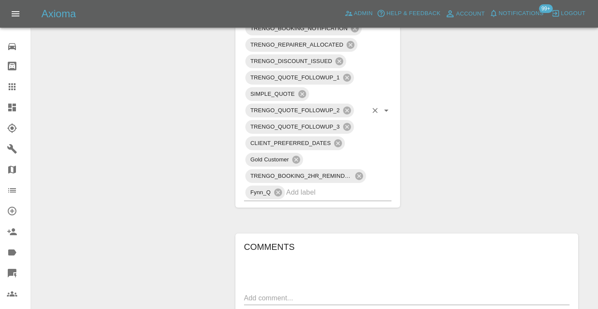
click at [318, 199] on input "text" at bounding box center [326, 191] width 81 height 13
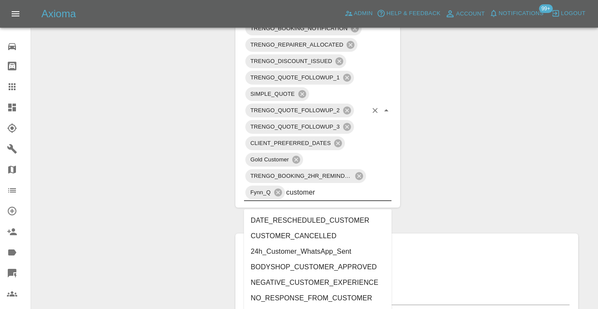
type input "customer_"
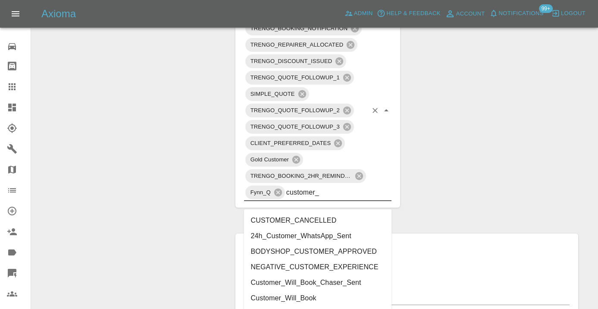
click at [296, 298] on li "Customer_Will_Book" at bounding box center [318, 298] width 148 height 16
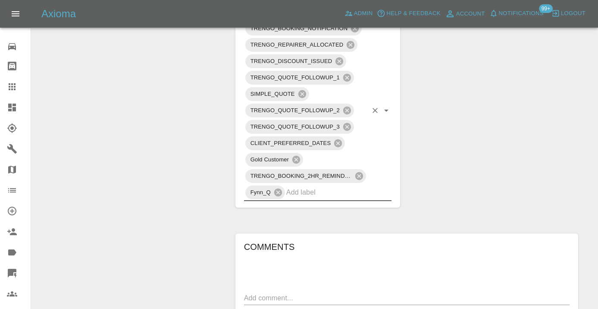
click at [199, 134] on div "Change Repairer Modify Claim Modify Quote Rollback Submit Payment Archive" at bounding box center [130, 16] width 184 height 1042
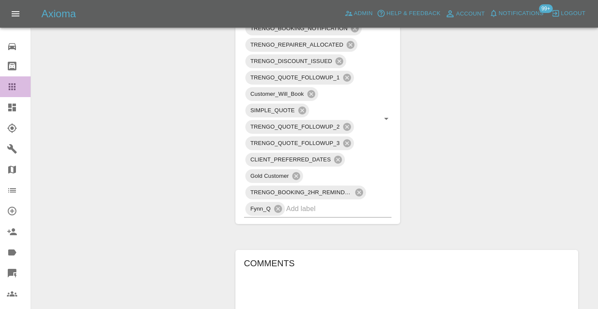
click at [14, 86] on icon at bounding box center [12, 86] width 7 height 7
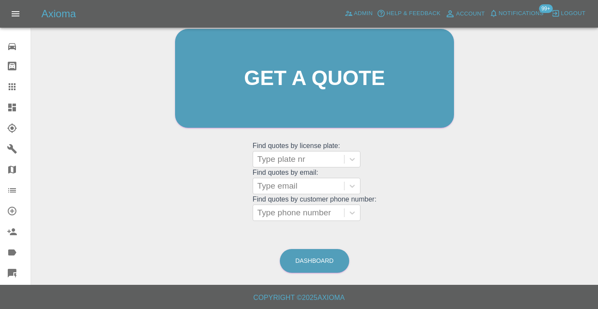
scroll to position [66, 0]
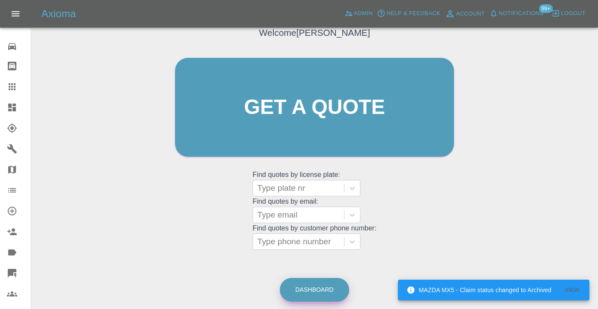
click at [316, 290] on link "Dashboard" at bounding box center [314, 290] width 69 height 24
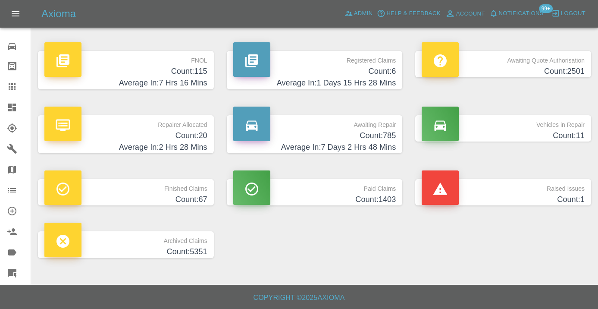
click at [392, 134] on h4 "Count: 785" at bounding box center [314, 136] width 163 height 12
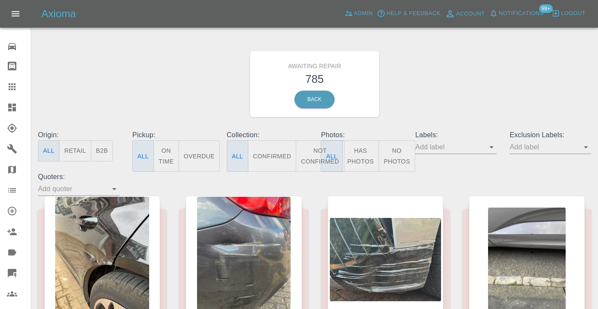
click at [315, 159] on button "Not Confirmed" at bounding box center [320, 155] width 48 height 31
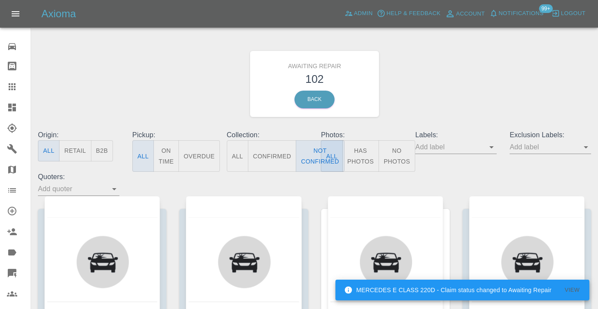
click at [435, 95] on div "Awaiting Repair 102 Back" at bounding box center [314, 84] width 566 height 92
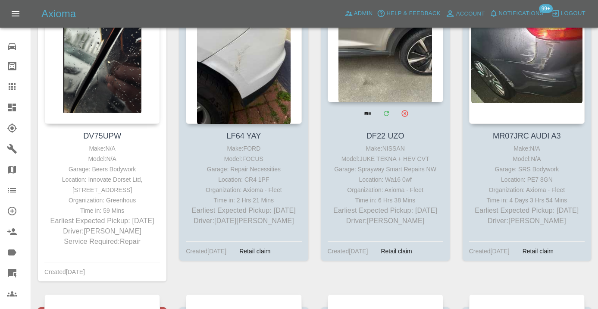
scroll to position [5070, 0]
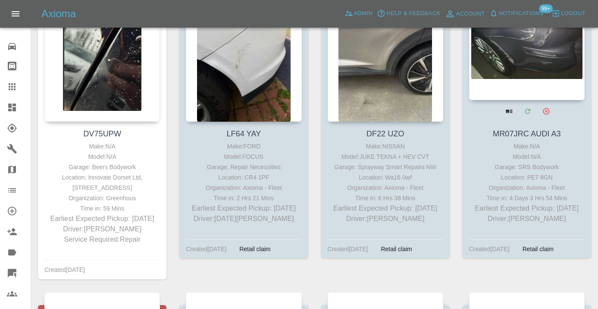
click at [531, 68] on div at bounding box center [526, 37] width 115 height 126
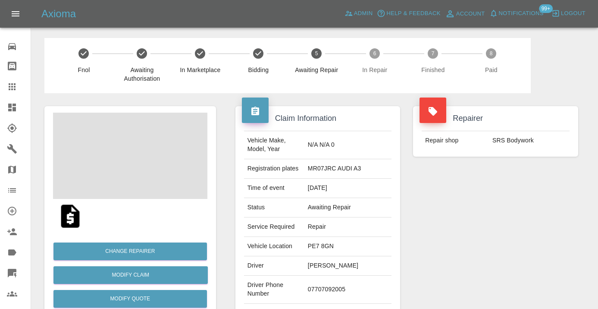
click at [327, 286] on td "07707092005" at bounding box center [347, 289] width 87 height 28
copy td "07707092005"
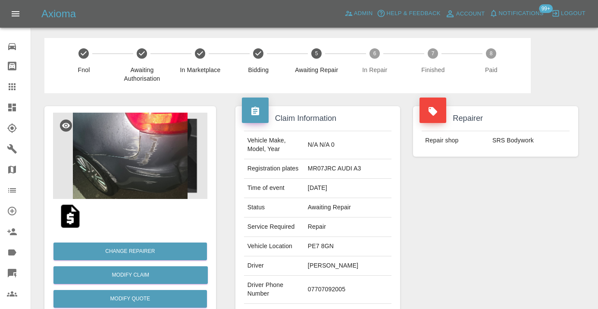
click at [466, 225] on div "Repairer Repair shop SRS Bodywork" at bounding box center [495, 221] width 178 height 257
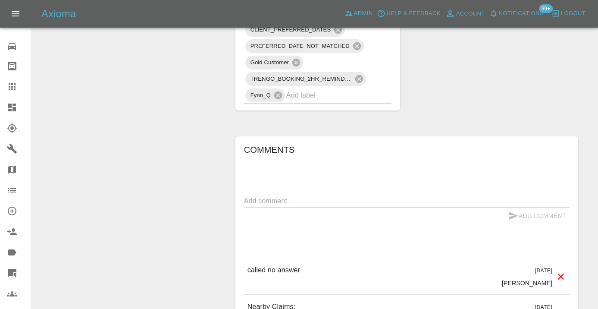
scroll to position [686, 0]
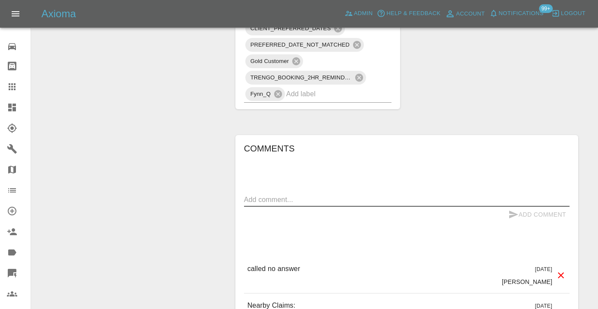
click at [275, 194] on textarea at bounding box center [406, 199] width 325 height 10
type textarea "called no answer : voice mailbox"
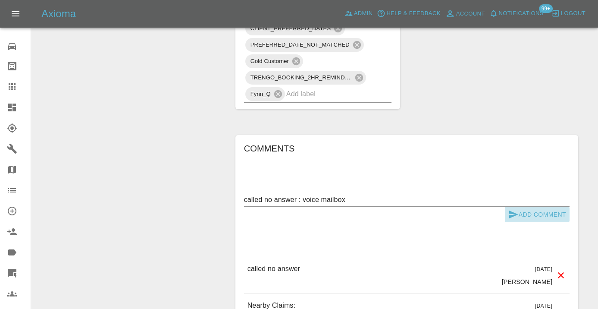
click at [525, 206] on button "Add Comment" at bounding box center [537, 214] width 65 height 16
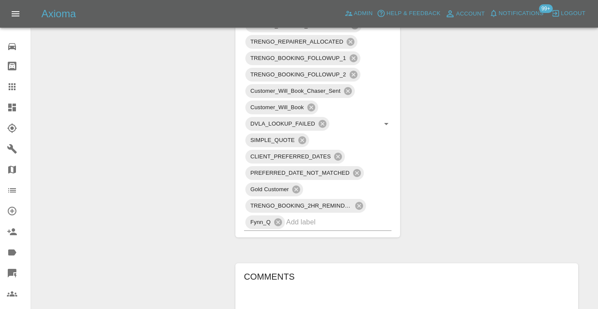
scroll to position [563, 0]
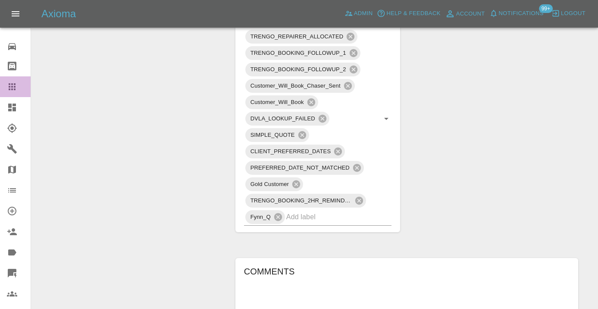
click at [10, 84] on icon at bounding box center [12, 86] width 7 height 7
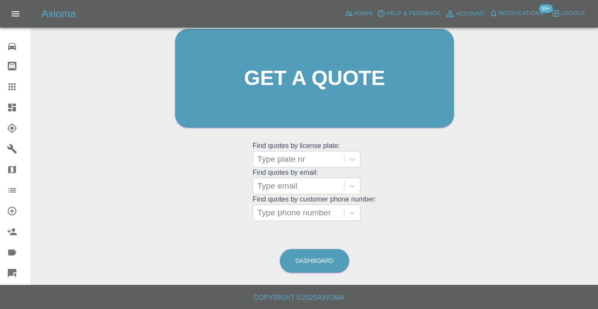
scroll to position [94, 0]
click at [319, 254] on link "Dashboard" at bounding box center [314, 261] width 69 height 24
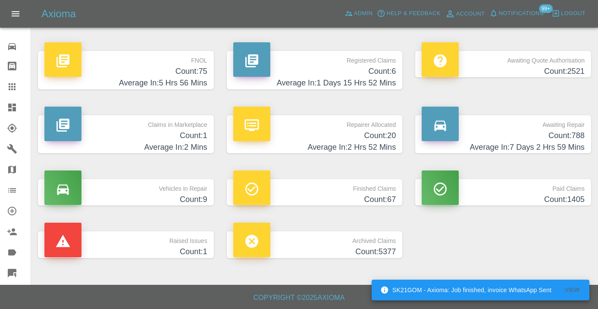
click at [552, 141] on h4 "Average In: 7 Days 2 Hrs 59 Mins" at bounding box center [502, 147] width 163 height 12
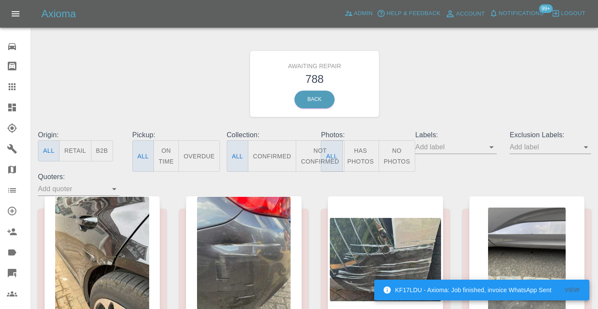
click at [316, 153] on button "Not Confirmed" at bounding box center [320, 155] width 48 height 31
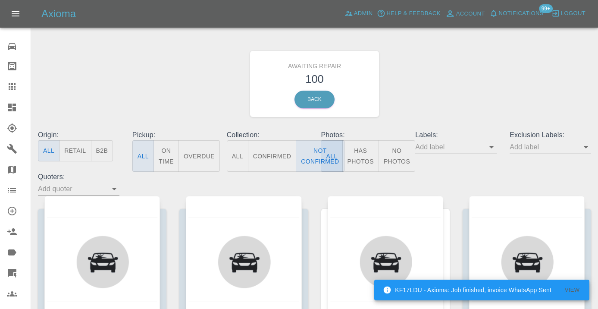
click at [469, 98] on div "Awaiting Repair 100 Back" at bounding box center [314, 84] width 566 height 92
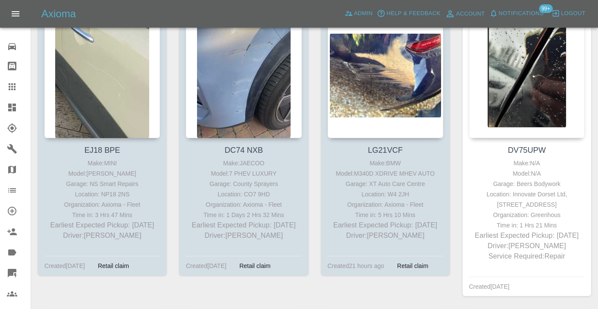
scroll to position [4766, 0]
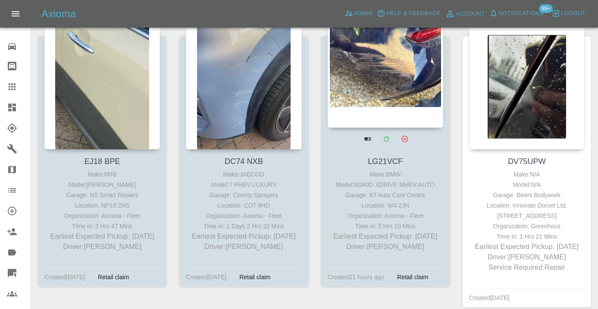
click at [398, 87] on div at bounding box center [385, 65] width 115 height 126
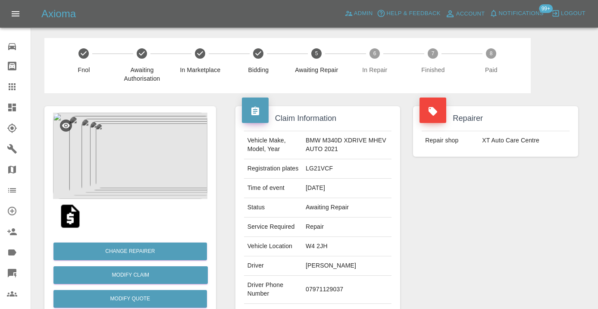
click at [328, 290] on td "07971129037" at bounding box center [346, 289] width 89 height 28
copy td "07971129037"
click at [496, 224] on div "Repairer Repair shop XT Auto Care Centre" at bounding box center [495, 221] width 178 height 257
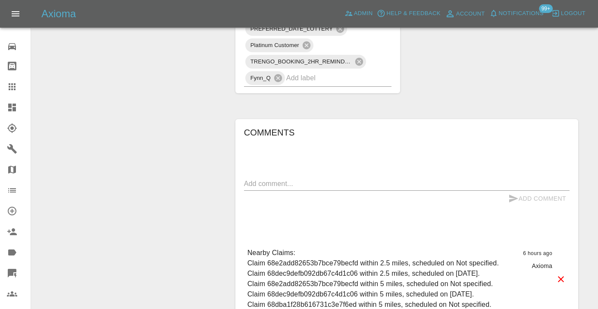
scroll to position [681, 0]
click at [324, 185] on textarea at bounding box center [406, 182] width 325 height 10
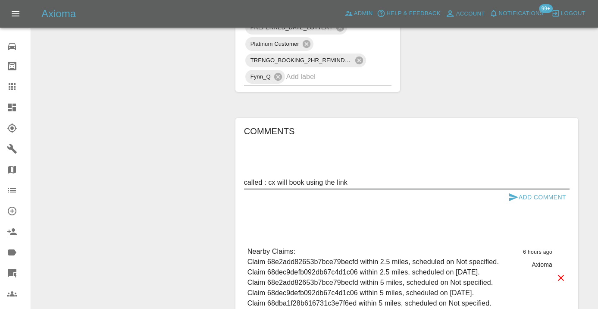
type textarea "called : cx will book using the link"
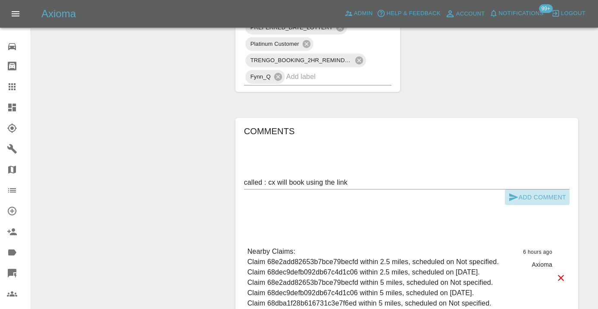
click at [525, 197] on button "Add Comment" at bounding box center [537, 197] width 65 height 16
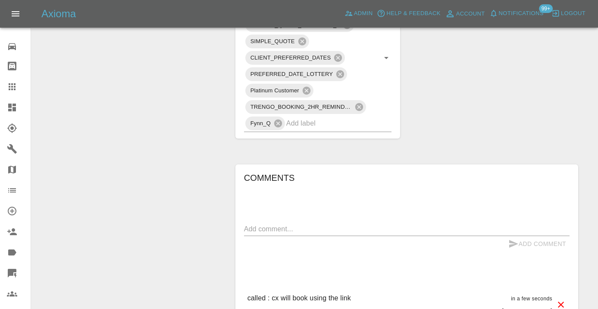
scroll to position [633, 0]
click at [299, 127] on input "text" at bounding box center [326, 124] width 81 height 13
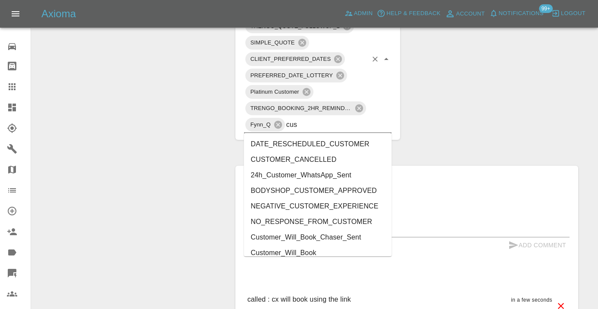
type input "cust"
click at [293, 252] on li "Customer_Will_Book" at bounding box center [318, 253] width 148 height 16
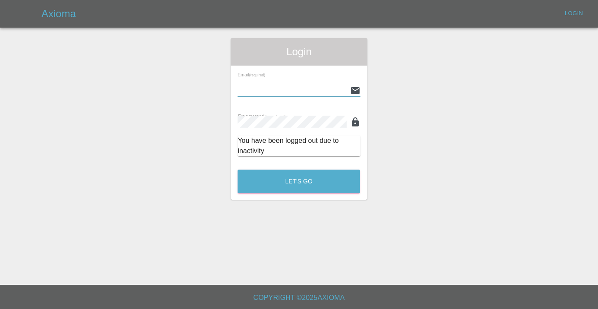
click at [16, 90] on main "Login Email (required) Password (required) You have been logged out due to inac…" at bounding box center [299, 142] width 598 height 284
type input "[EMAIL_ADDRESS][DOMAIN_NAME]"
click at [299, 181] on button "Let's Go" at bounding box center [298, 181] width 122 height 24
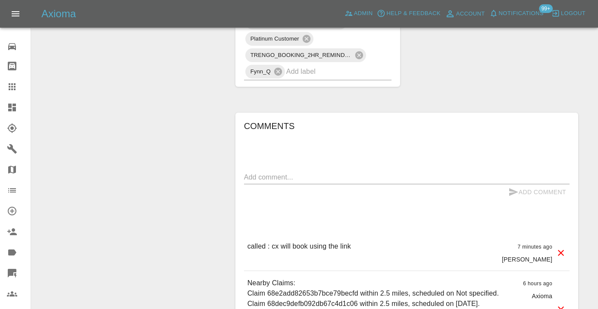
scroll to position [689, 0]
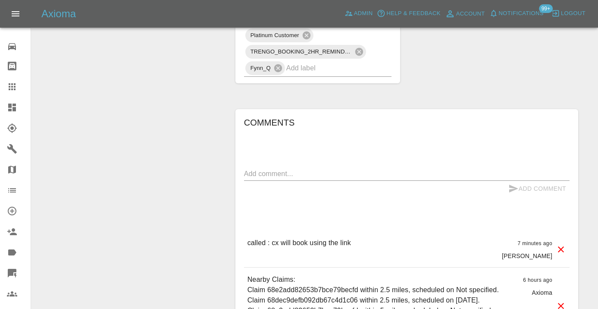
click at [311, 71] on input "text" at bounding box center [326, 67] width 81 height 13
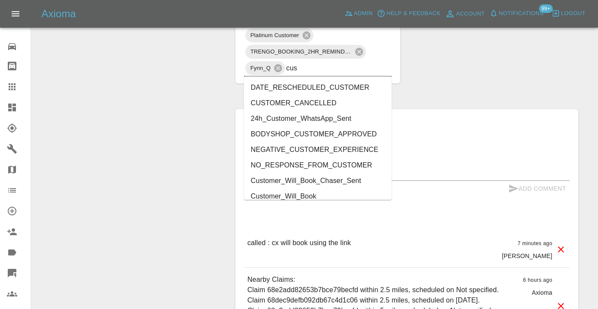
type input "cust"
click at [303, 194] on li "Customer_Will_Book" at bounding box center [318, 196] width 148 height 16
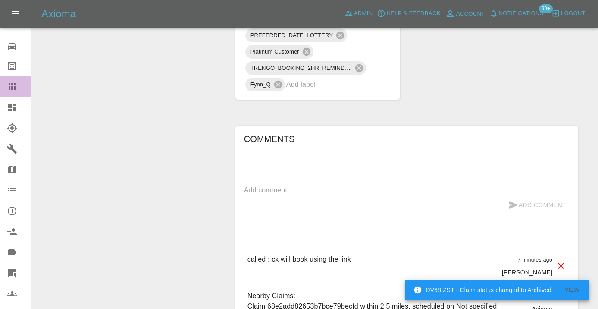
click at [21, 87] on div at bounding box center [19, 86] width 24 height 10
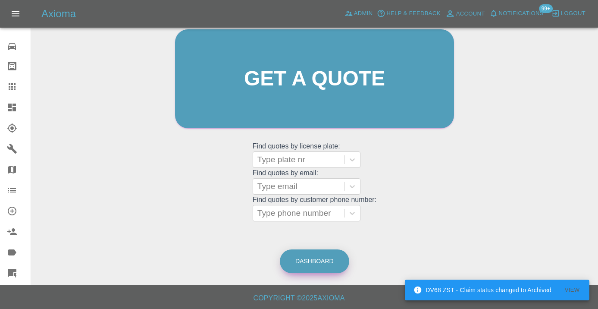
click at [299, 259] on link "Dashboard" at bounding box center [314, 261] width 69 height 24
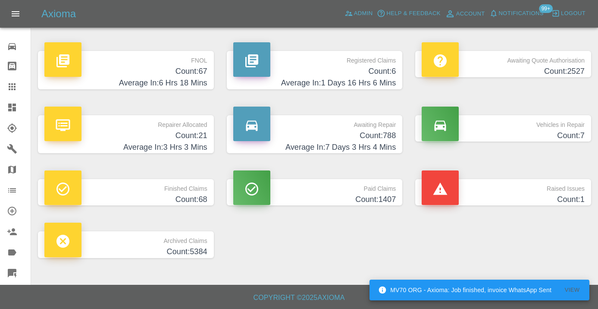
click at [377, 133] on h4 "Count: 788" at bounding box center [314, 136] width 163 height 12
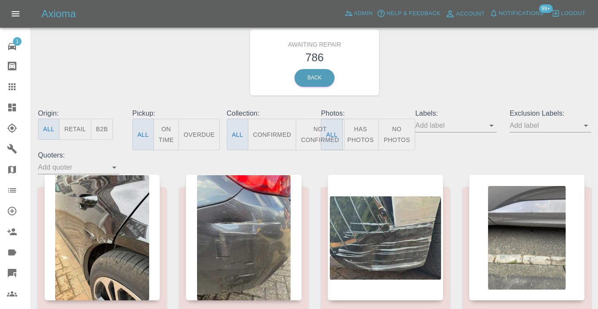
scroll to position [22, 0]
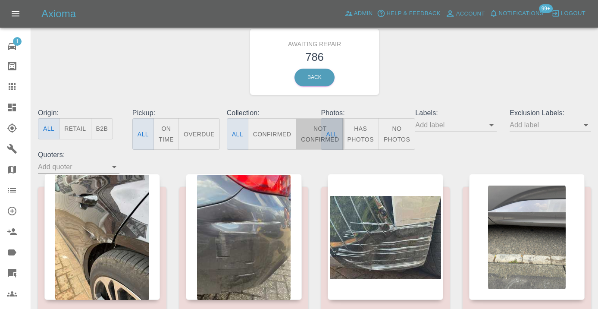
click at [315, 132] on button "Not Confirmed" at bounding box center [320, 133] width 48 height 31
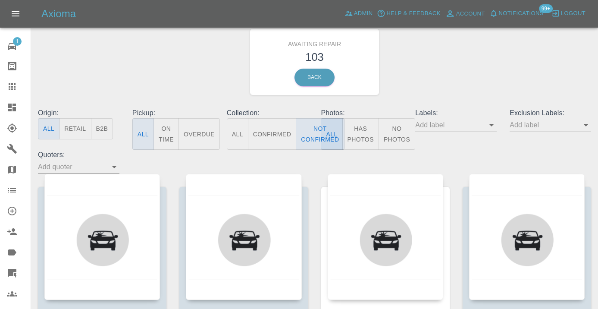
click at [433, 60] on div "Awaiting Repair 103 Back" at bounding box center [314, 62] width 566 height 92
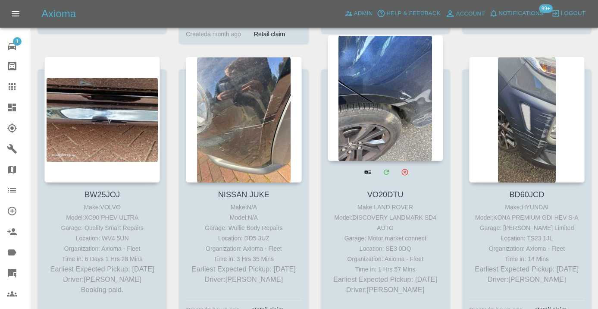
scroll to position [2445, 0]
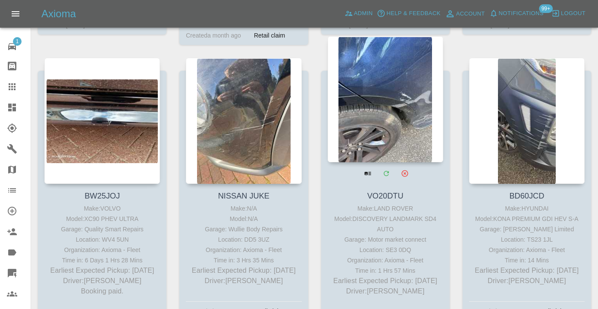
click at [400, 112] on div at bounding box center [385, 99] width 115 height 126
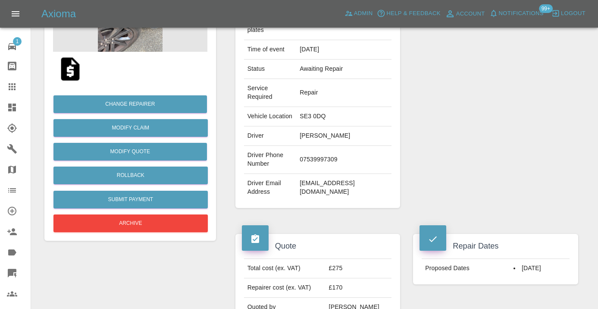
scroll to position [152, 0]
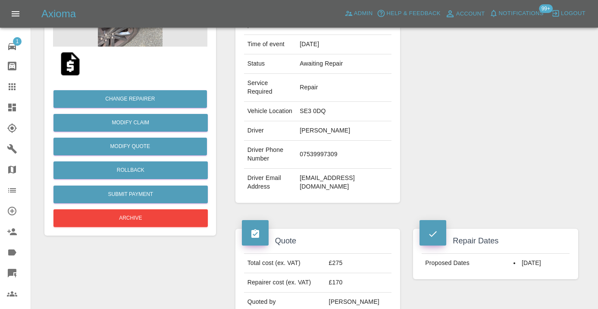
click at [321, 161] on td "07539997309" at bounding box center [343, 154] width 95 height 28
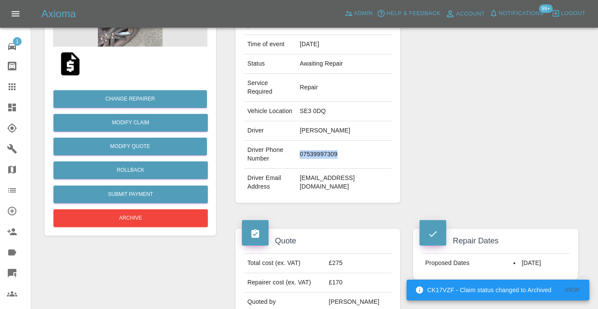
click at [321, 161] on td "07539997309" at bounding box center [343, 154] width 95 height 28
copy td "07539997309"
click at [446, 122] on div "Repairer Repair shop Motor market connect" at bounding box center [495, 78] width 178 height 274
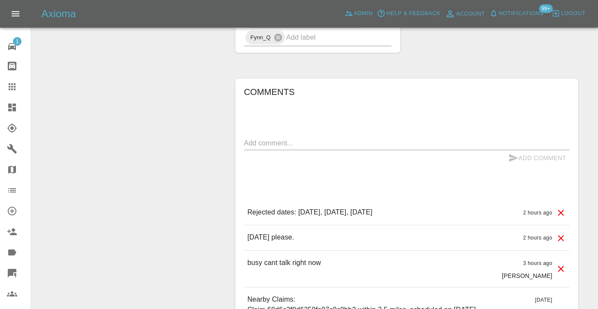
scroll to position [639, 0]
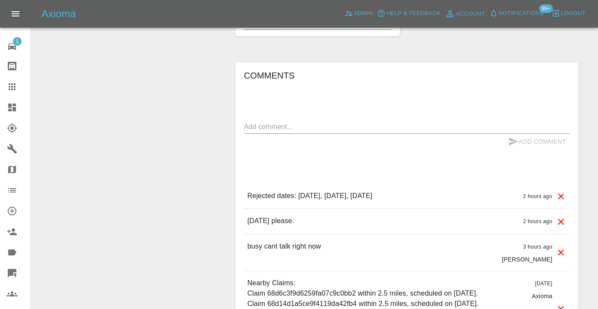
click at [274, 131] on textarea at bounding box center [406, 127] width 325 height 10
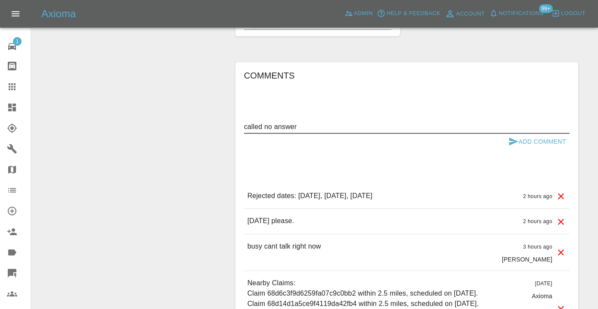
type textarea "called no answer"
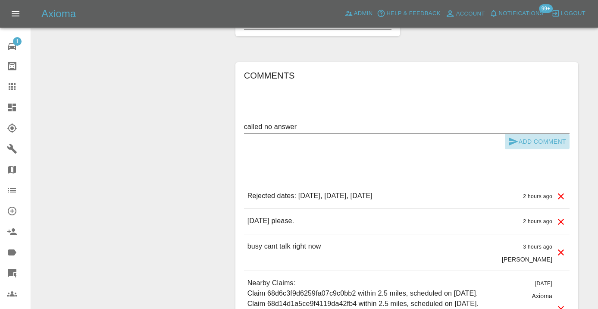
click at [515, 145] on icon "submit" at bounding box center [513, 141] width 9 height 8
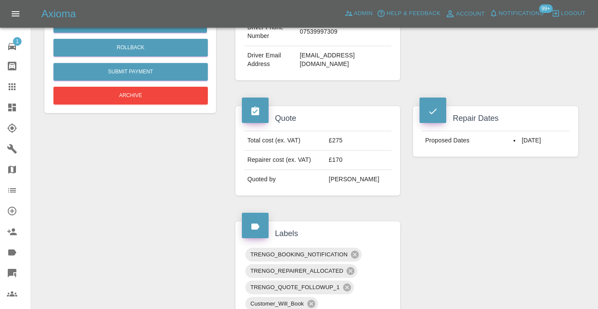
scroll to position [274, 0]
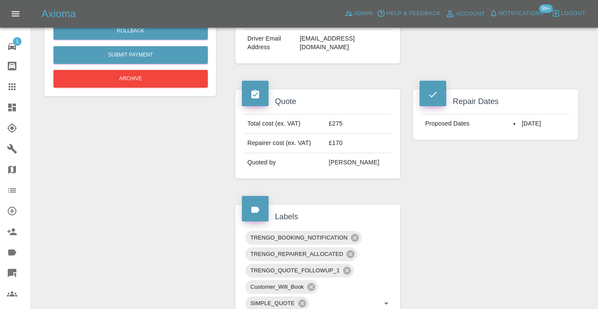
click at [527, 246] on div "Claim Information Vehicle Make, Model, Year LAND ROVER DISCOVERY LANDMARK SD4 A…" at bounding box center [407, 301] width 356 height 998
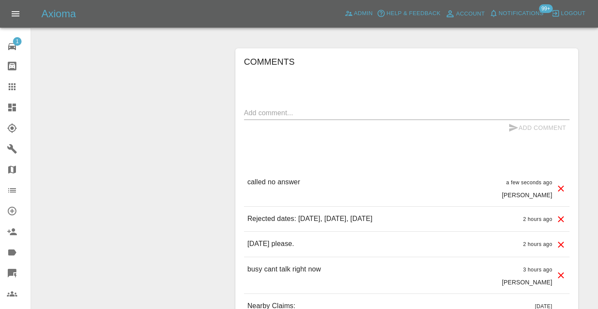
scroll to position [660, 0]
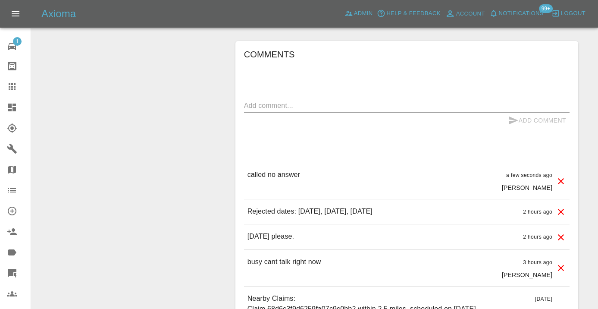
click at [272, 110] on textarea at bounding box center [406, 105] width 325 height 10
type textarea "q"
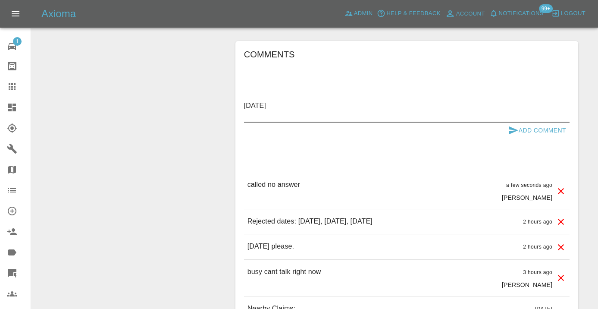
type textarea "10TH October"
click at [518, 135] on button "Add Comment" at bounding box center [537, 130] width 65 height 16
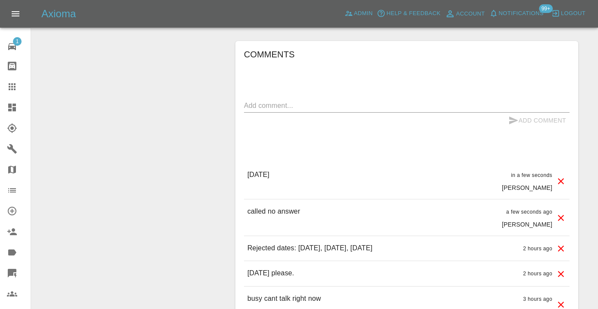
click at [17, 87] on div at bounding box center [19, 86] width 24 height 10
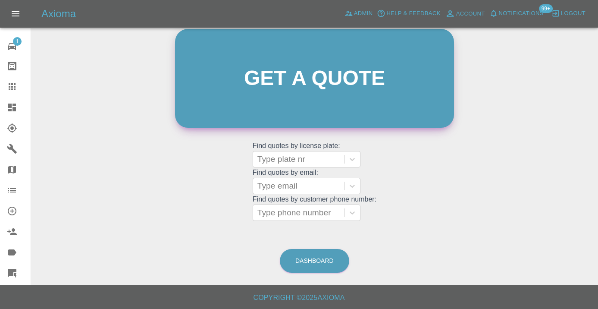
scroll to position [94, 0]
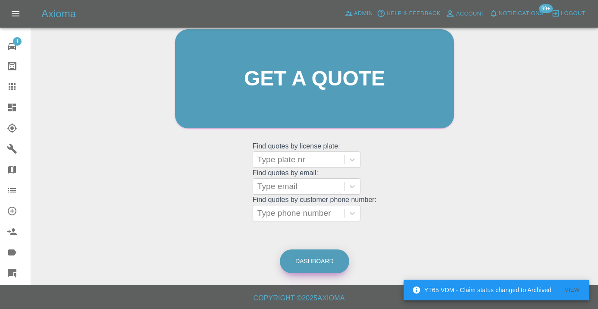
click at [327, 265] on link "Dashboard" at bounding box center [314, 261] width 69 height 24
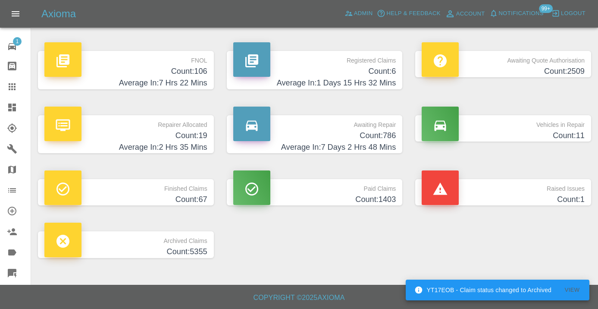
click at [364, 146] on h4 "Average In: 7 Days 2 Hrs 48 Mins" at bounding box center [314, 147] width 163 height 12
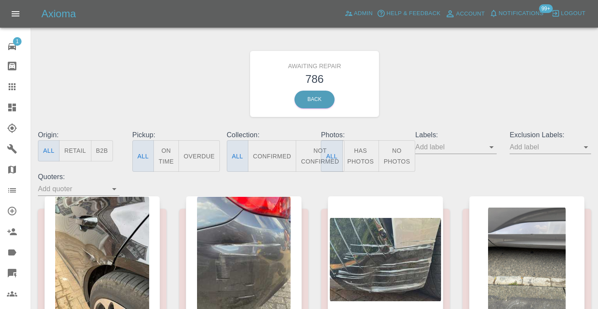
click at [307, 155] on button "Not Confirmed" at bounding box center [320, 155] width 48 height 31
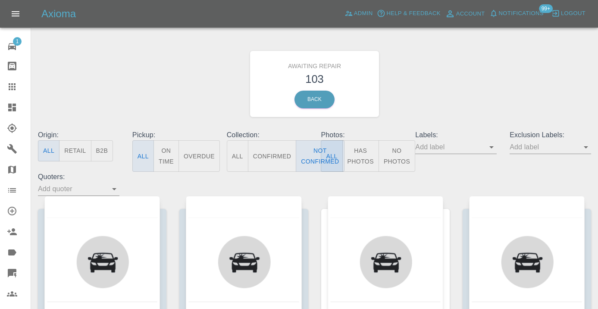
click at [421, 81] on div "Awaiting Repair 103 Back" at bounding box center [314, 84] width 566 height 92
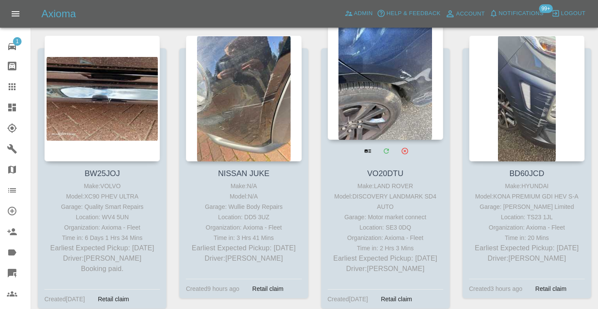
scroll to position [2463, 0]
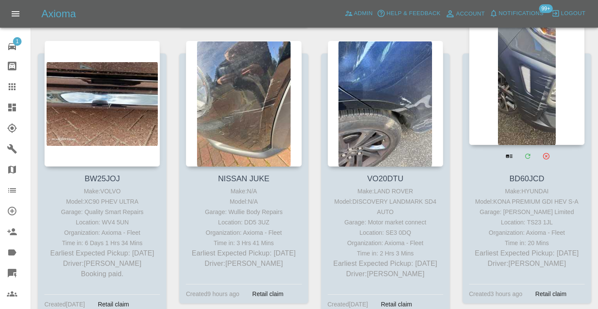
click at [522, 102] on div at bounding box center [526, 82] width 115 height 126
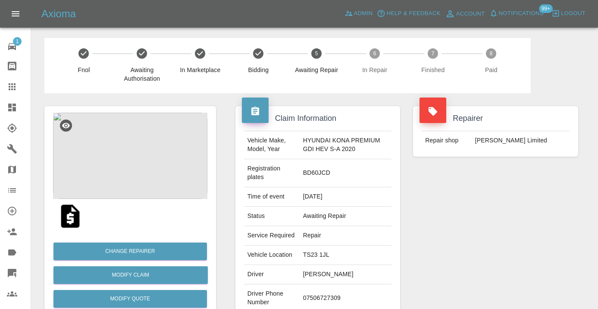
click at [318, 299] on td "07506727309" at bounding box center [345, 298] width 92 height 28
copy td "07506727309"
click at [446, 238] on div "Repairer Repair shop Firmin Limited" at bounding box center [495, 226] width 178 height 266
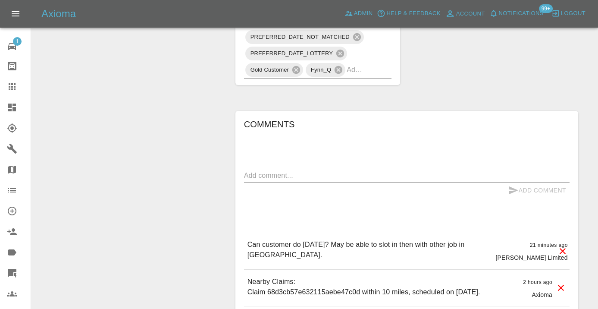
scroll to position [605, 0]
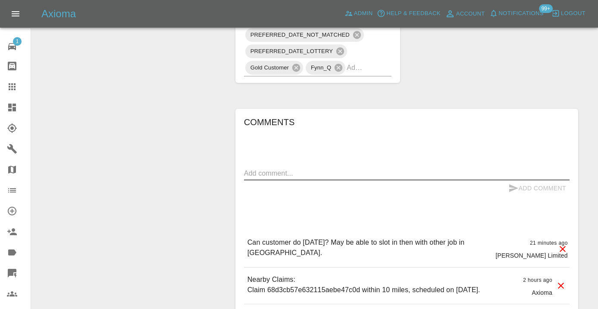
click at [309, 176] on textarea at bounding box center [406, 173] width 325 height 10
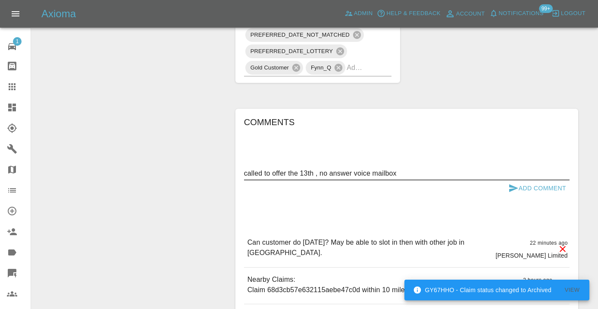
type textarea "called to offer the 13th , no answer voice mailbox"
click at [515, 186] on icon "submit" at bounding box center [513, 188] width 10 height 10
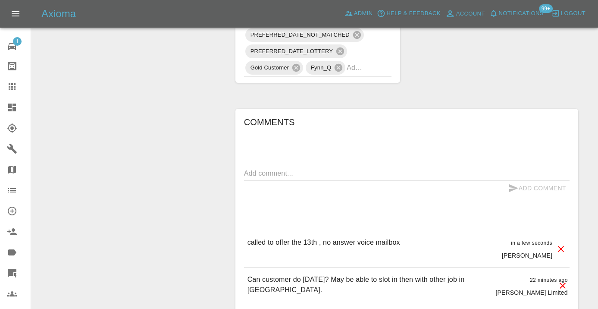
click at [372, 72] on div "TRENGO_BOOKING_NOTIFICATION TRENGO_REPAIRER_ALLOCATED TRENGO_QUOTE_FOLLOWUP_1 S…" at bounding box center [318, 10] width 148 height 131
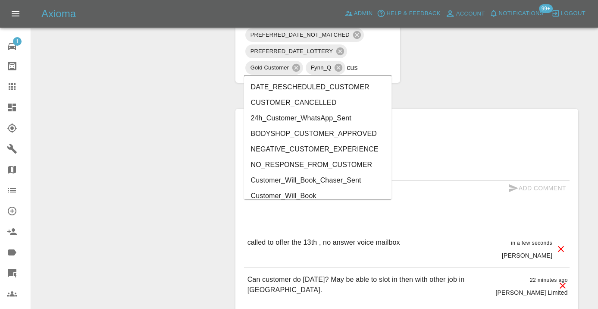
type input "cust"
click at [319, 196] on li "Customer_Will_Book" at bounding box center [318, 196] width 148 height 16
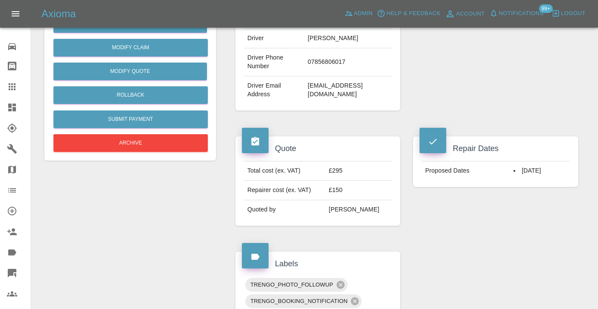
scroll to position [227, 0]
click at [328, 62] on td "07856806017" at bounding box center [347, 63] width 87 height 28
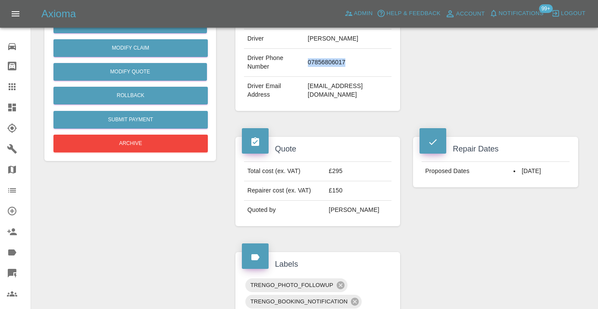
click at [328, 62] on td "07856806017" at bounding box center [347, 63] width 87 height 28
copy td "07856806017"
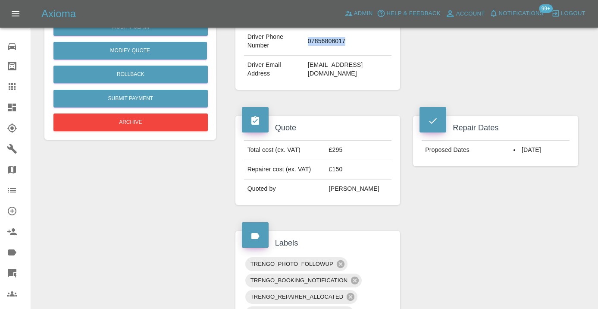
scroll to position [244, 0]
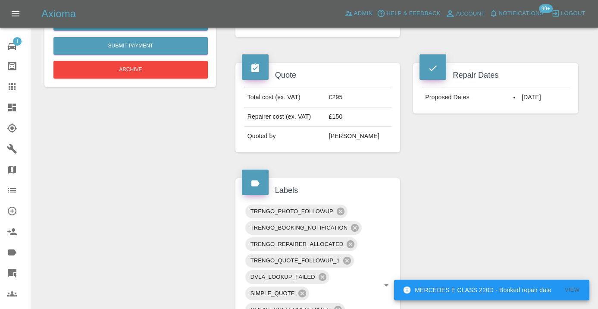
scroll to position [267, 0]
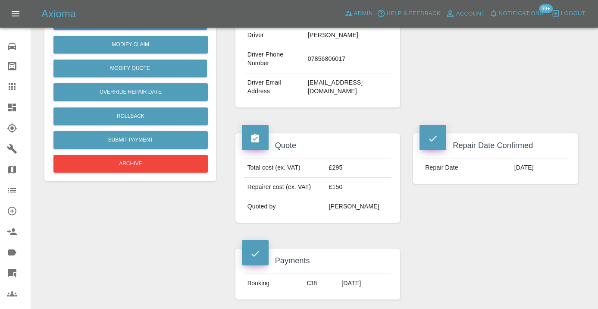
scroll to position [251, 0]
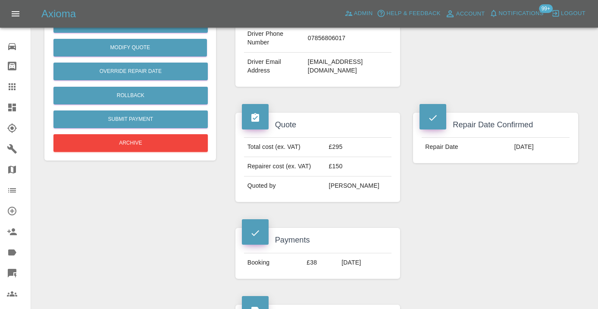
click at [10, 90] on icon at bounding box center [12, 86] width 10 height 10
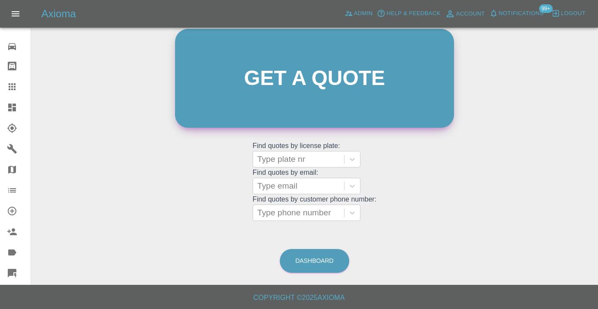
scroll to position [66, 0]
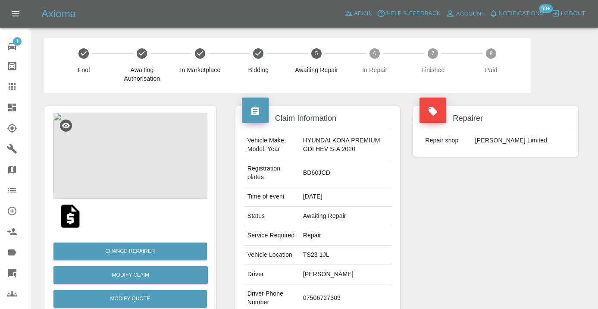
scroll to position [497, 0]
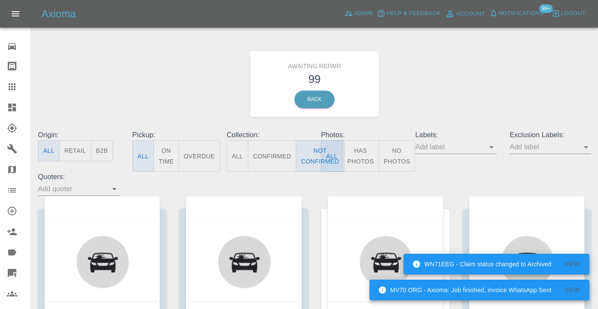
click at [433, 100] on div "Awaiting Repair 99 Back" at bounding box center [314, 84] width 566 height 92
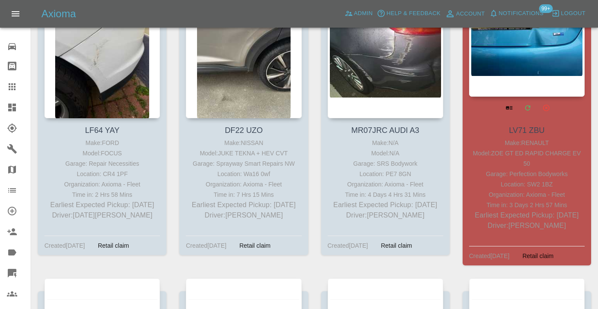
scroll to position [5090, 0]
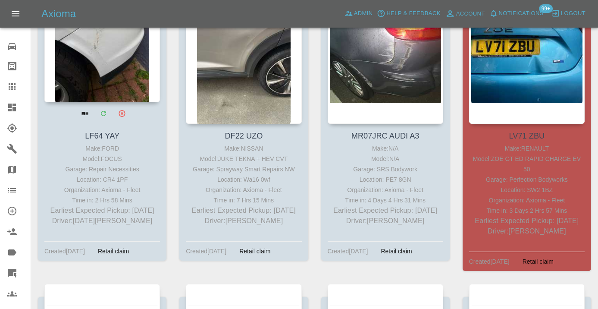
click at [104, 90] on div at bounding box center [101, 39] width 115 height 126
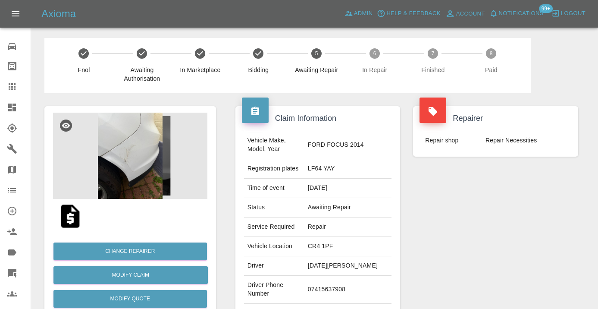
click at [341, 285] on td "07415637908" at bounding box center [347, 289] width 87 height 28
copy td "07415637908"
click at [474, 246] on div "Repairer Repair shop Repair Necessities" at bounding box center [495, 221] width 178 height 257
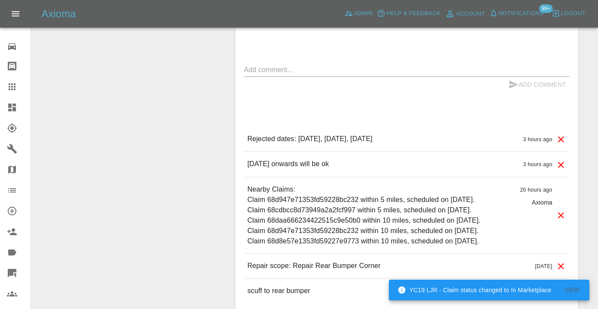
scroll to position [669, 0]
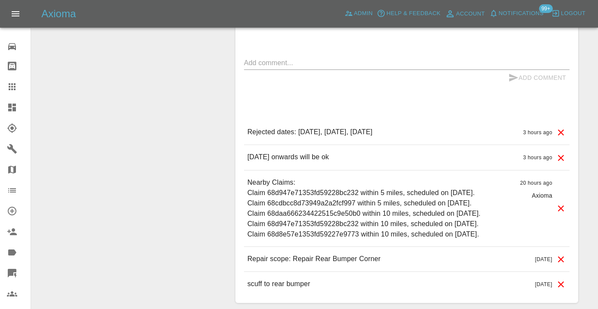
click at [299, 58] on textarea at bounding box center [406, 63] width 325 height 10
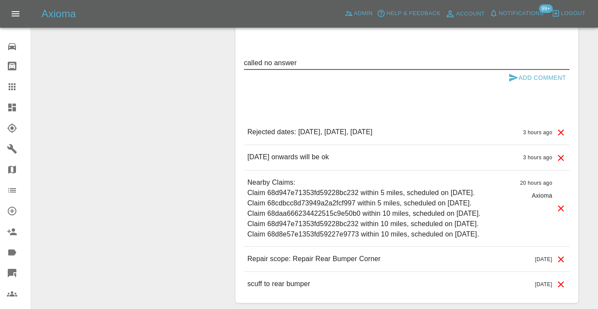
type textarea "called no answer"
click at [510, 74] on icon "submit" at bounding box center [513, 78] width 9 height 8
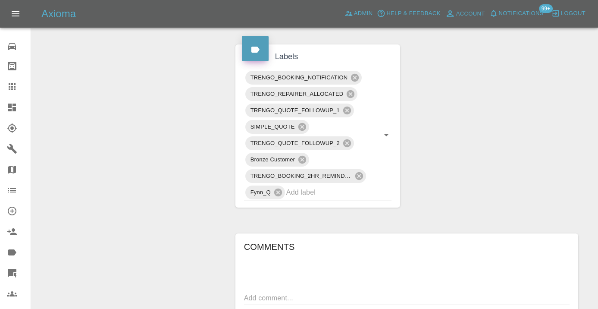
scroll to position [427, 0]
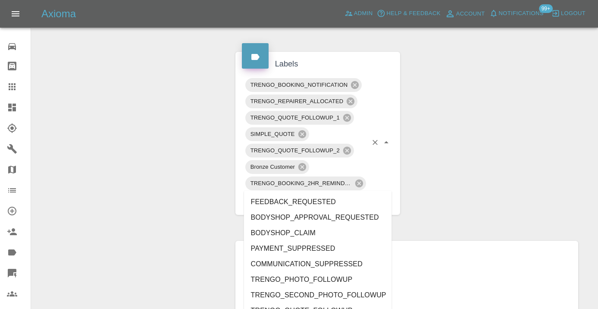
click at [322, 189] on div "TRENGO_BOOKING_NOTIFICATION TRENGO_REPAIRER_ALLOCATED TRENGO_QUOTE_FOLLOWUP_1 S…" at bounding box center [318, 142] width 148 height 131
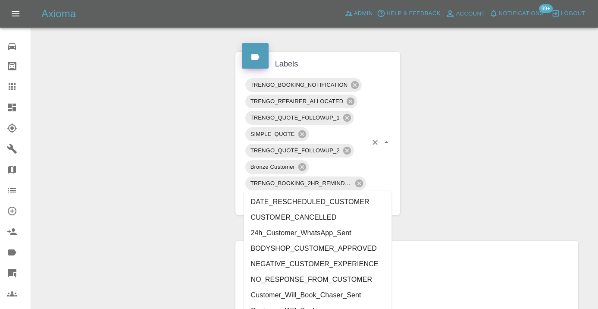
type input "customer_"
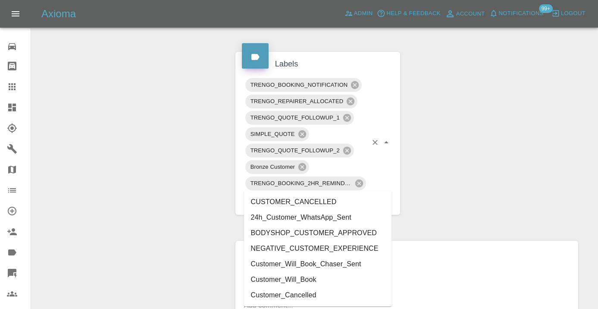
click at [290, 280] on li "Customer_Will_Book" at bounding box center [318, 279] width 148 height 16
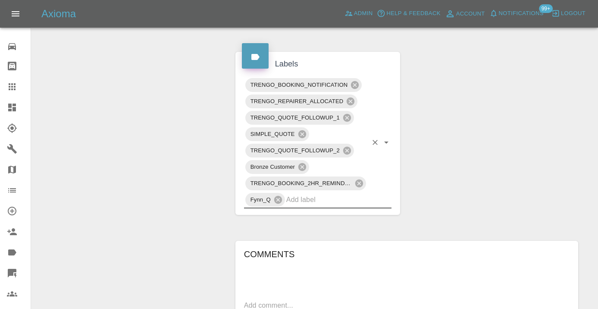
click at [449, 143] on div "Claim Information Vehicle Make, Model, Year FORD FOCUS 2014 Registration plates…" at bounding box center [407, 130] width 356 height 928
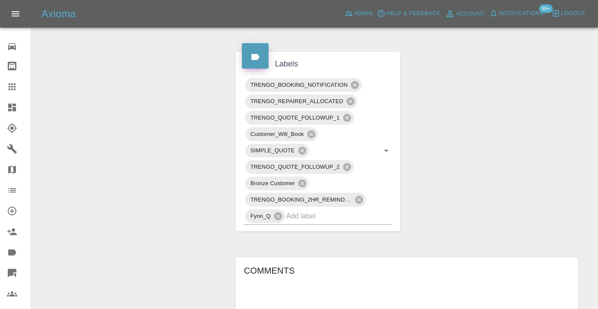
click at [172, 136] on div "Change Repairer Modify Claim Modify Quote Rollback Submit Payment Archive" at bounding box center [130, 138] width 184 height 944
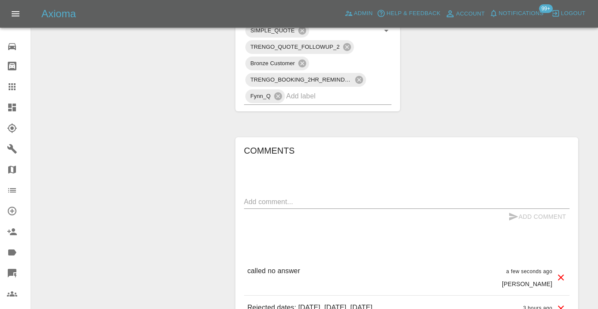
scroll to position [548, 0]
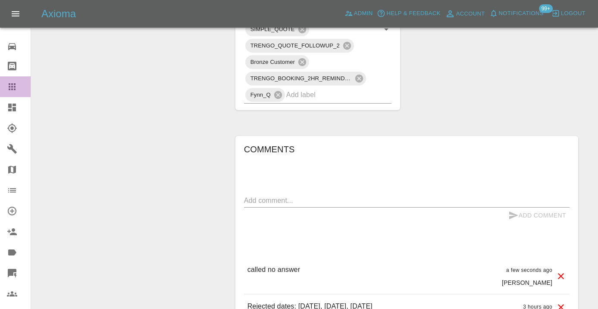
click at [16, 87] on icon at bounding box center [12, 86] width 10 height 10
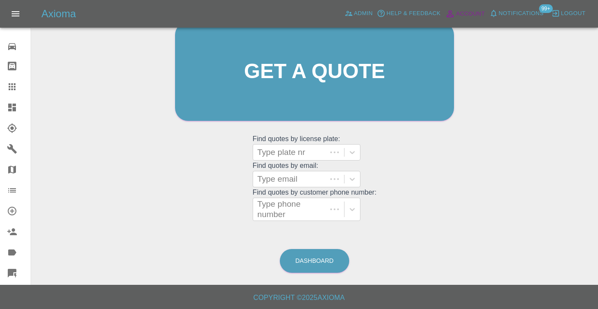
scroll to position [94, 0]
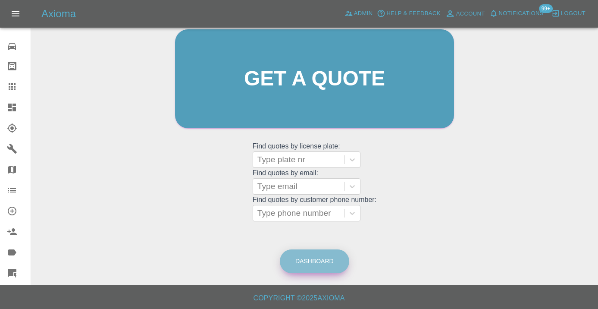
click at [319, 263] on link "Dashboard" at bounding box center [314, 261] width 69 height 24
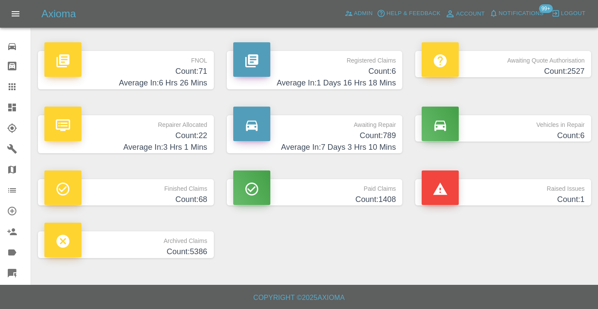
click at [381, 137] on h4 "Count: 789" at bounding box center [314, 136] width 163 height 12
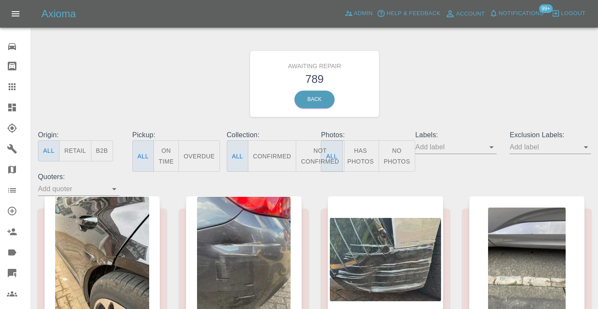
click at [314, 147] on button "Not Confirmed" at bounding box center [320, 155] width 48 height 31
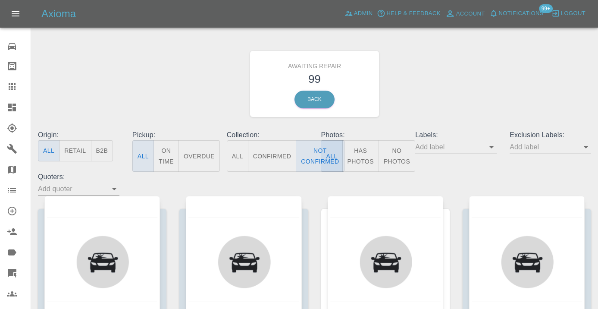
click at [461, 84] on div "Awaiting Repair 99 Back" at bounding box center [314, 84] width 566 height 92
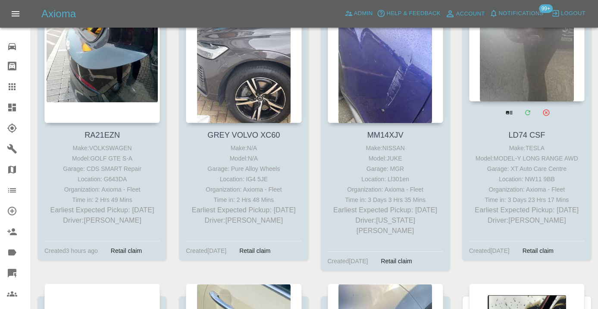
scroll to position [4517, 0]
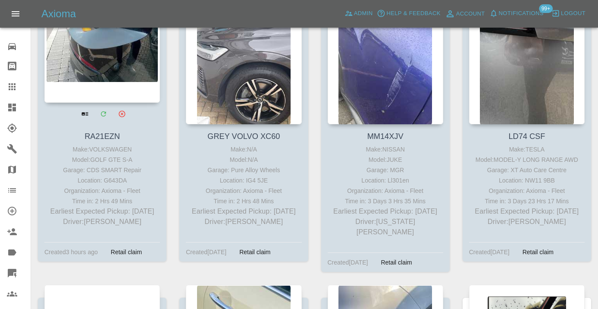
click at [100, 72] on div at bounding box center [101, 40] width 115 height 126
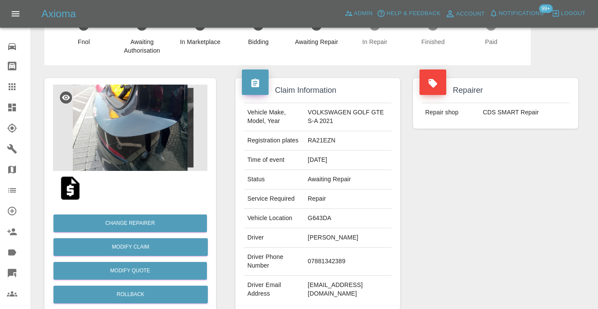
scroll to position [28, 0]
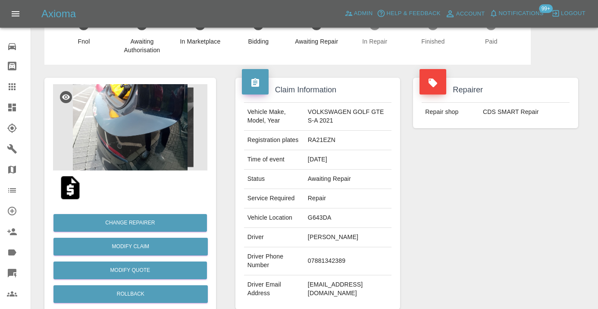
click at [319, 274] on td "07881342389" at bounding box center [347, 261] width 87 height 28
click at [319, 269] on td "07881342389" at bounding box center [347, 261] width 87 height 28
copy td "07881342389"
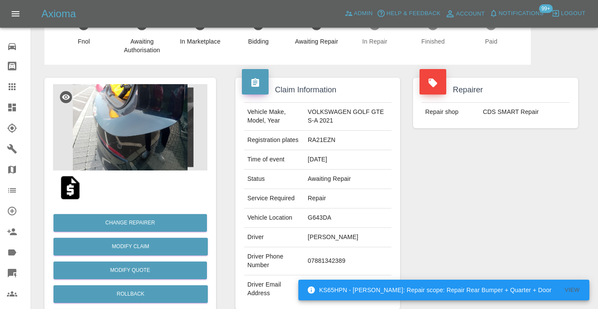
click at [483, 178] on div "Repairer Repair shop CDS SMART Repair" at bounding box center [495, 193] width 178 height 257
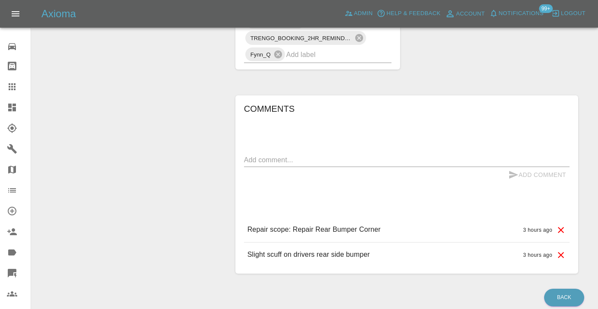
scroll to position [594, 0]
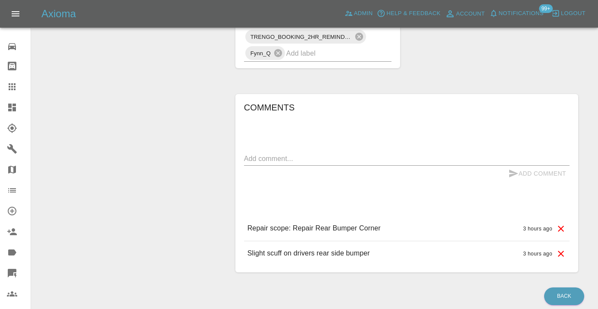
click at [257, 163] on textarea at bounding box center [406, 158] width 325 height 10
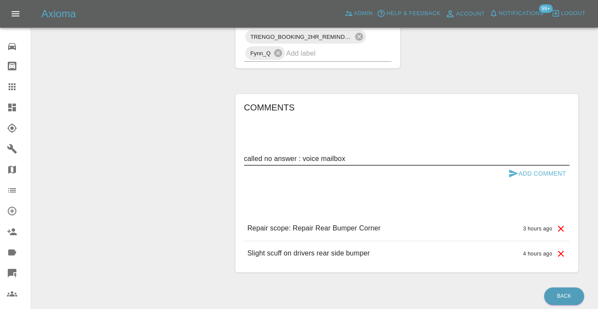
type textarea "called no answer : voice mailbox"
click at [512, 177] on icon "submit" at bounding box center [513, 173] width 9 height 8
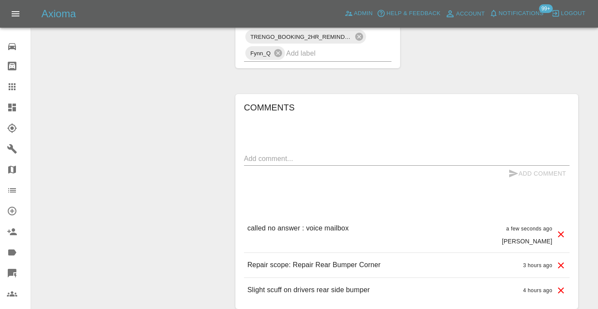
click at [296, 60] on input "text" at bounding box center [326, 53] width 81 height 13
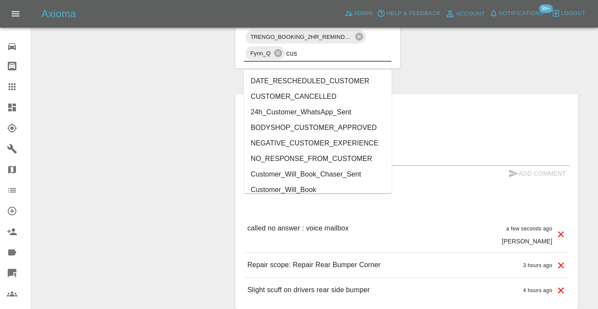
type input "cust"
click at [312, 191] on li "Customer_Will_Book" at bounding box center [318, 190] width 148 height 16
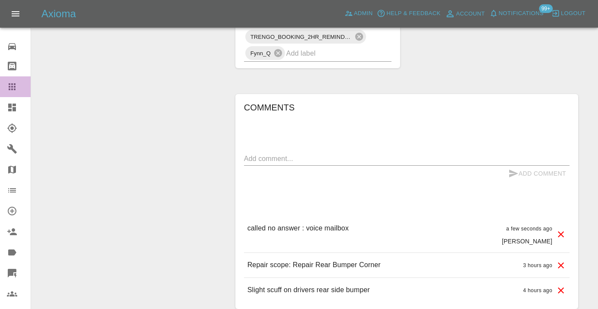
click at [9, 87] on icon at bounding box center [12, 86] width 7 height 7
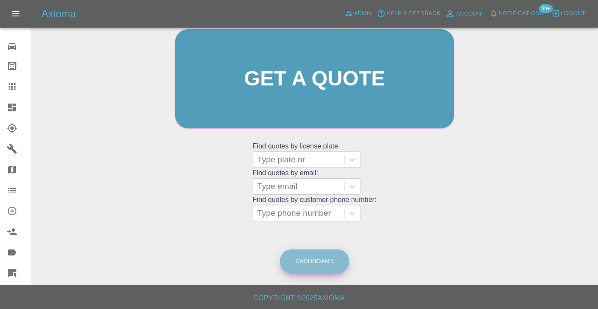
click at [334, 262] on link "Dashboard" at bounding box center [314, 261] width 69 height 24
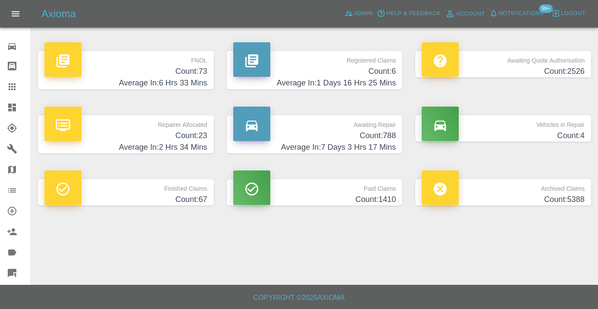
click at [392, 143] on h4 "Average In: 7 Days 3 Hrs 17 Mins" at bounding box center [314, 147] width 163 height 12
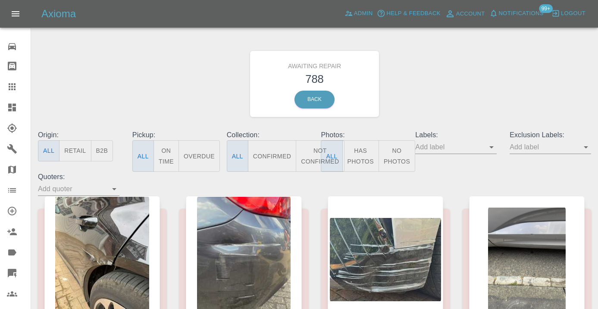
drag, startPoint x: 315, startPoint y: 151, endPoint x: 354, endPoint y: 127, distance: 45.9
click at [315, 152] on button "Not Confirmed" at bounding box center [320, 155] width 48 height 31
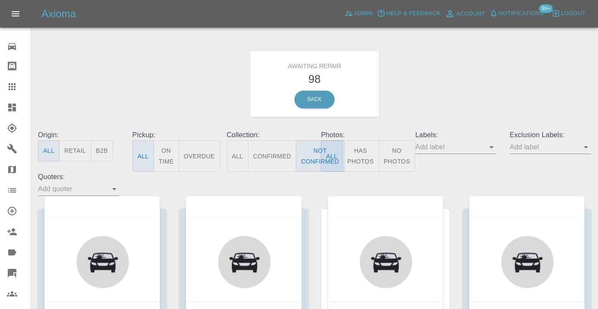
click at [433, 81] on div "Awaiting Repair 98 Back" at bounding box center [314, 84] width 566 height 92
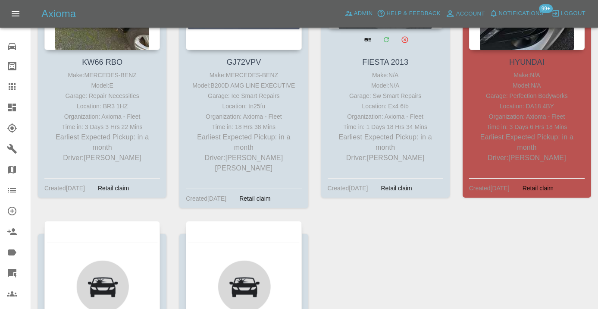
scroll to position [6858, 0]
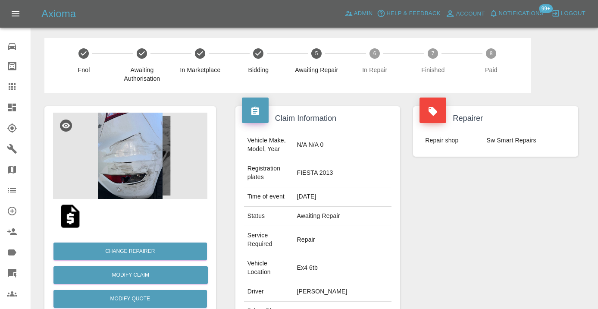
click at [324, 301] on td "07594997727" at bounding box center [342, 315] width 98 height 28
copy td "07594997727"
click at [491, 220] on div "Repairer Repair shop Sw Smart Repairs" at bounding box center [495, 243] width 178 height 300
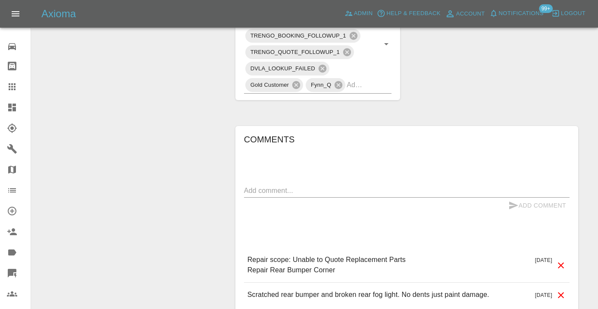
scroll to position [564, 0]
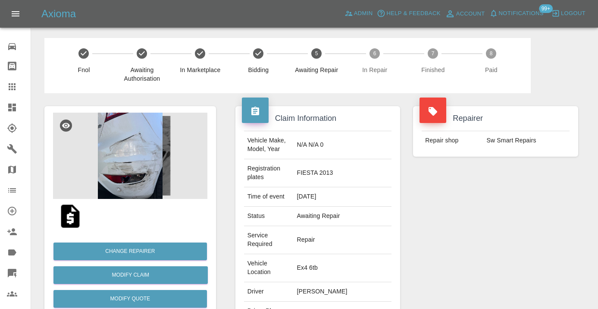
scroll to position [564, 0]
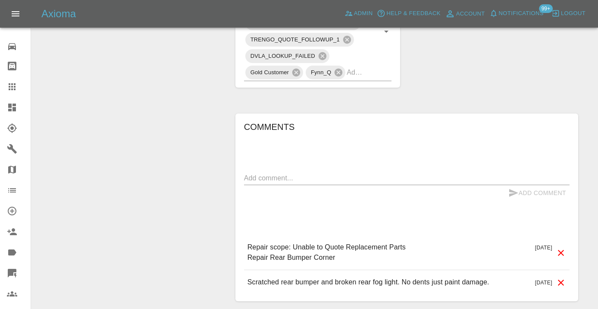
click at [262, 173] on textarea at bounding box center [406, 178] width 325 height 10
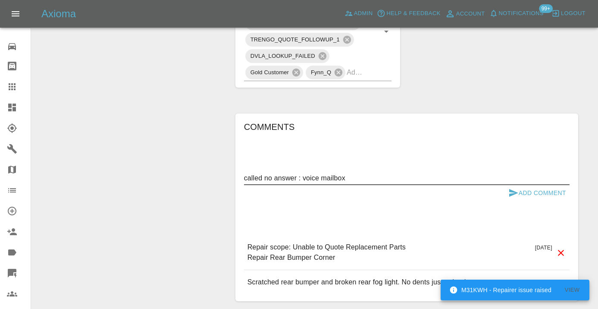
type textarea "called no answer : voice mailbox"
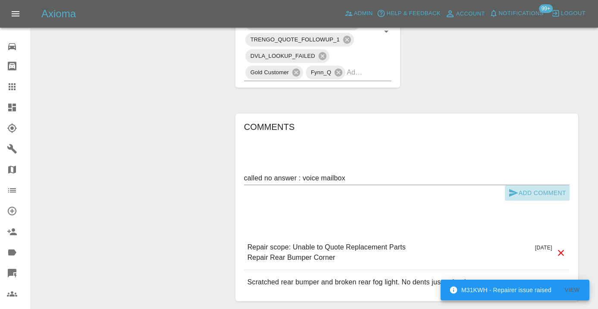
click at [511, 189] on icon "submit" at bounding box center [513, 193] width 9 height 8
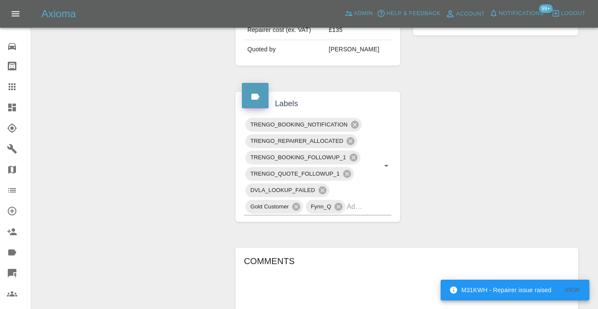
scroll to position [427, 0]
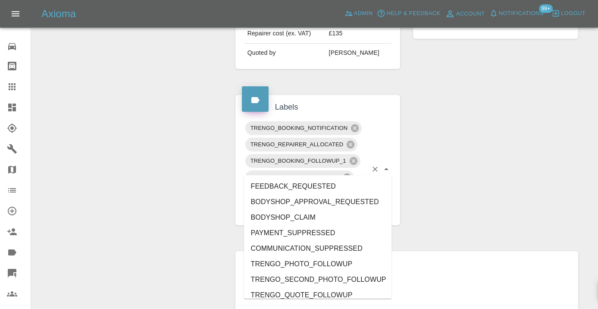
click at [380, 170] on div "TRENGO_BOOKING_NOTIFICATION TRENGO_REPAIRER_ALLOCATED TRENGO_BOOKING_FOLLOWUP_1…" at bounding box center [318, 169] width 148 height 99
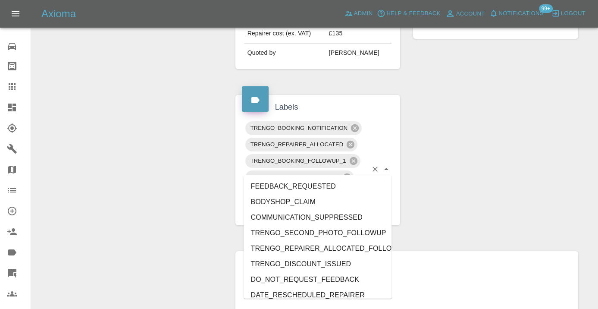
type input "cust"
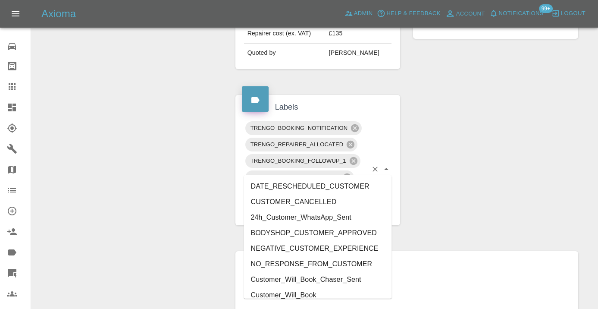
click at [331, 295] on li "Customer_Will_Book" at bounding box center [318, 295] width 148 height 16
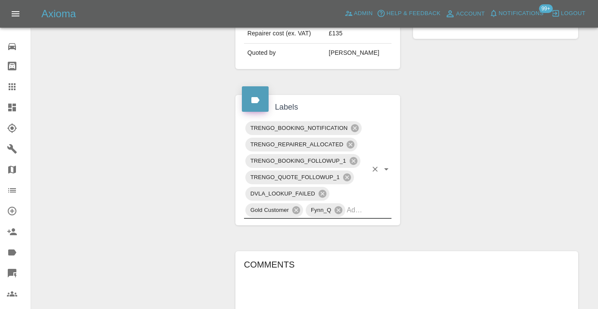
click at [542, 73] on div "Claim Information Vehicle Make, Model, Year N/A N/A 0 Registration plates FIEST…" at bounding box center [407, 76] width 356 height 821
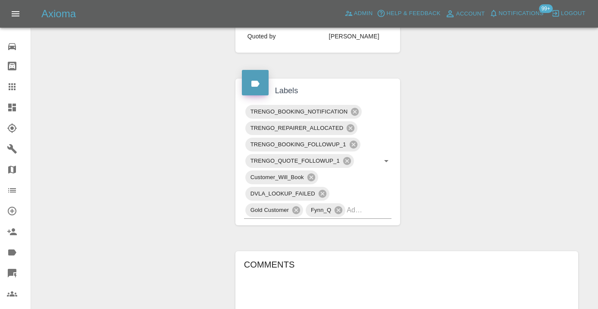
scroll to position [430, 0]
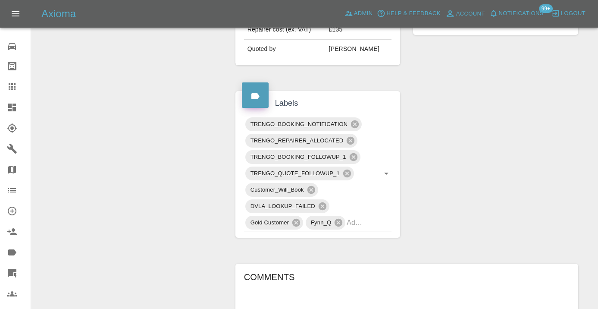
click at [16, 90] on icon at bounding box center [12, 86] width 10 height 10
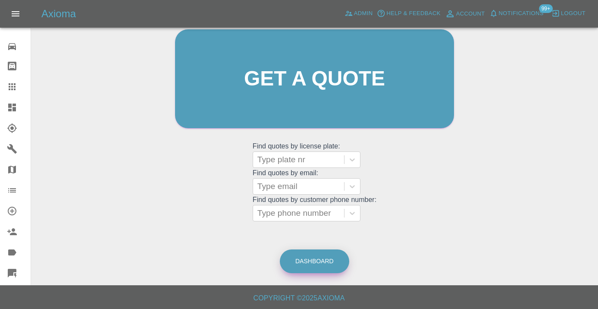
click at [337, 265] on link "Dashboard" at bounding box center [314, 261] width 69 height 24
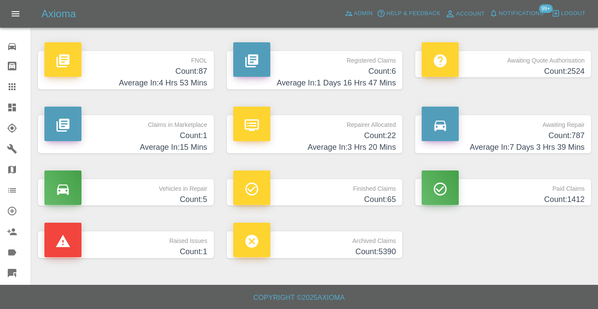
click at [547, 140] on h4 "Count: 787" at bounding box center [502, 136] width 163 height 12
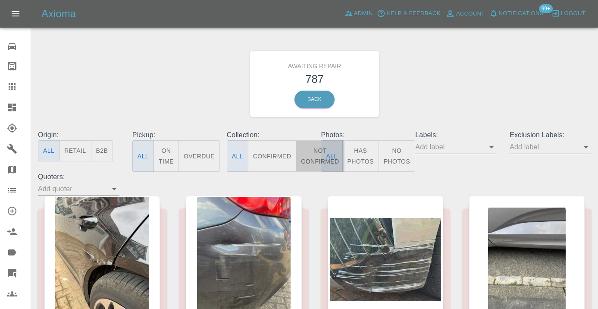
click at [308, 156] on button "Not Confirmed" at bounding box center [320, 155] width 48 height 31
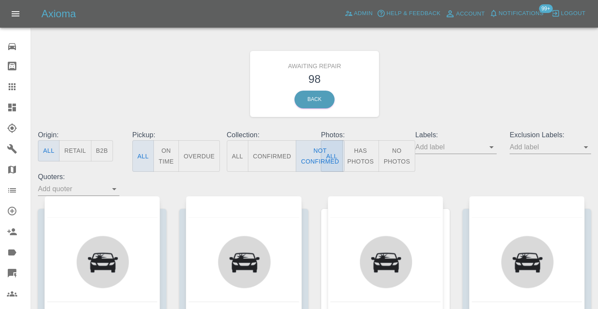
click at [477, 71] on div "Awaiting Repair 98 Back" at bounding box center [314, 84] width 566 height 92
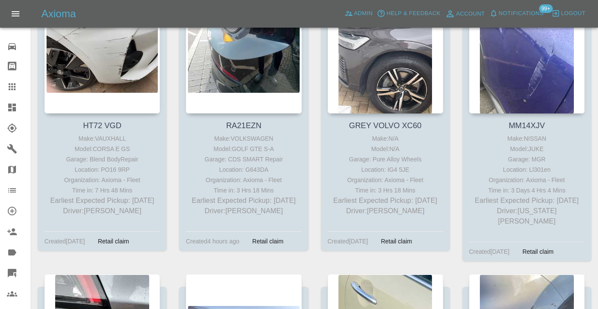
scroll to position [4527, 0]
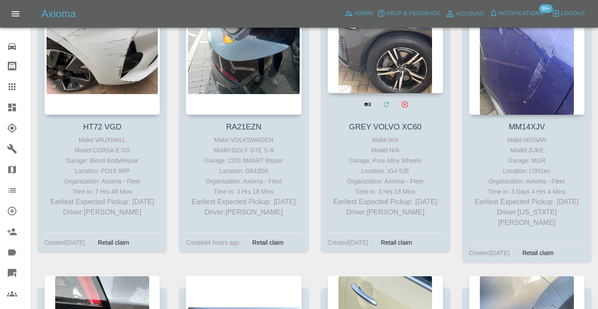
click at [390, 91] on div at bounding box center [385, 30] width 115 height 126
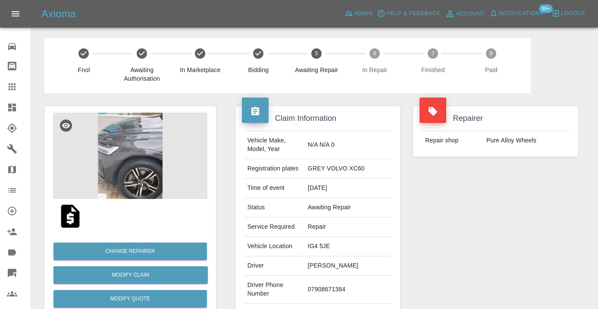
click at [513, 212] on div "Repairer Repair shop Pure Alloy Wheels" at bounding box center [495, 221] width 178 height 257
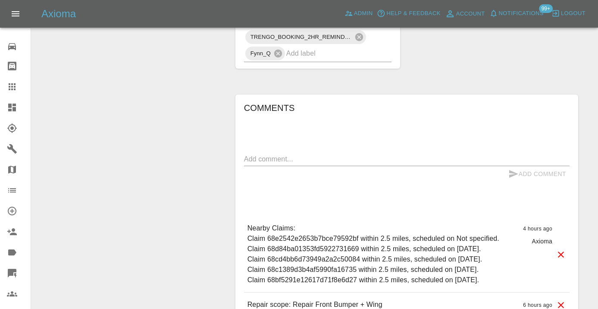
scroll to position [576, 0]
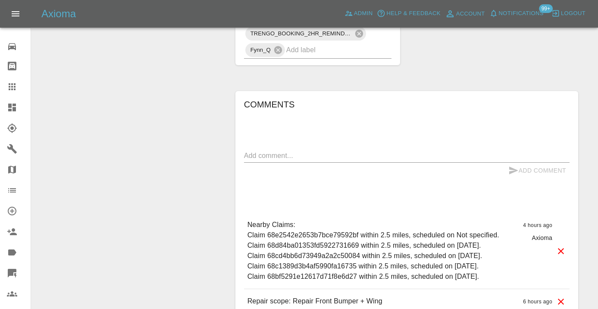
click at [270, 150] on textarea at bounding box center [406, 155] width 325 height 10
type textarea "c"
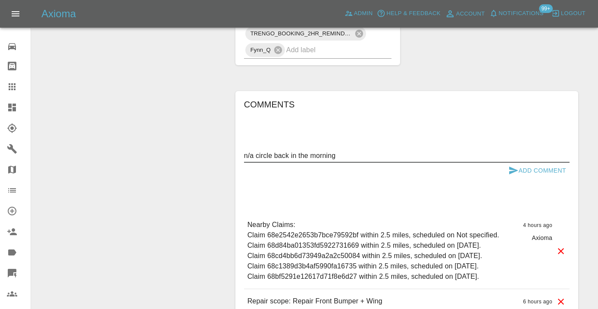
type textarea "n/a circle back in the morning"
click at [515, 165] on icon "submit" at bounding box center [513, 170] width 10 height 10
